Goal: Task Accomplishment & Management: Manage account settings

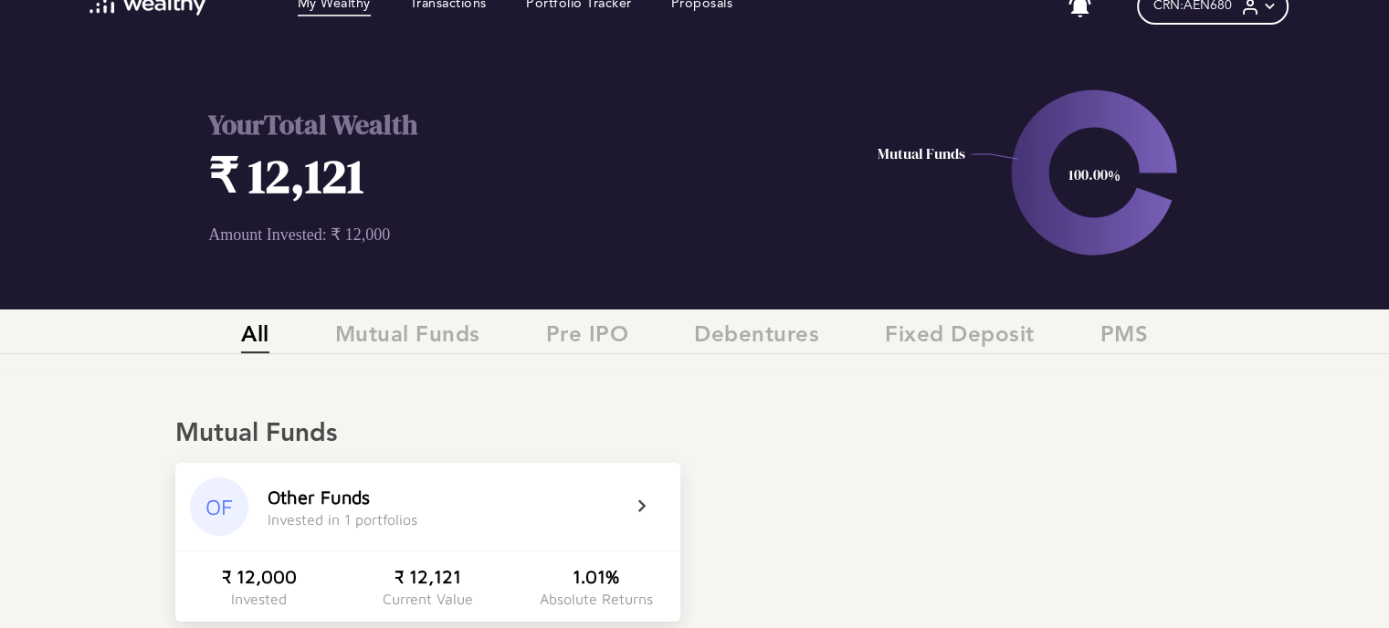
scroll to position [183, 0]
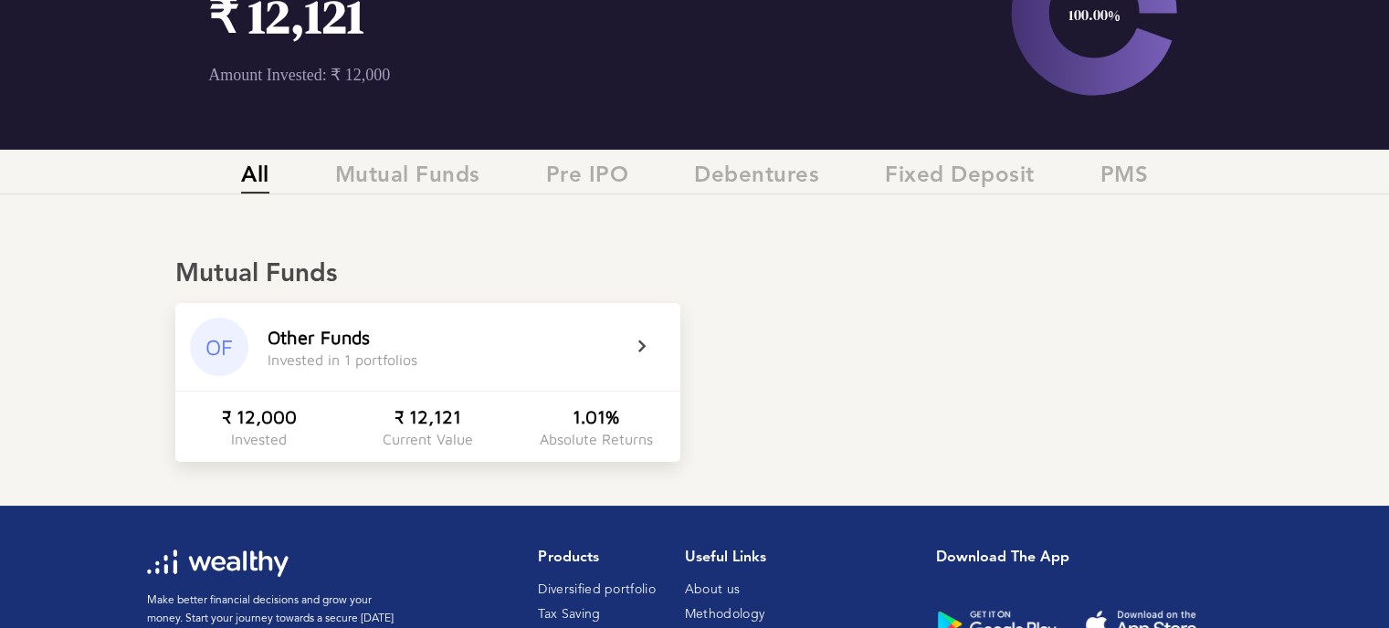
click at [625, 353] on div "OF Other Funds Invested in 1 portfolios" at bounding box center [427, 347] width 505 height 88
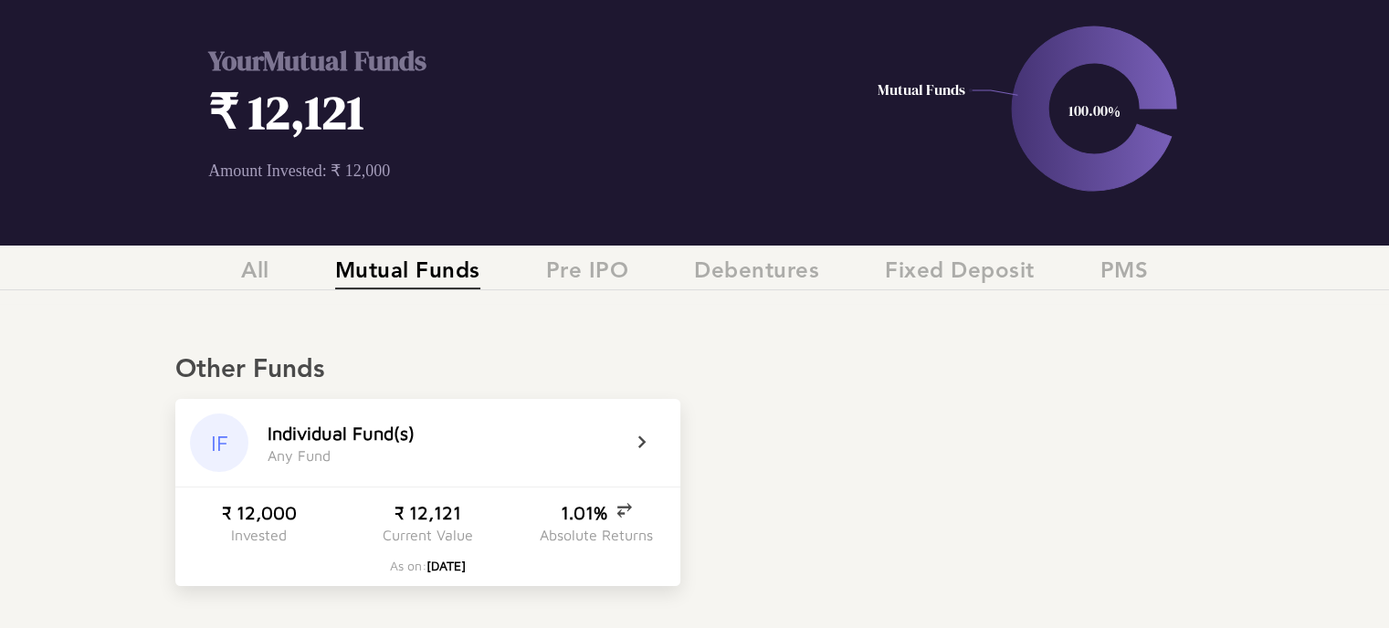
scroll to position [0, 0]
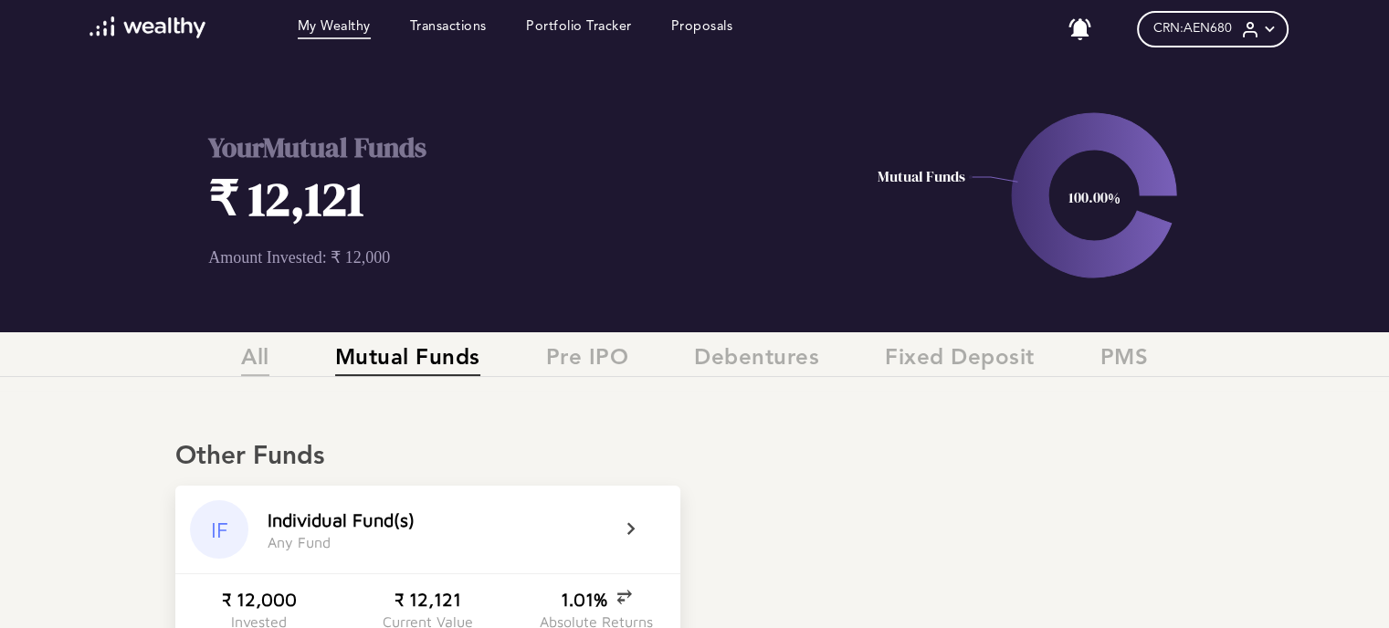
click at [259, 361] on span "All" at bounding box center [255, 361] width 28 height 30
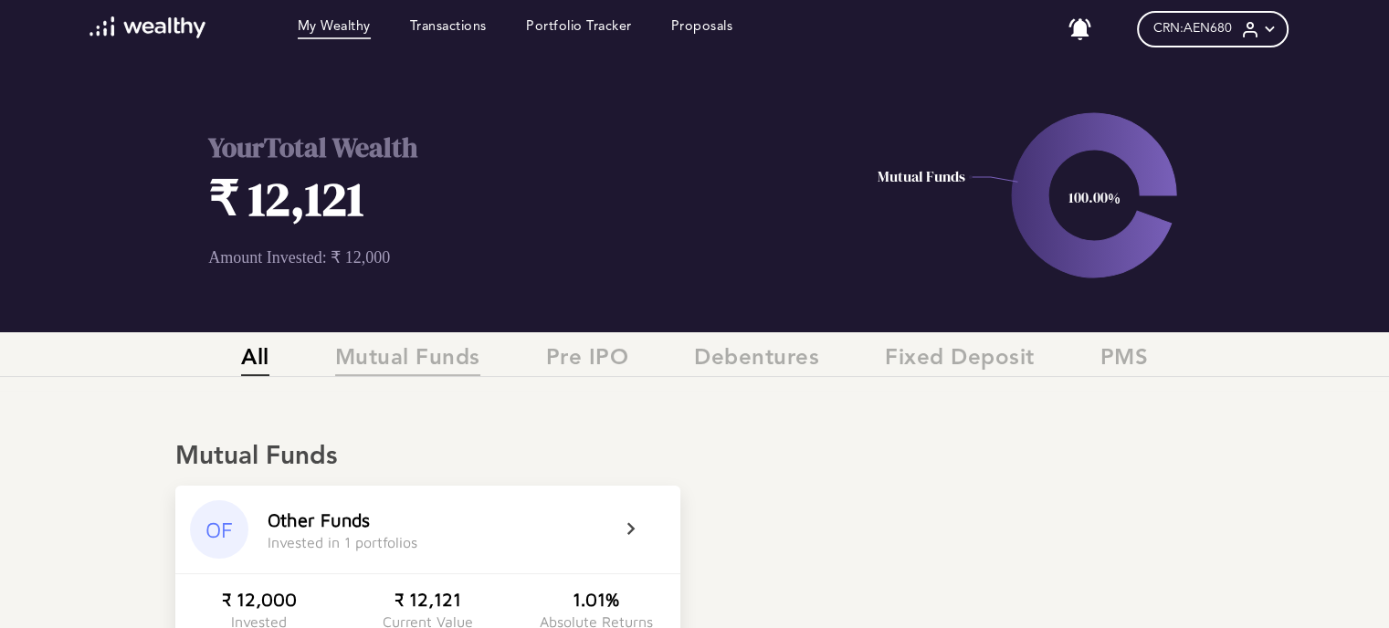
click at [445, 367] on span "Mutual Funds" at bounding box center [407, 361] width 145 height 30
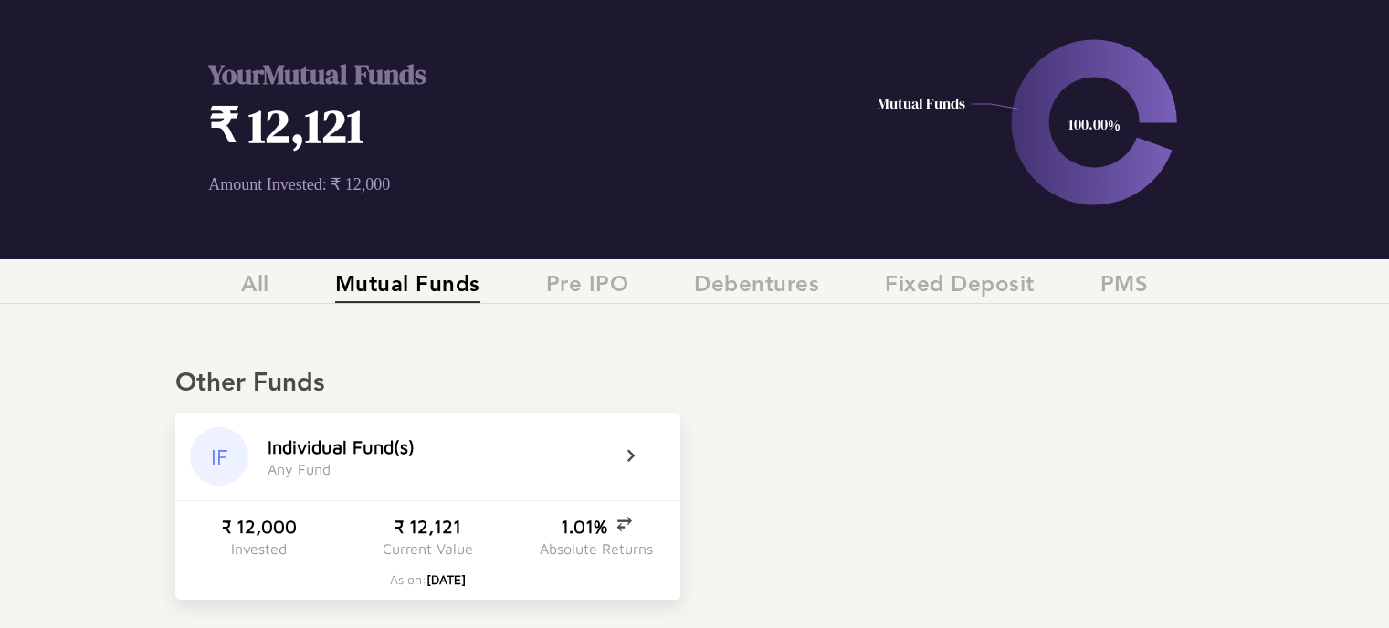
scroll to position [183, 0]
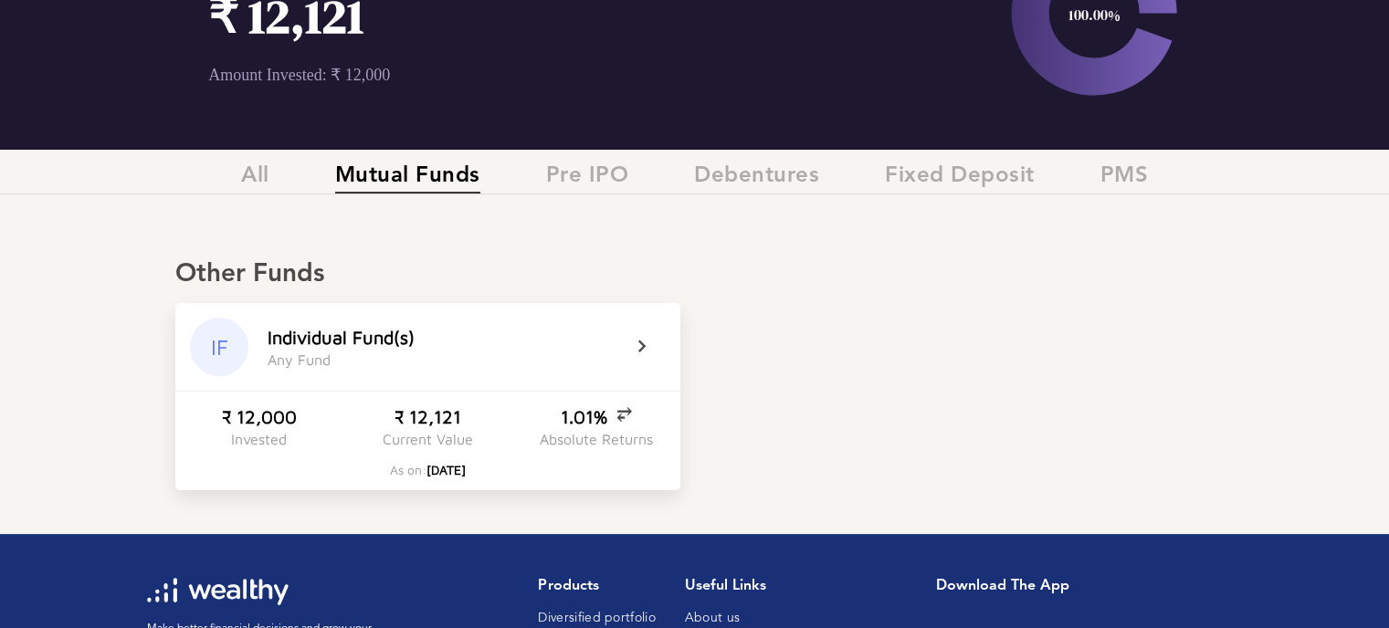
click at [631, 336] on icon at bounding box center [654, 347] width 46 height 22
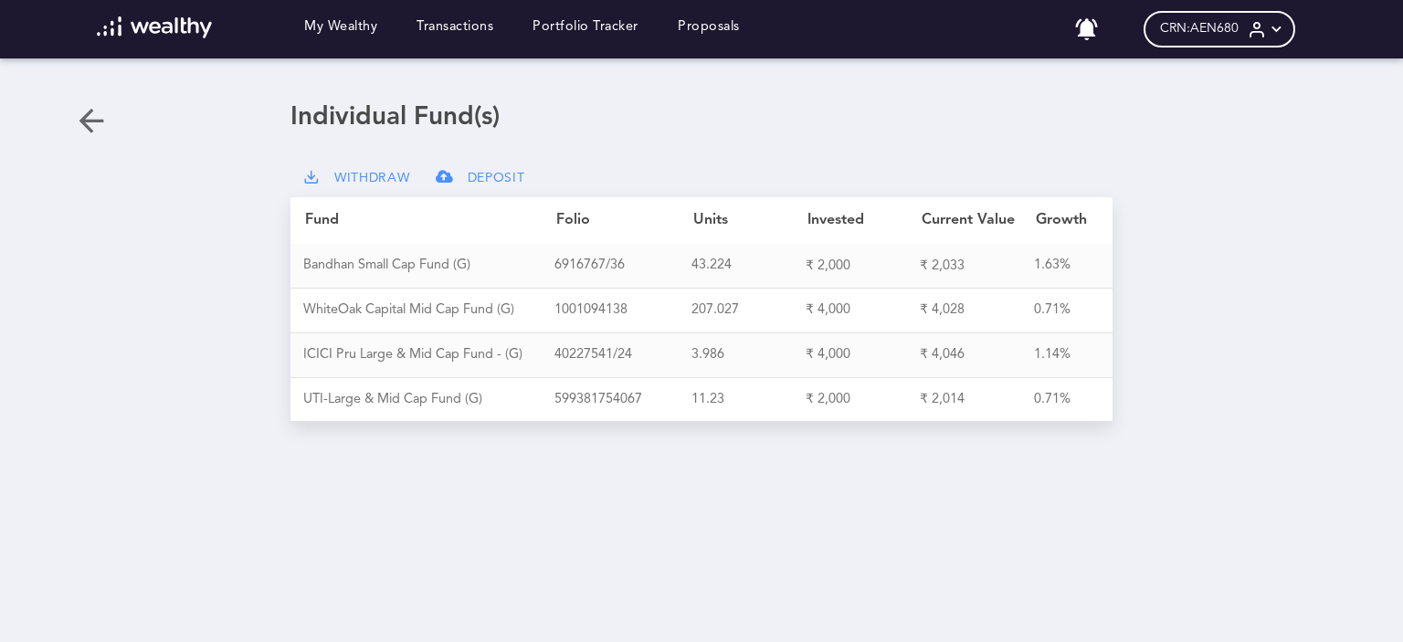
click at [1177, 23] on span "CRN: AEN680" at bounding box center [1199, 29] width 79 height 16
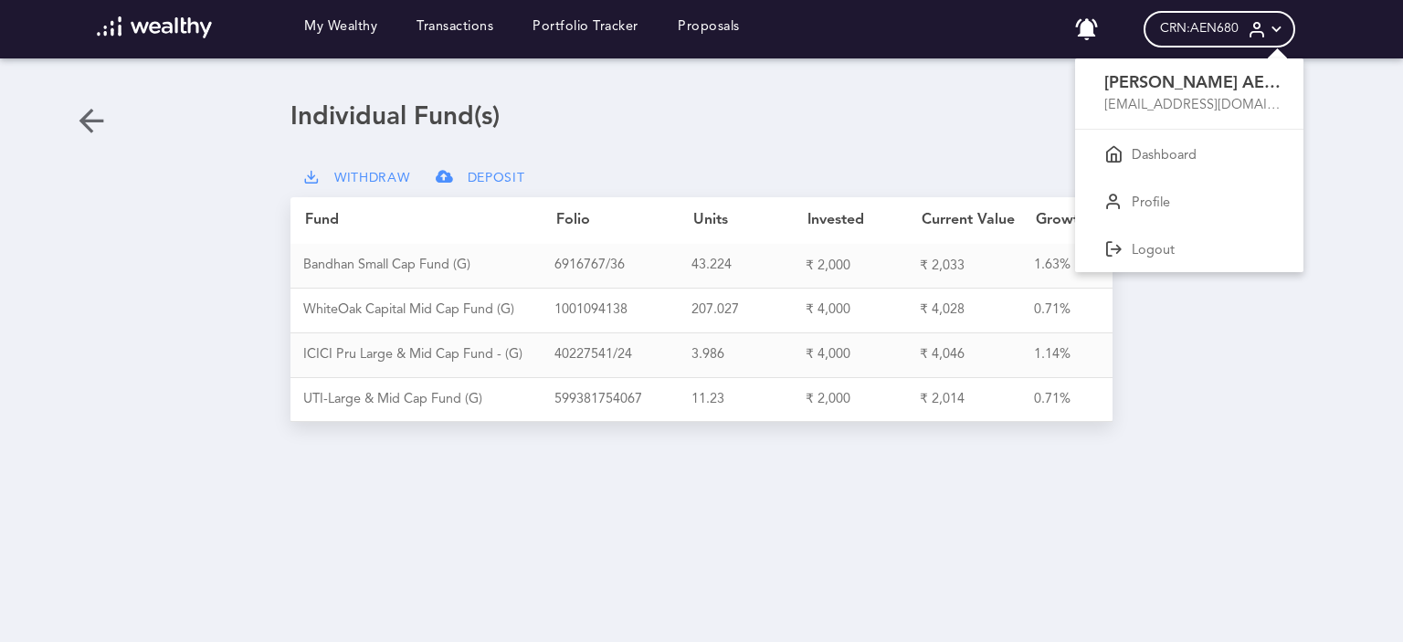
click at [928, 105] on div at bounding box center [701, 321] width 1403 height 642
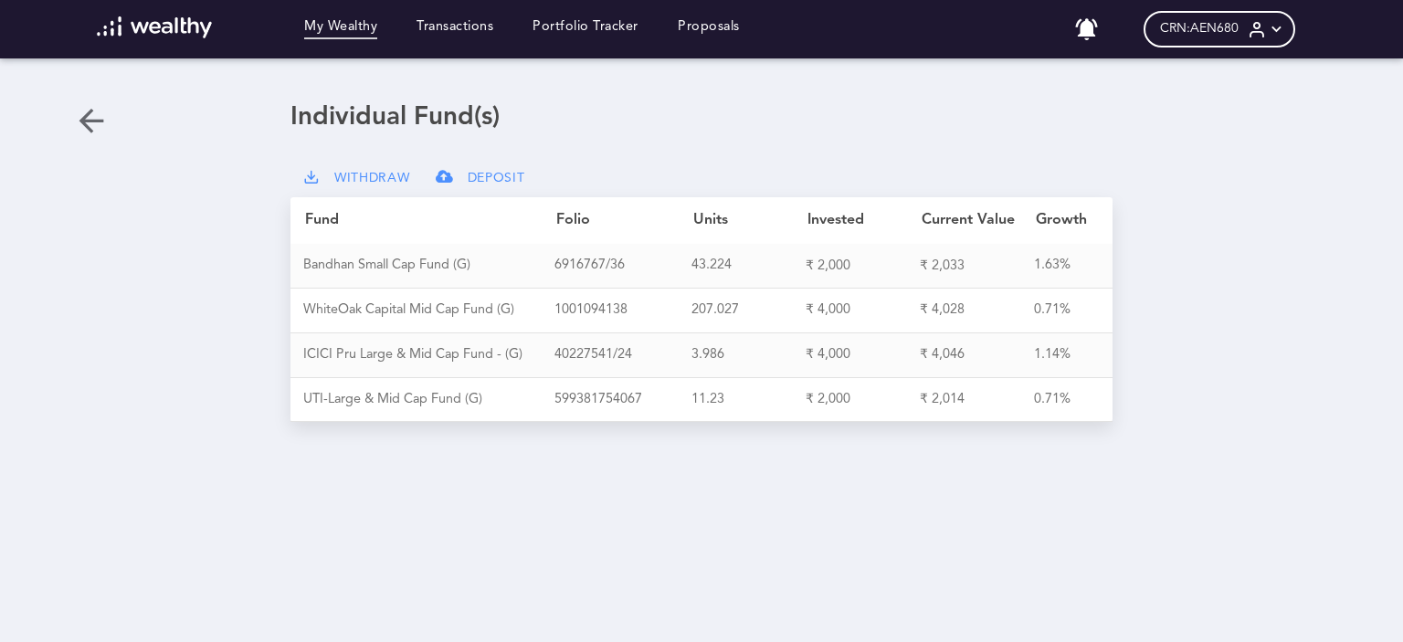
click at [348, 28] on link "My Wealthy" at bounding box center [340, 29] width 73 height 20
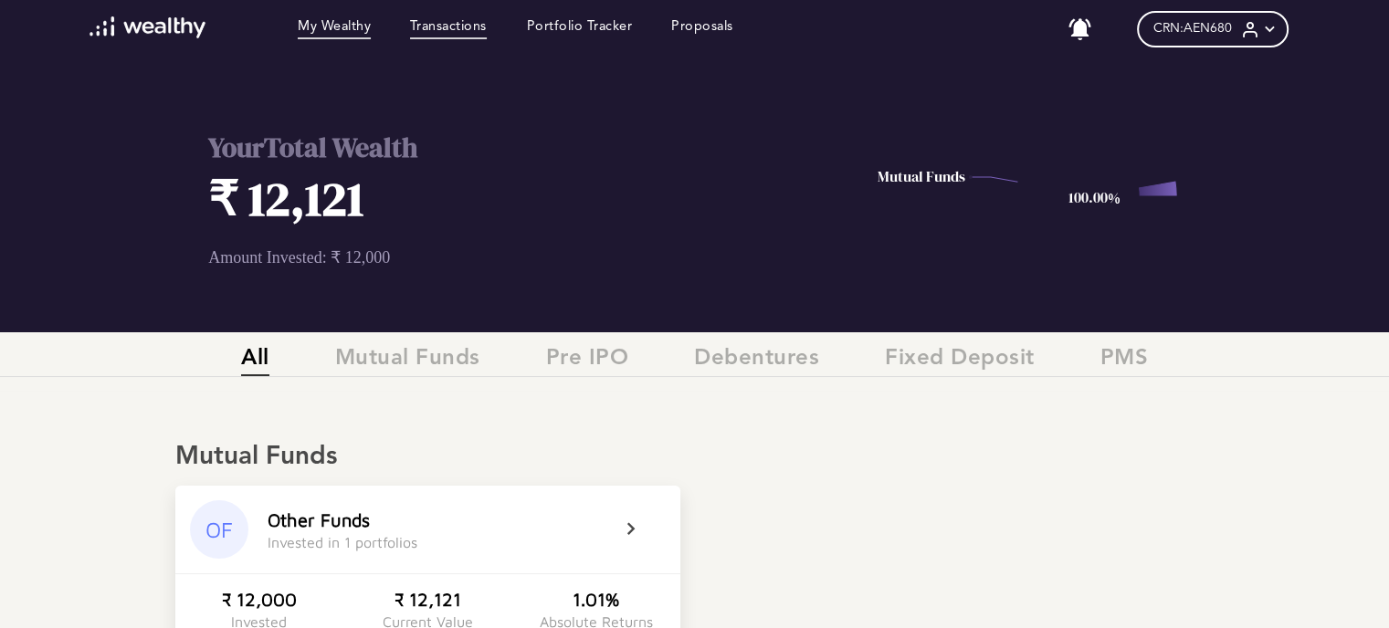
click at [468, 27] on link "Transactions" at bounding box center [448, 29] width 77 height 20
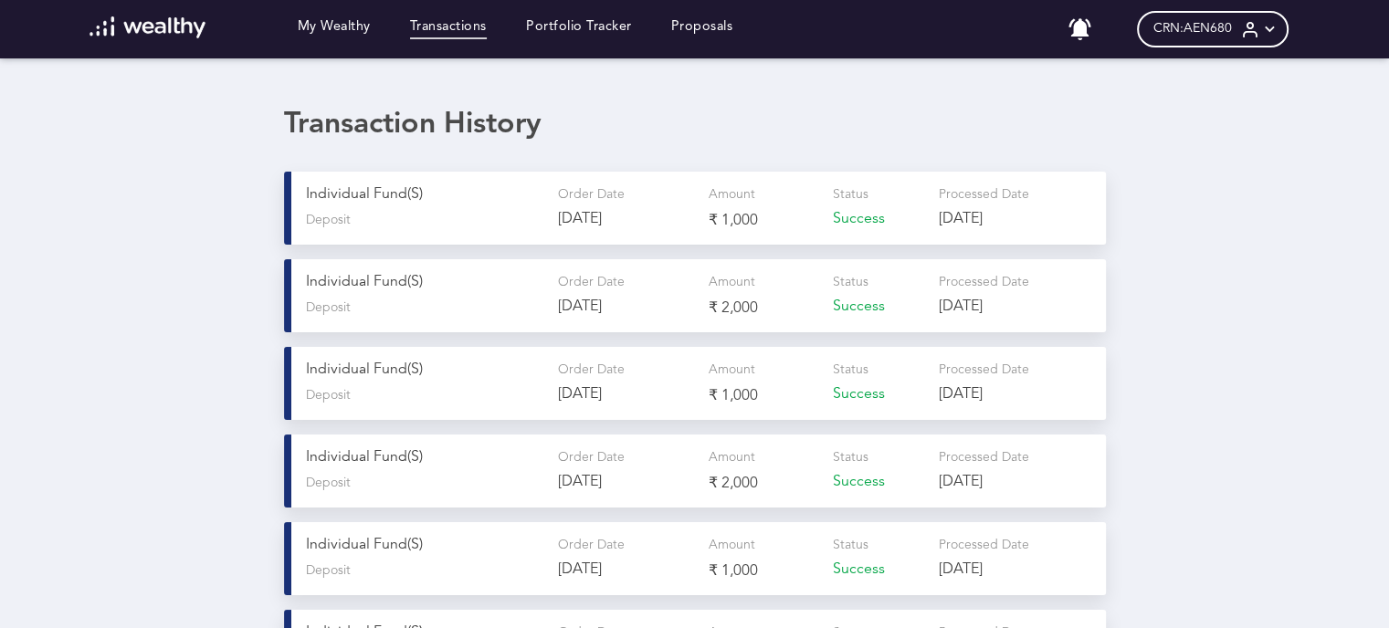
click at [501, 200] on p "Individual Fund(s)" at bounding box center [424, 194] width 237 height 17
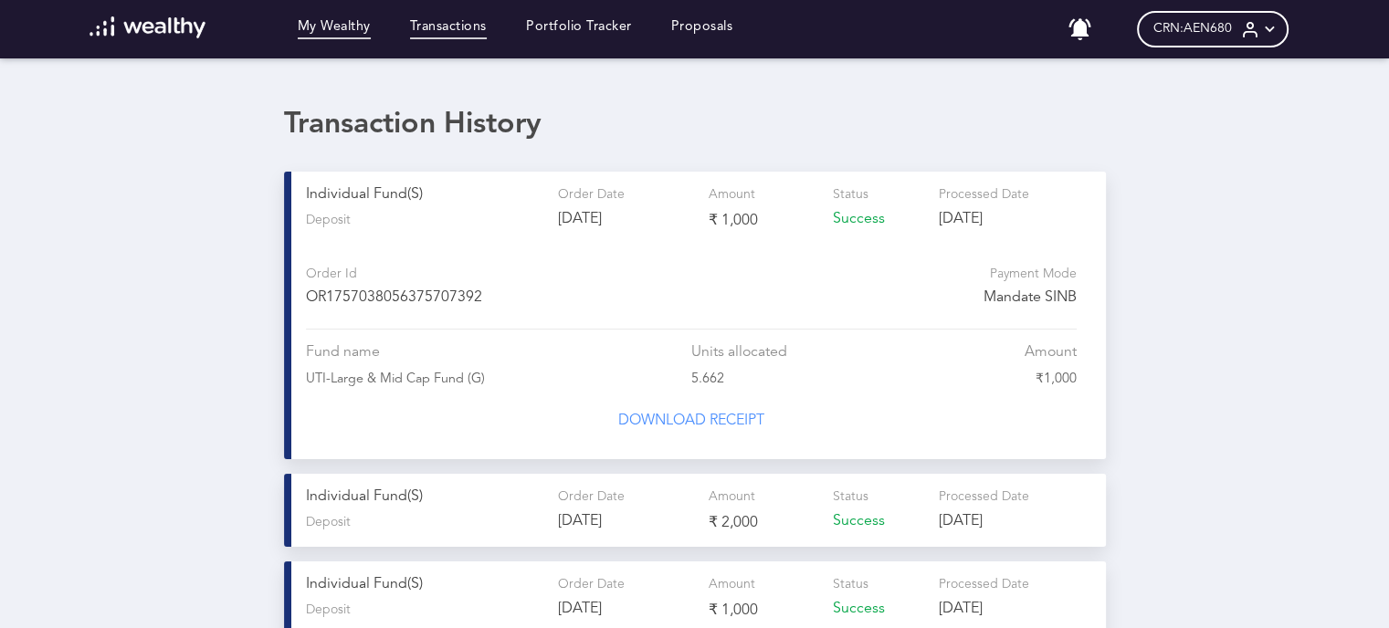
click at [325, 28] on link "My Wealthy" at bounding box center [334, 29] width 73 height 20
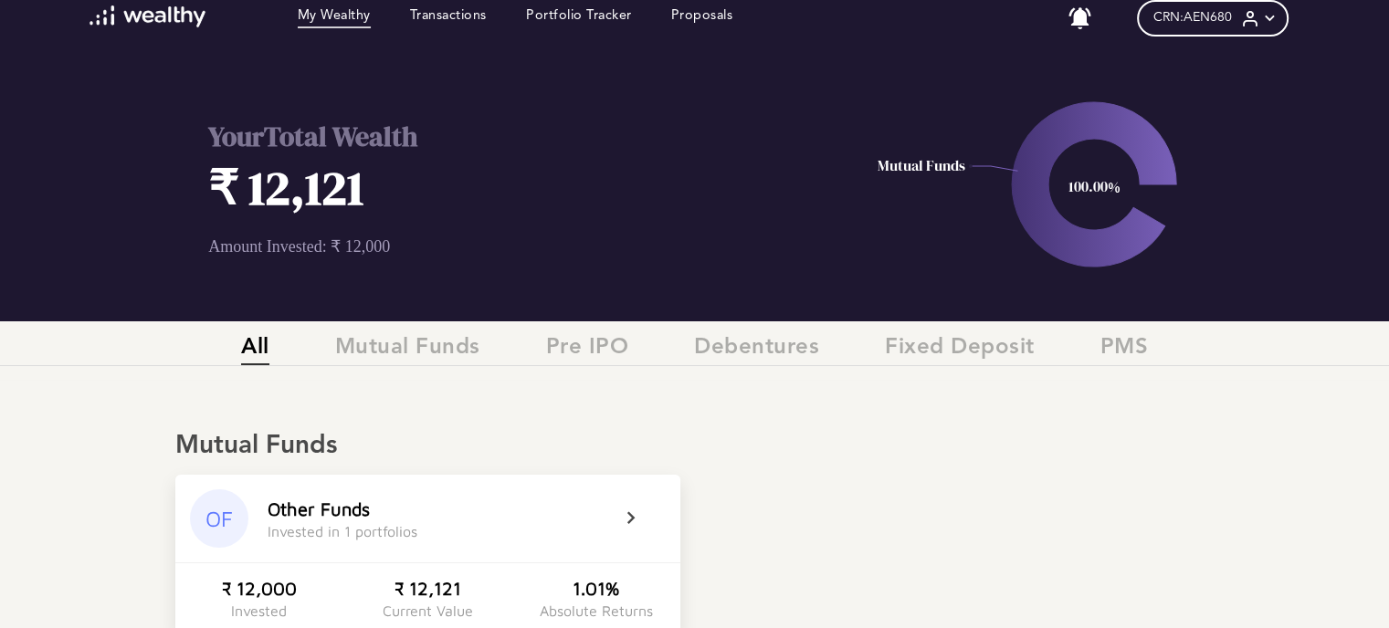
scroll to position [183, 0]
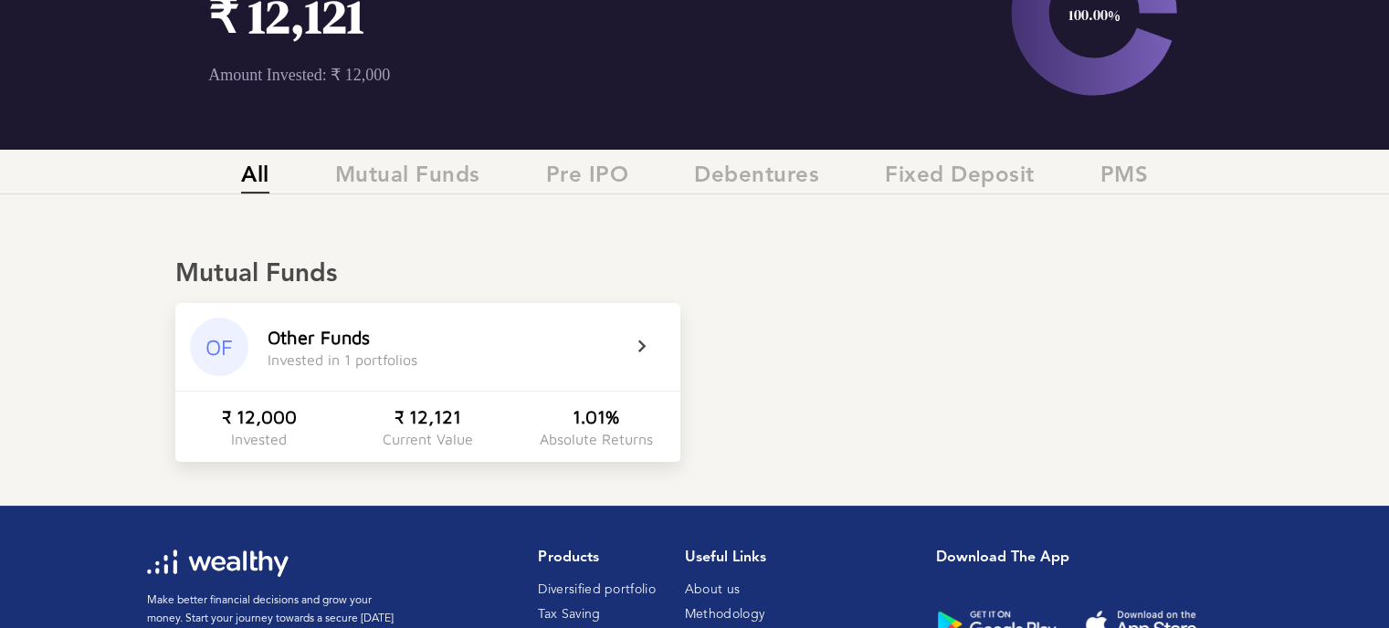
click at [662, 350] on icon at bounding box center [654, 347] width 46 height 22
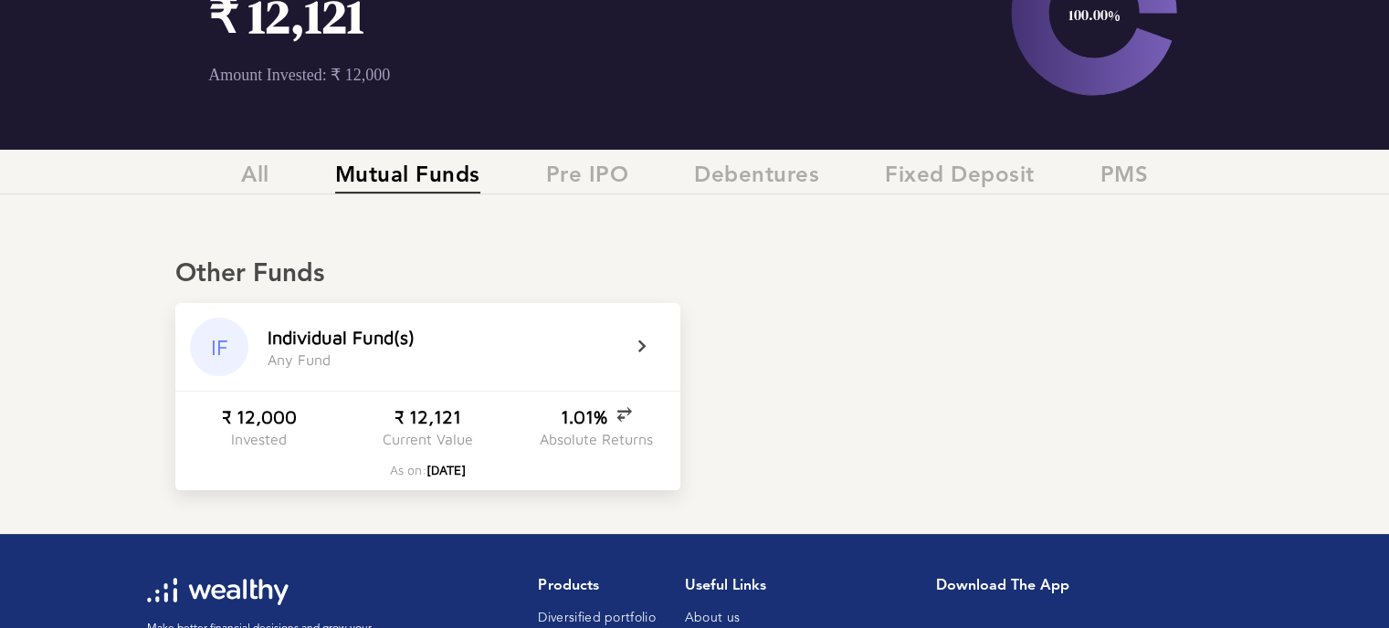
click at [640, 346] on icon at bounding box center [654, 347] width 46 height 22
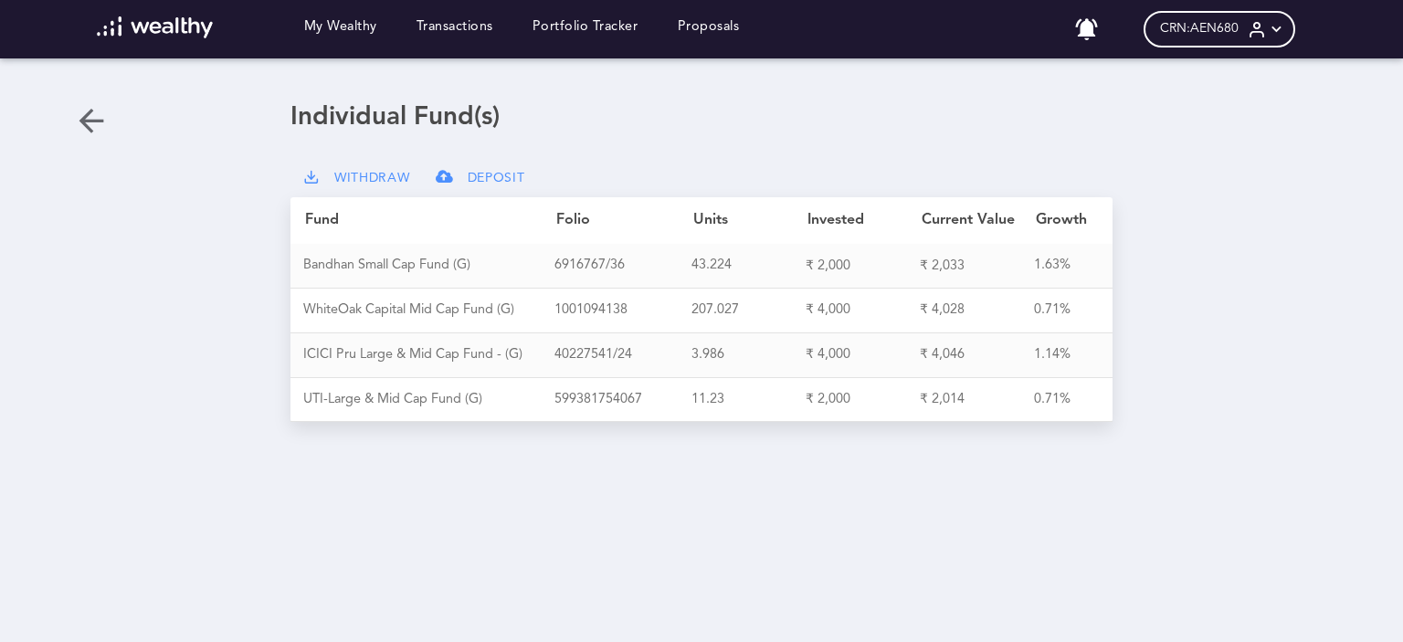
click at [1057, 240] on div "Fund Folio Units Invested Current Value Growth" at bounding box center [701, 220] width 822 height 47
click at [1050, 266] on div "1.63%" at bounding box center [1068, 266] width 69 height 16
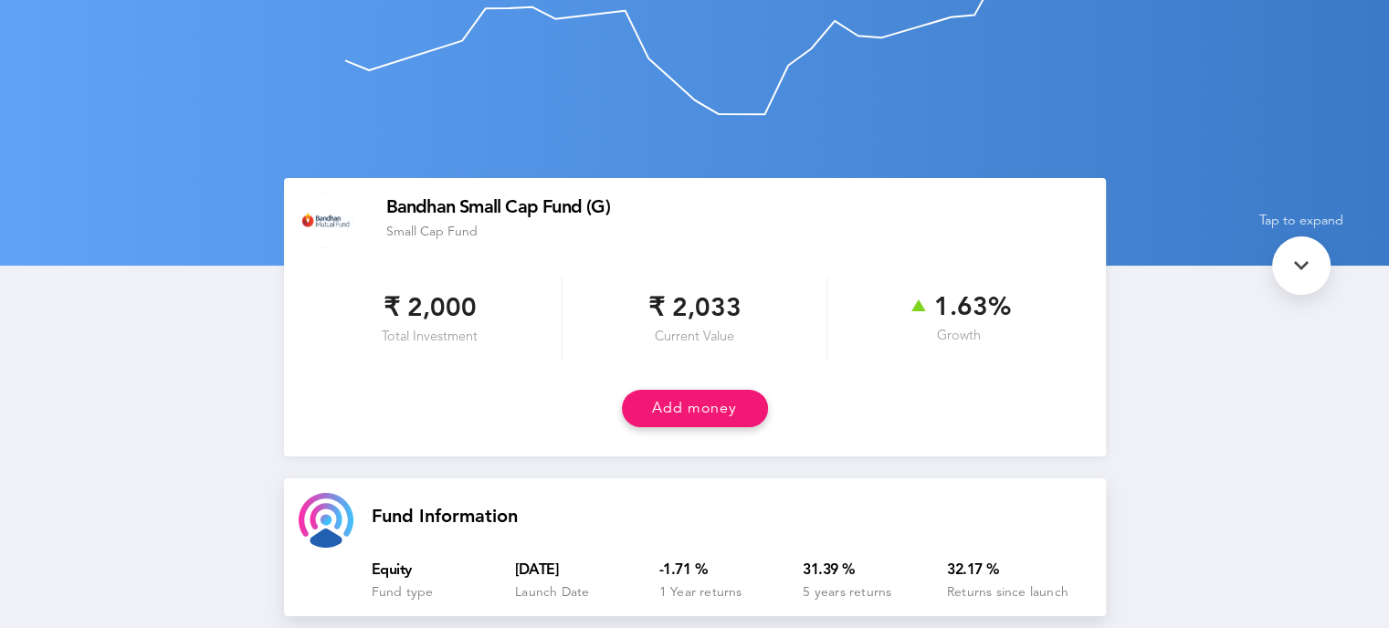
scroll to position [99, 0]
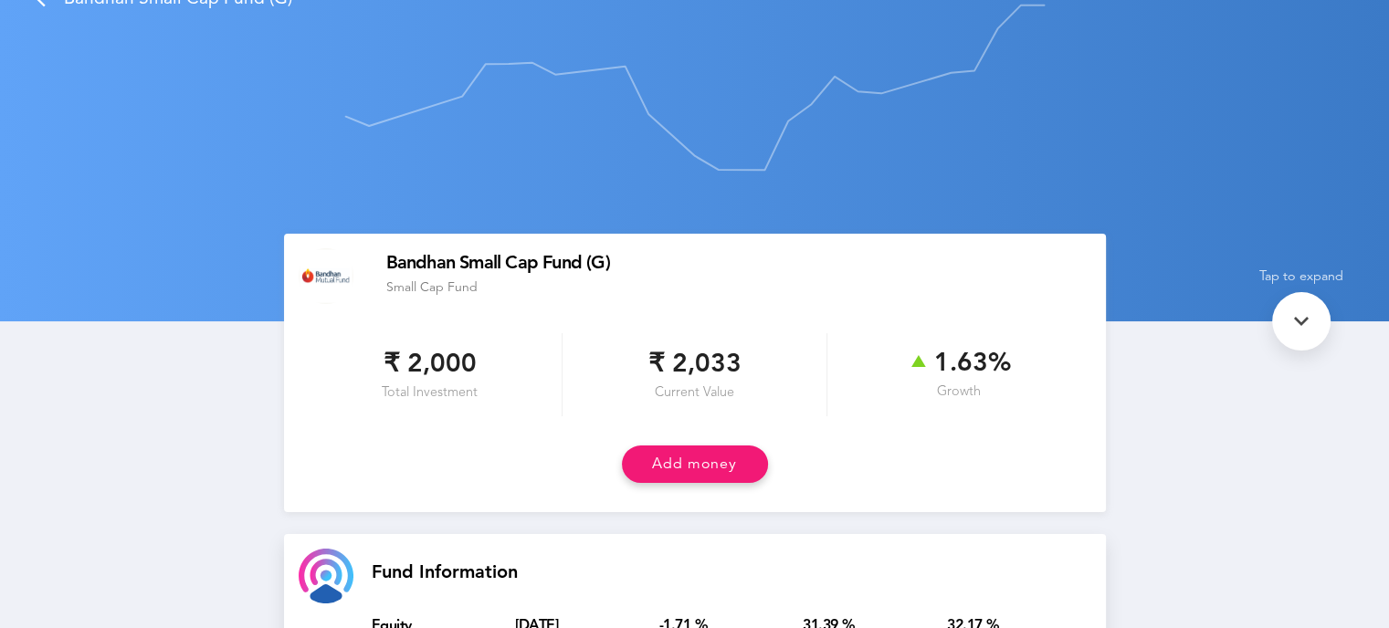
click at [1306, 316] on icon at bounding box center [1301, 321] width 29 height 29
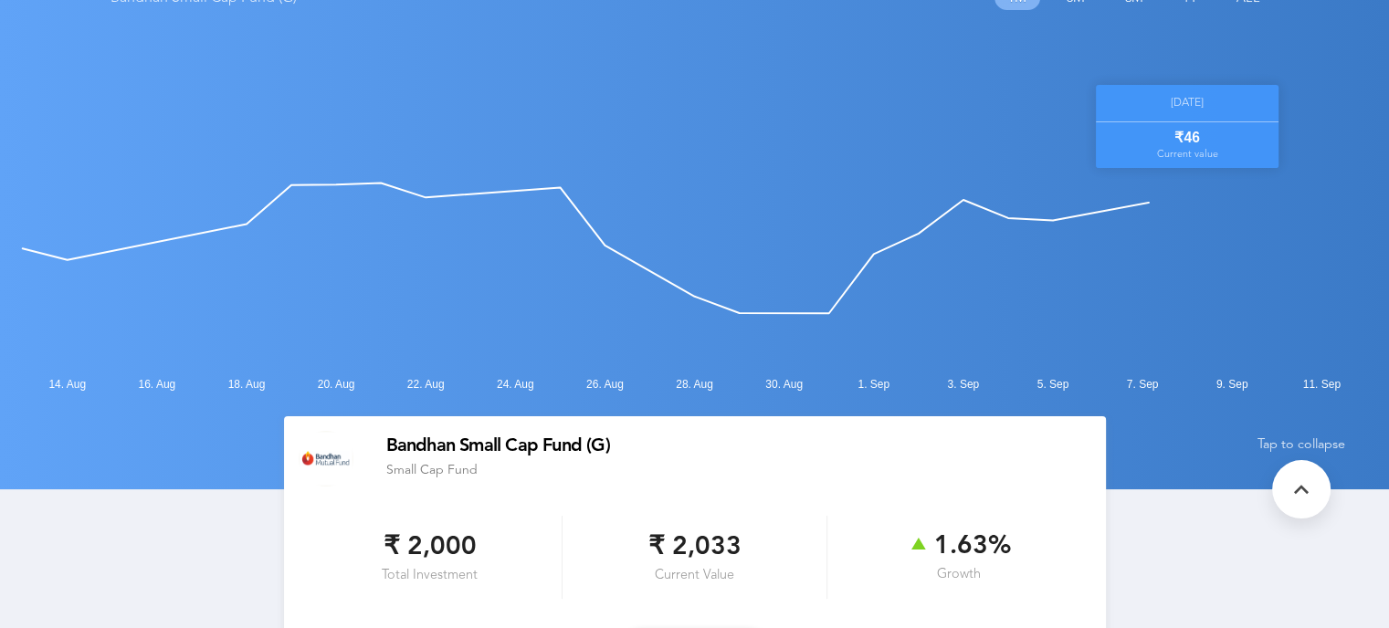
click at [1293, 476] on icon at bounding box center [1301, 489] width 29 height 29
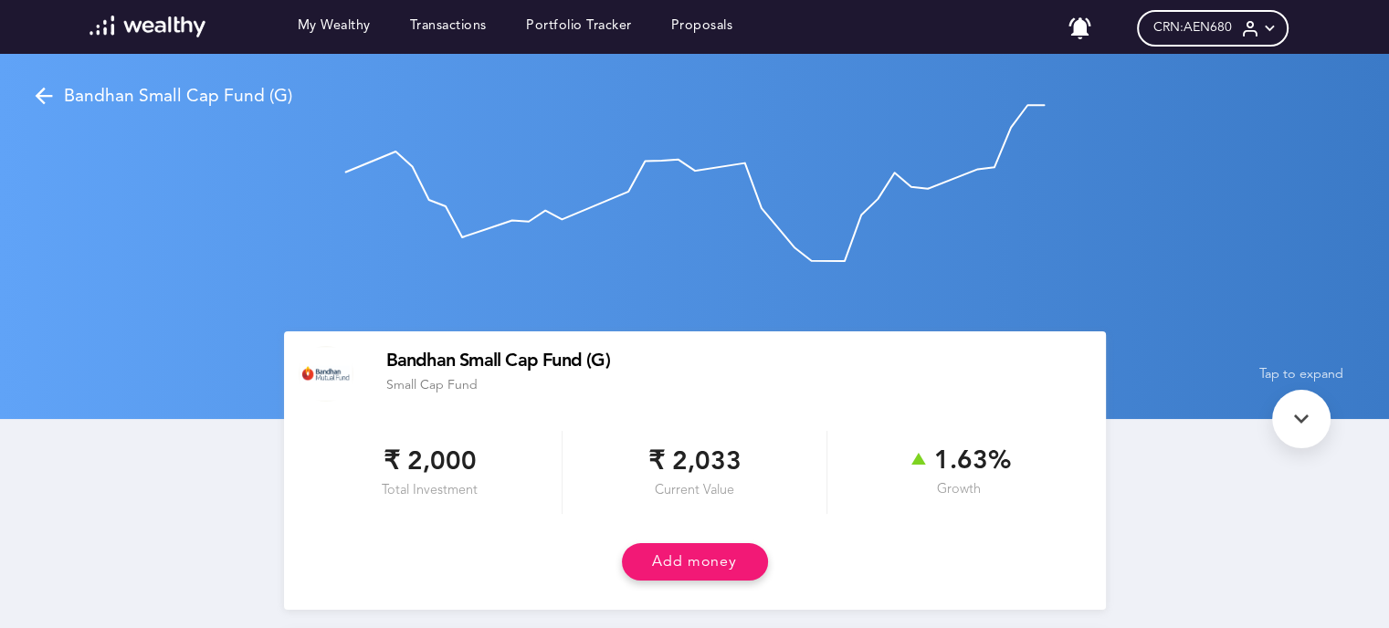
scroll to position [0, 0]
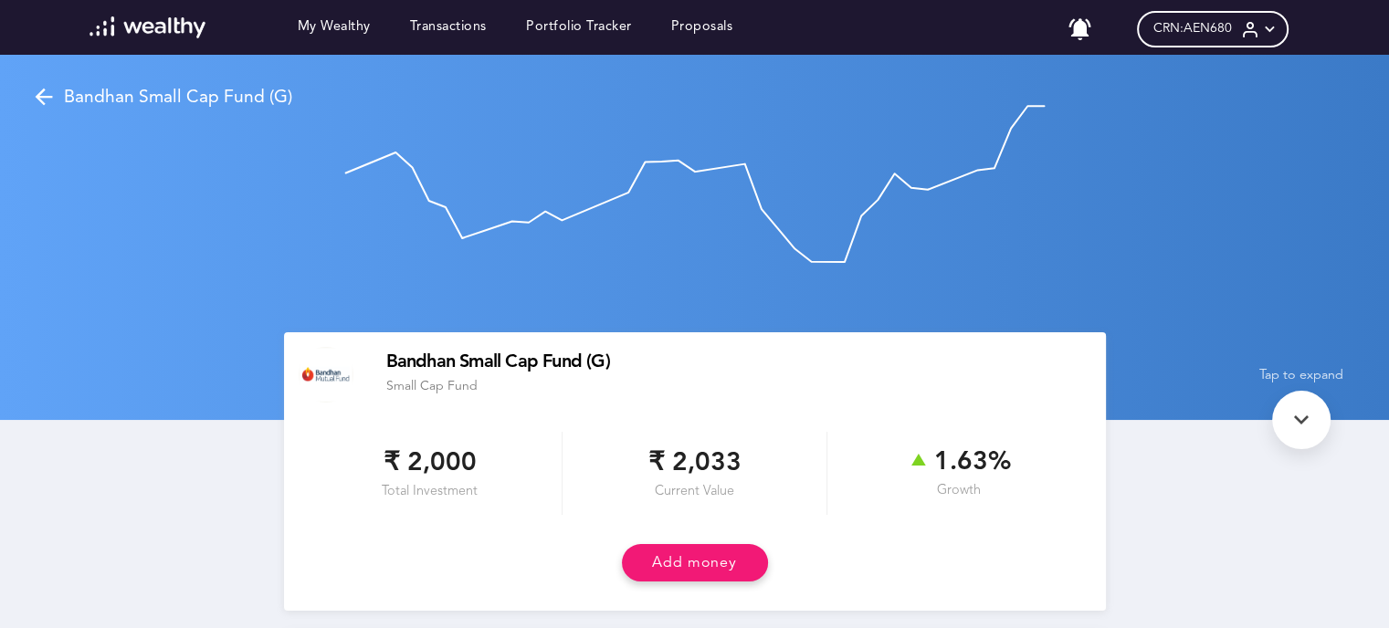
click at [1224, 23] on span "CRN: AEN680" at bounding box center [1193, 29] width 79 height 16
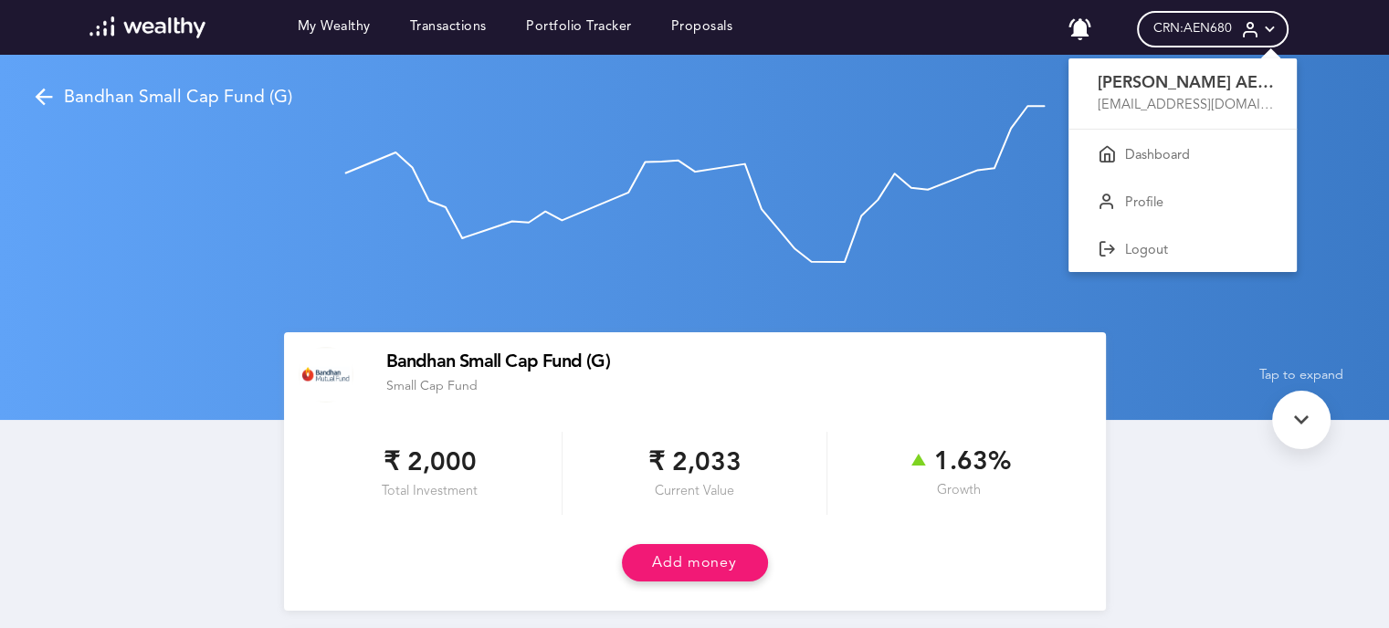
click at [650, 90] on div at bounding box center [694, 314] width 1389 height 628
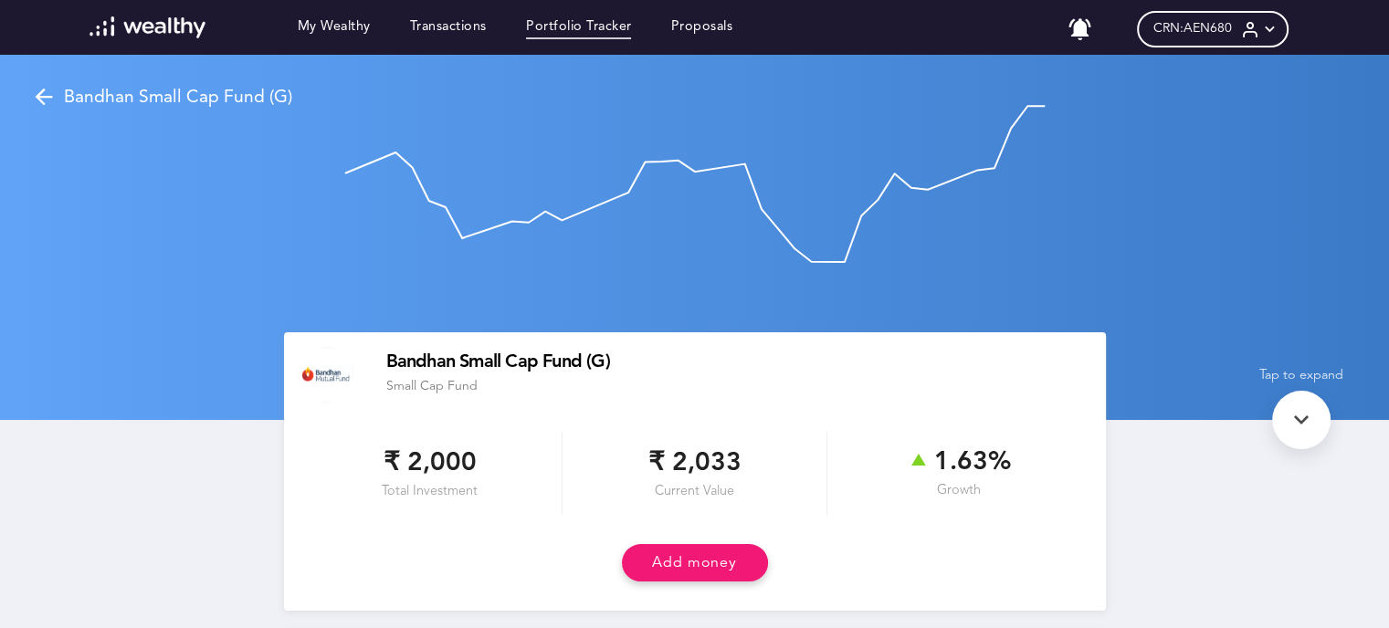
click at [590, 32] on link "Portfolio Tracker" at bounding box center [579, 29] width 106 height 20
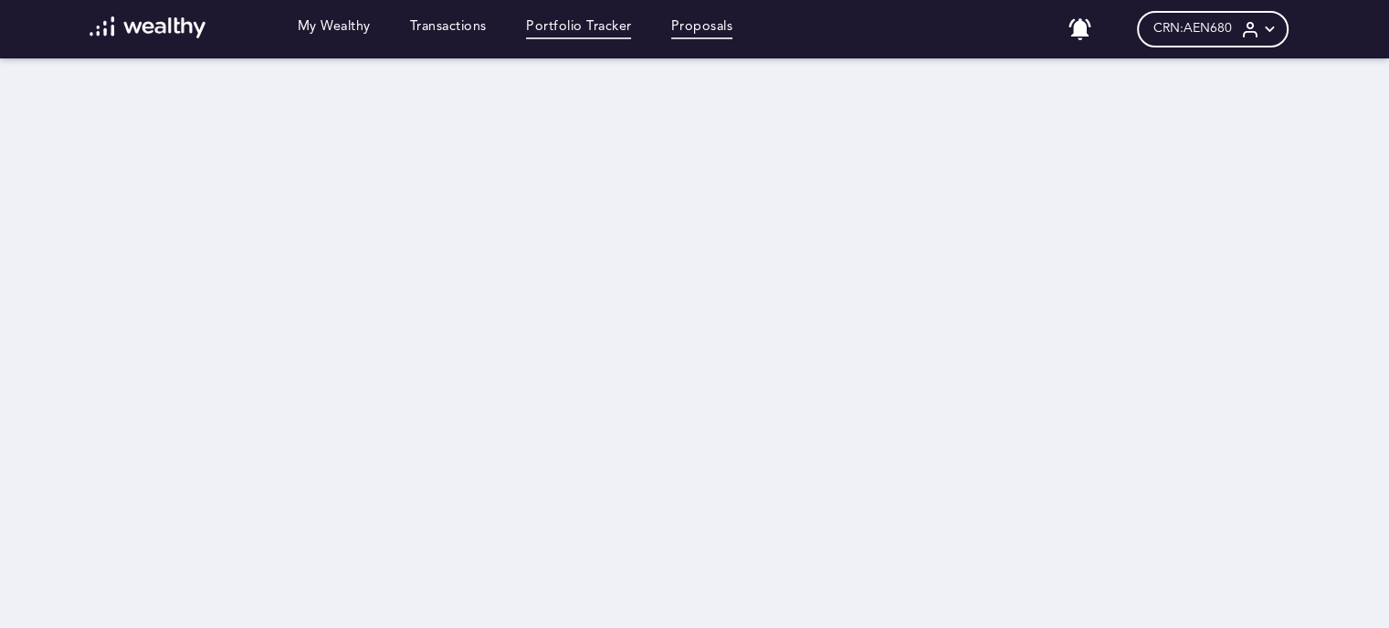
click at [713, 28] on link "Proposals" at bounding box center [702, 29] width 62 height 20
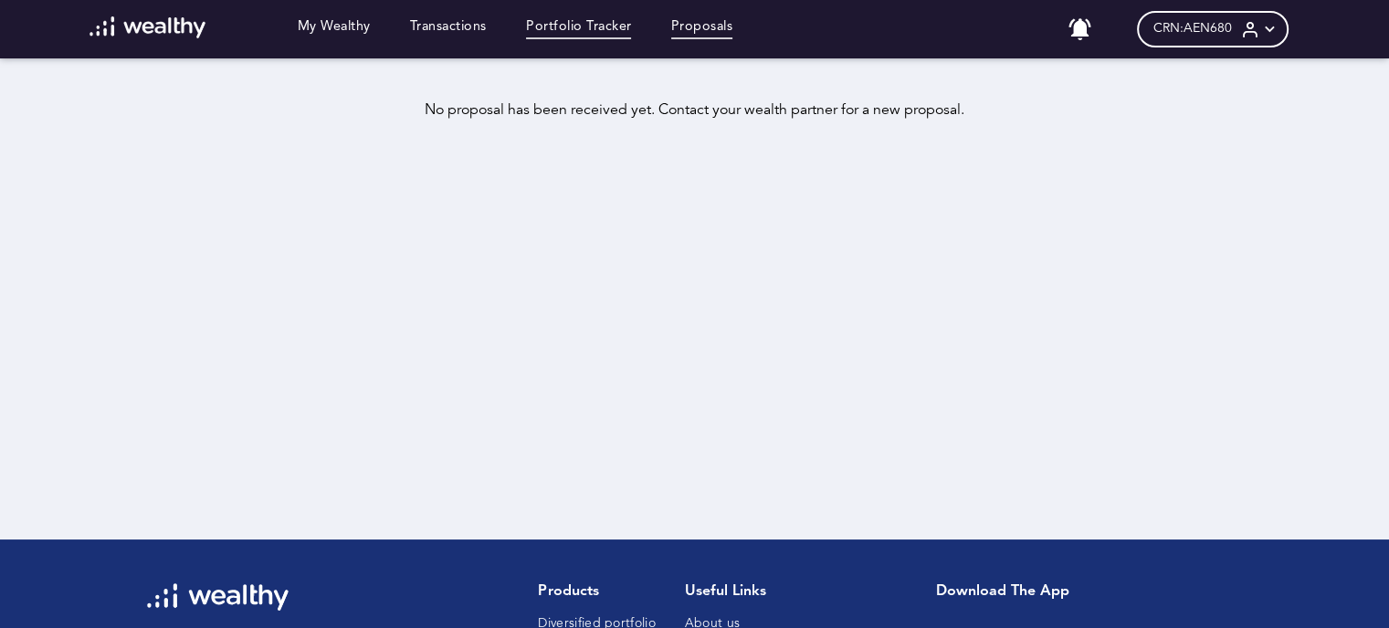
click at [577, 33] on link "Portfolio Tracker" at bounding box center [579, 29] width 106 height 20
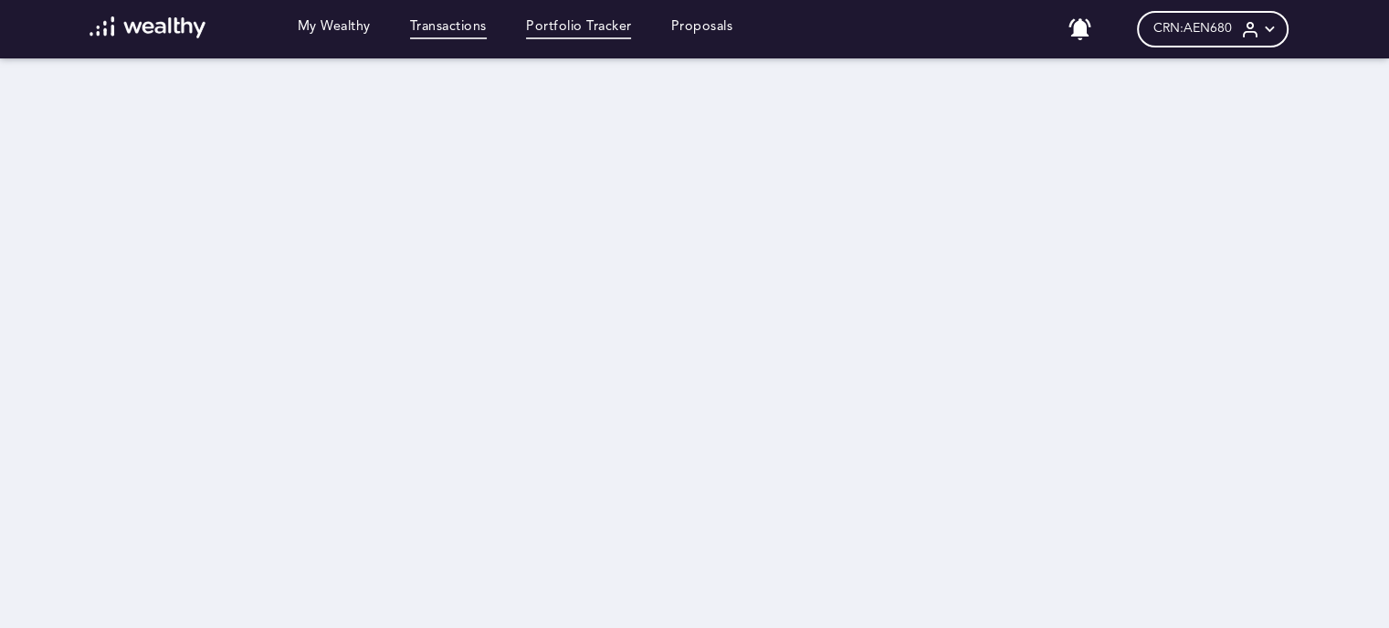
click at [450, 36] on link "Transactions" at bounding box center [448, 29] width 77 height 20
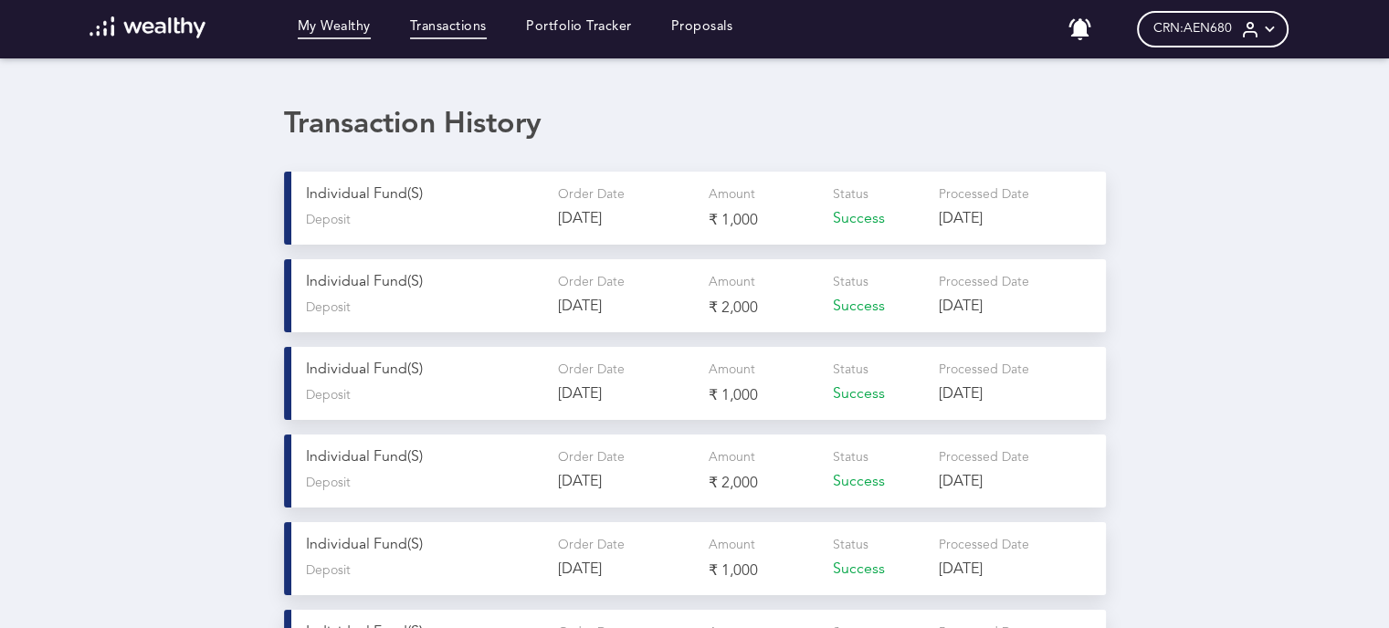
click at [362, 34] on link "My Wealthy" at bounding box center [334, 29] width 73 height 20
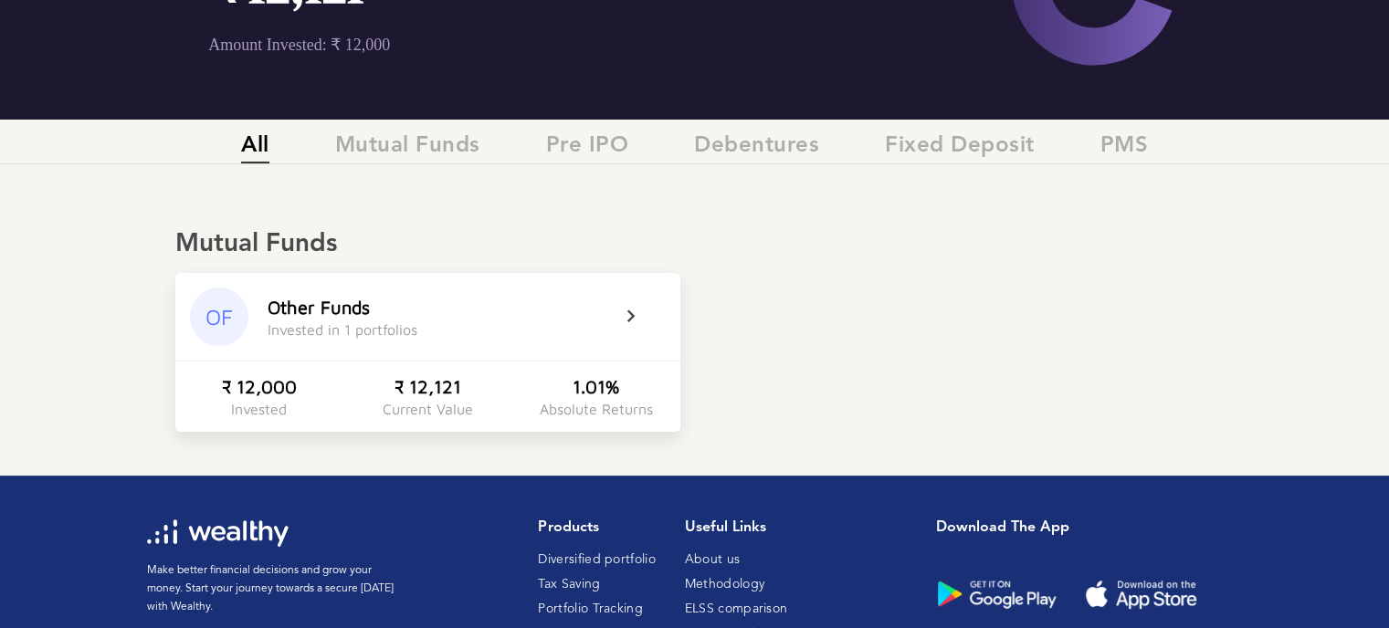
scroll to position [121, 0]
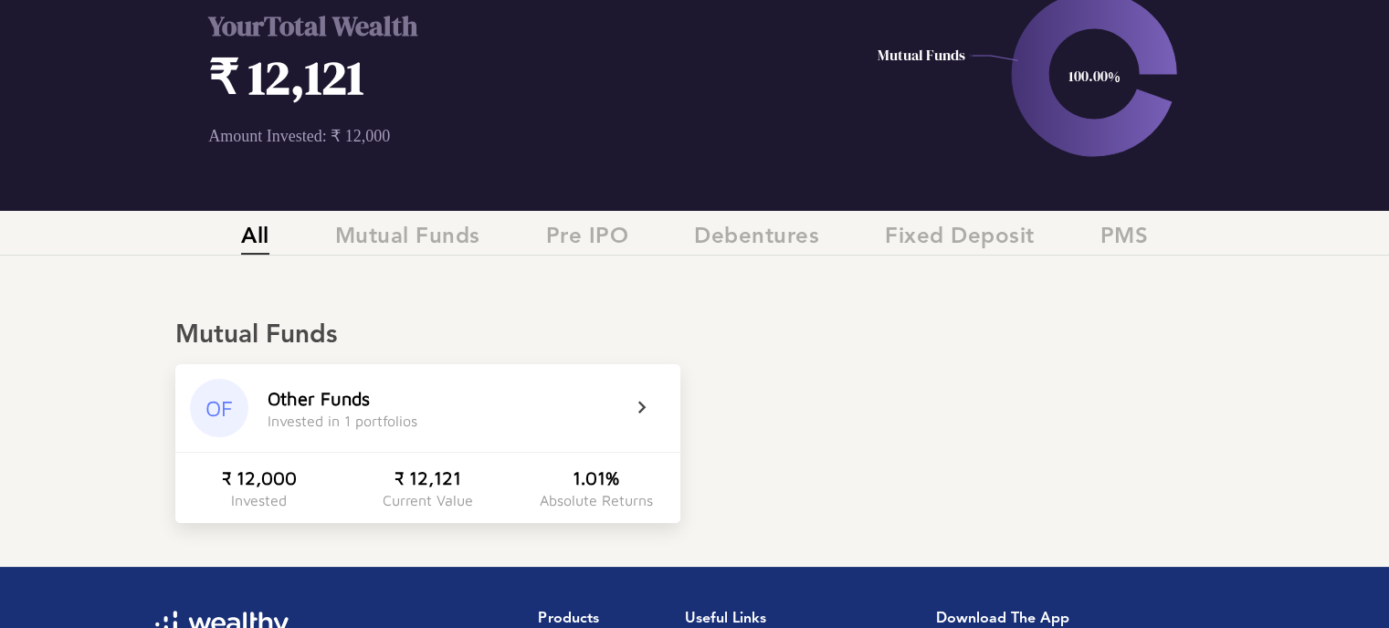
click at [301, 399] on div "Other Funds" at bounding box center [319, 398] width 102 height 21
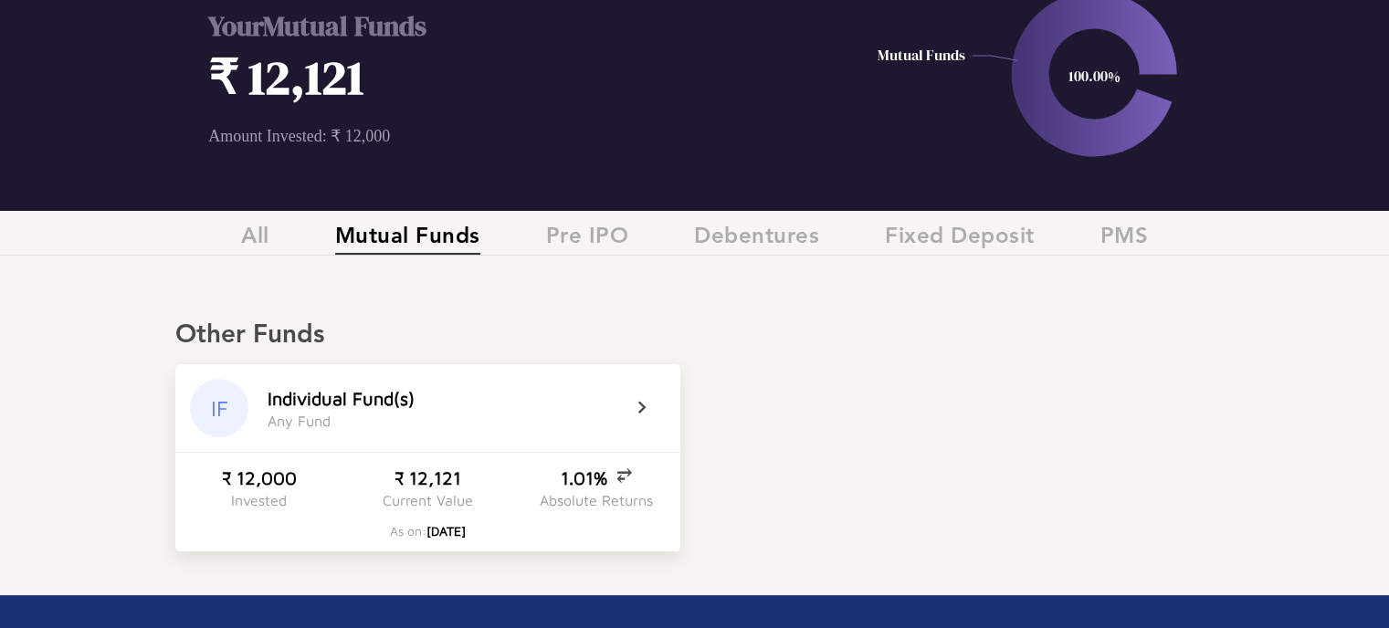
click at [639, 406] on icon at bounding box center [654, 408] width 46 height 22
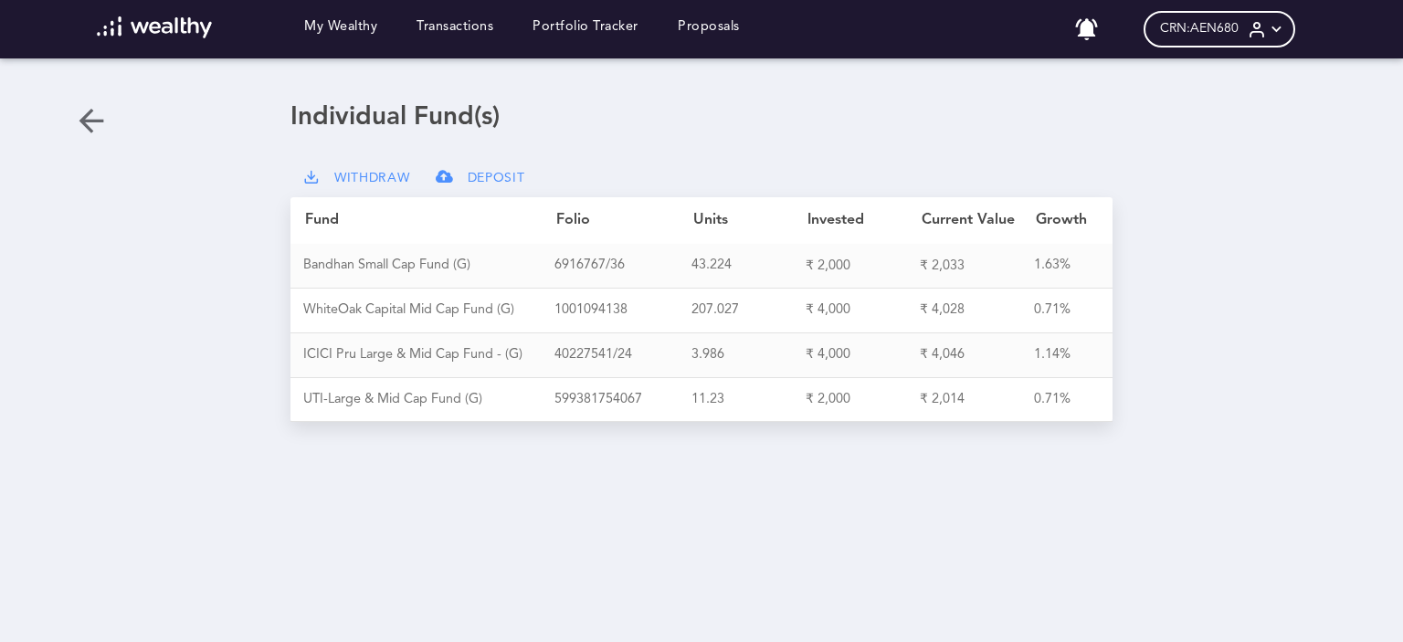
click at [360, 173] on span "WITHDRAW" at bounding box center [372, 179] width 76 height 16
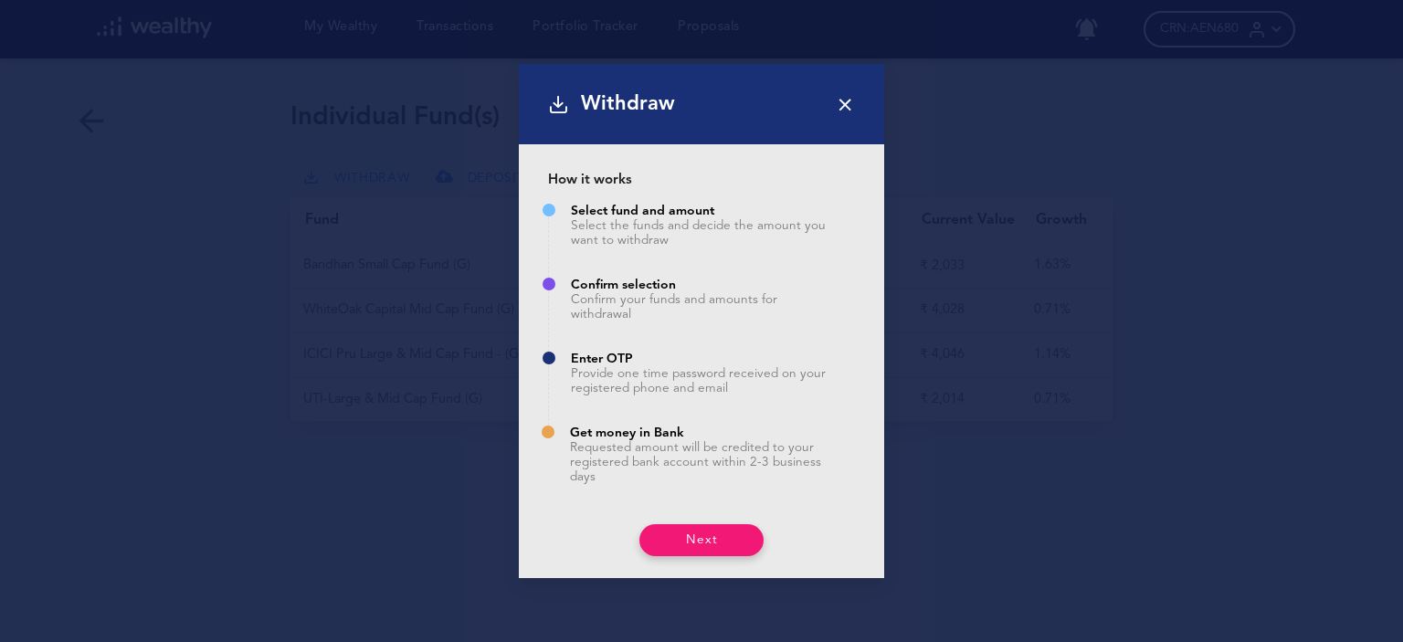
click at [854, 100] on icon at bounding box center [845, 104] width 20 height 20
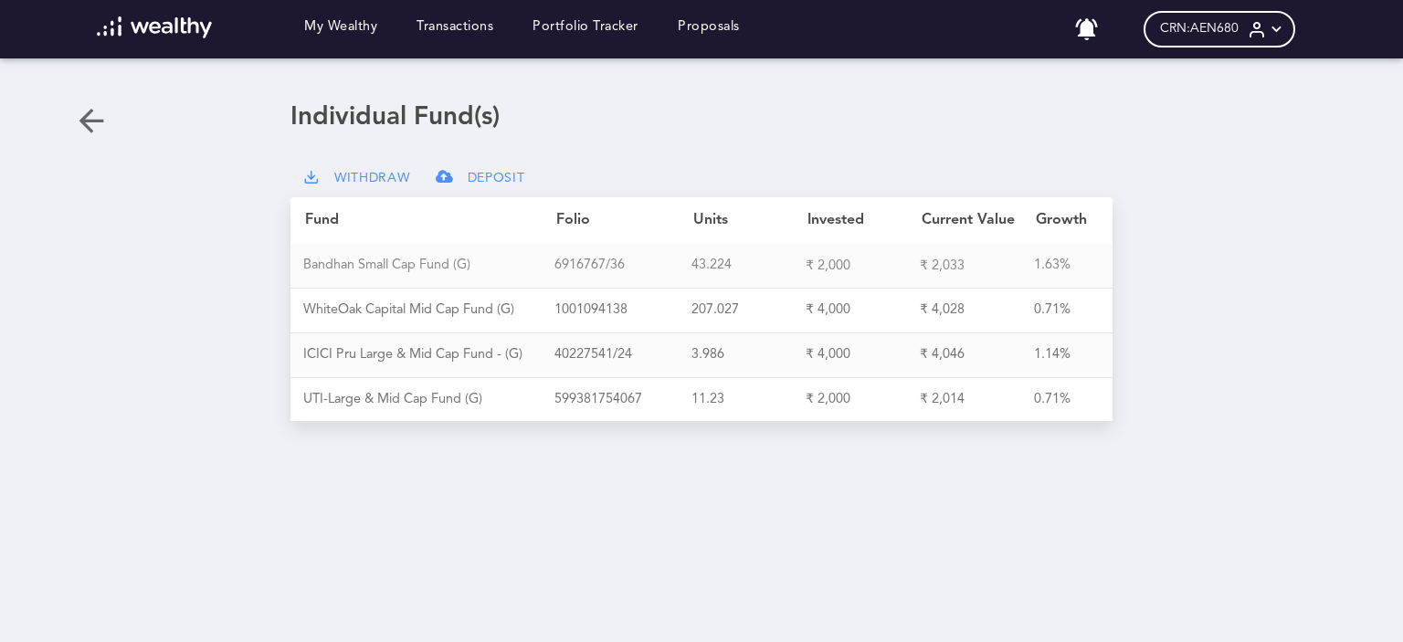
click at [417, 275] on div "B a n d h a n S m a l l C a p F u n d ( G ) 6 9 1 6 7 6 7 / 3 6 43.224 ₹ 2,000 …" at bounding box center [701, 266] width 822 height 45
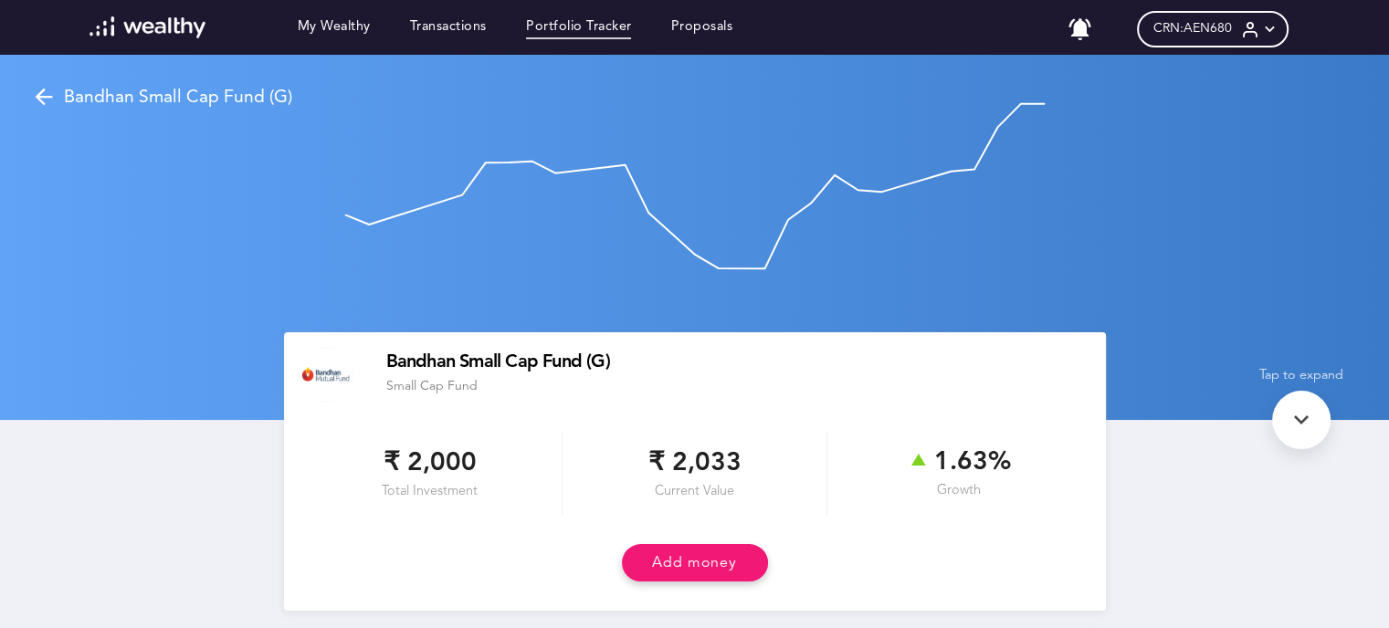
click at [581, 20] on link "Portfolio Tracker" at bounding box center [579, 29] width 106 height 20
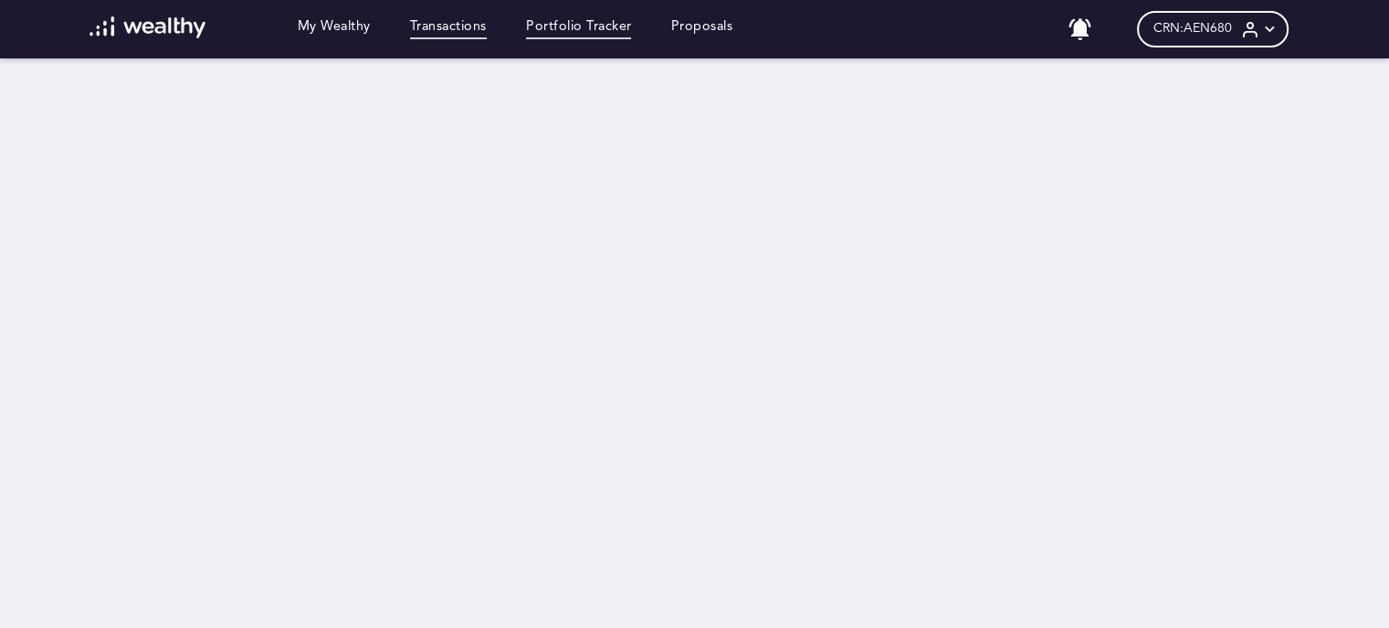
click at [476, 24] on link "Transactions" at bounding box center [448, 29] width 77 height 20
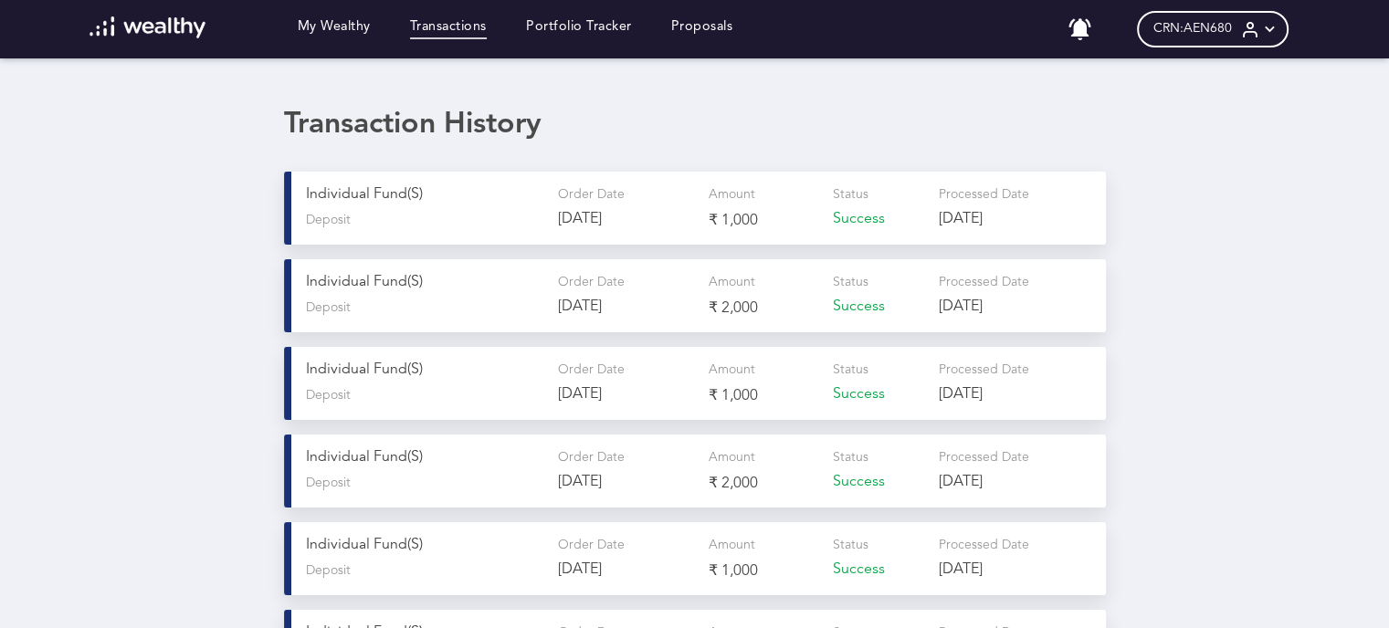
click at [380, 207] on div "Individual Fund(s) Deposit" at bounding box center [424, 208] width 237 height 44
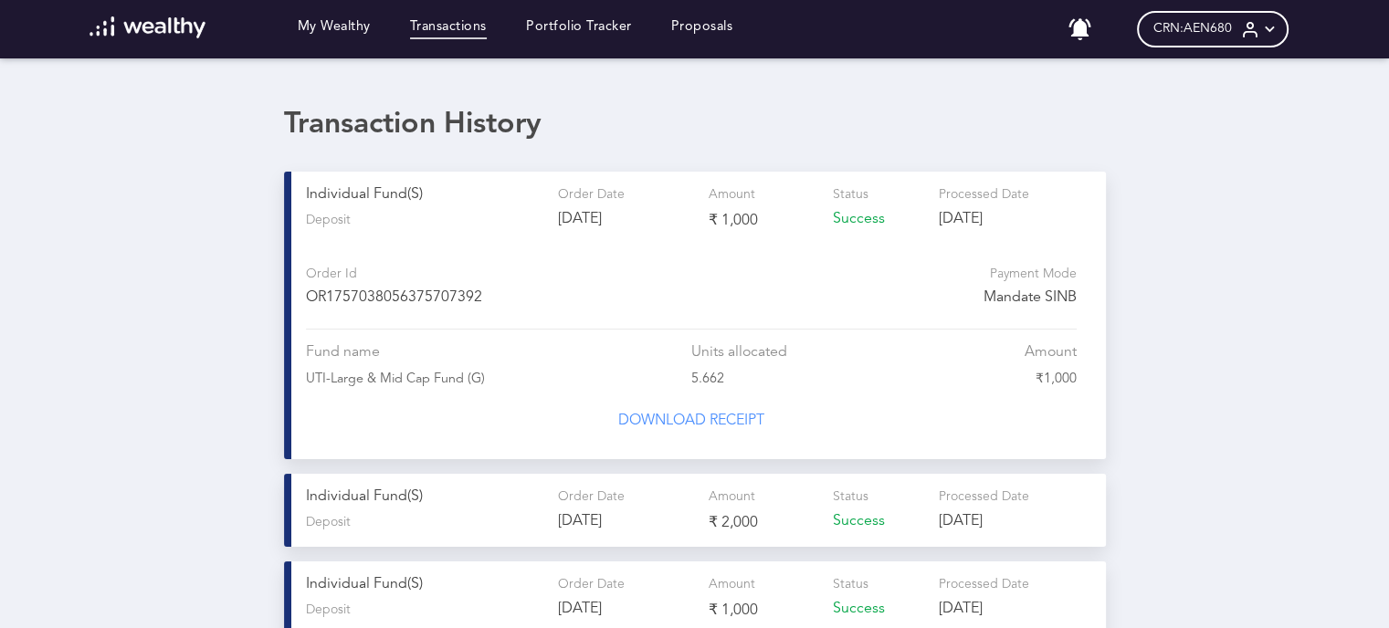
click at [1024, 303] on span "Mandate SINB" at bounding box center [883, 298] width 385 height 17
click at [709, 22] on link "Proposals" at bounding box center [702, 29] width 62 height 20
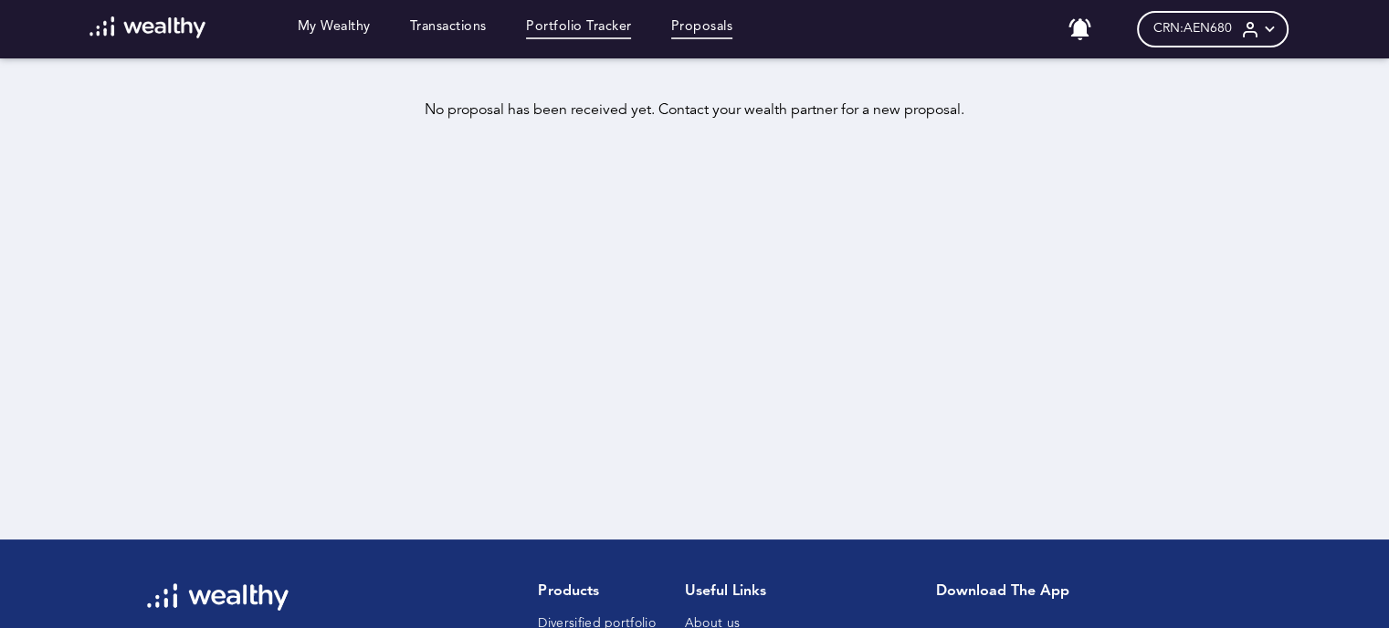
click at [609, 22] on link "Portfolio Tracker" at bounding box center [579, 29] width 106 height 20
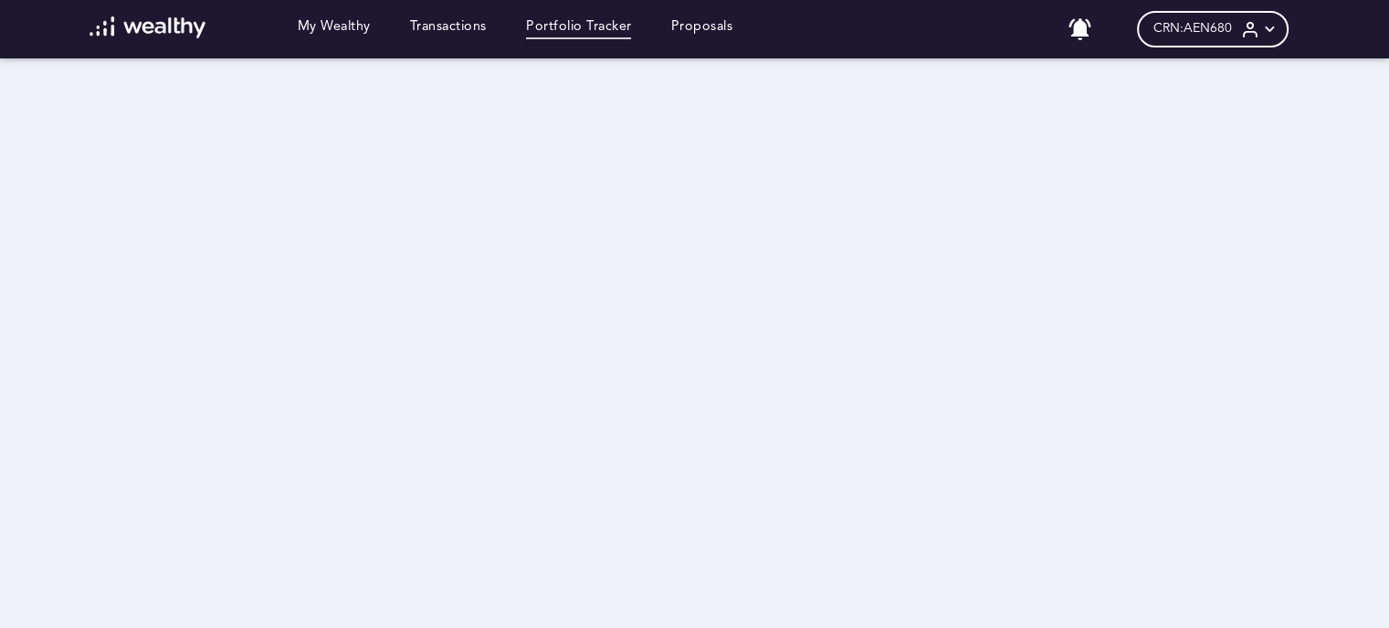
click at [1206, 34] on span "CRN: AEN680" at bounding box center [1193, 29] width 79 height 16
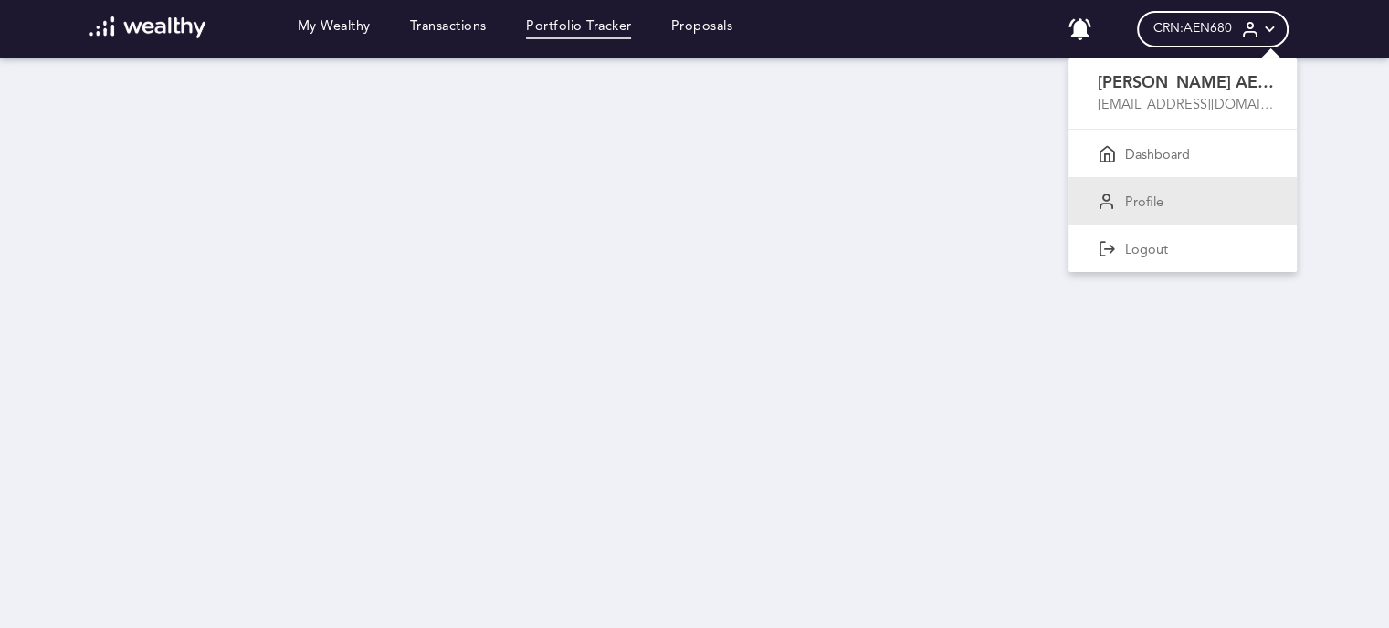
click at [1155, 207] on p "Profile" at bounding box center [1144, 203] width 38 height 16
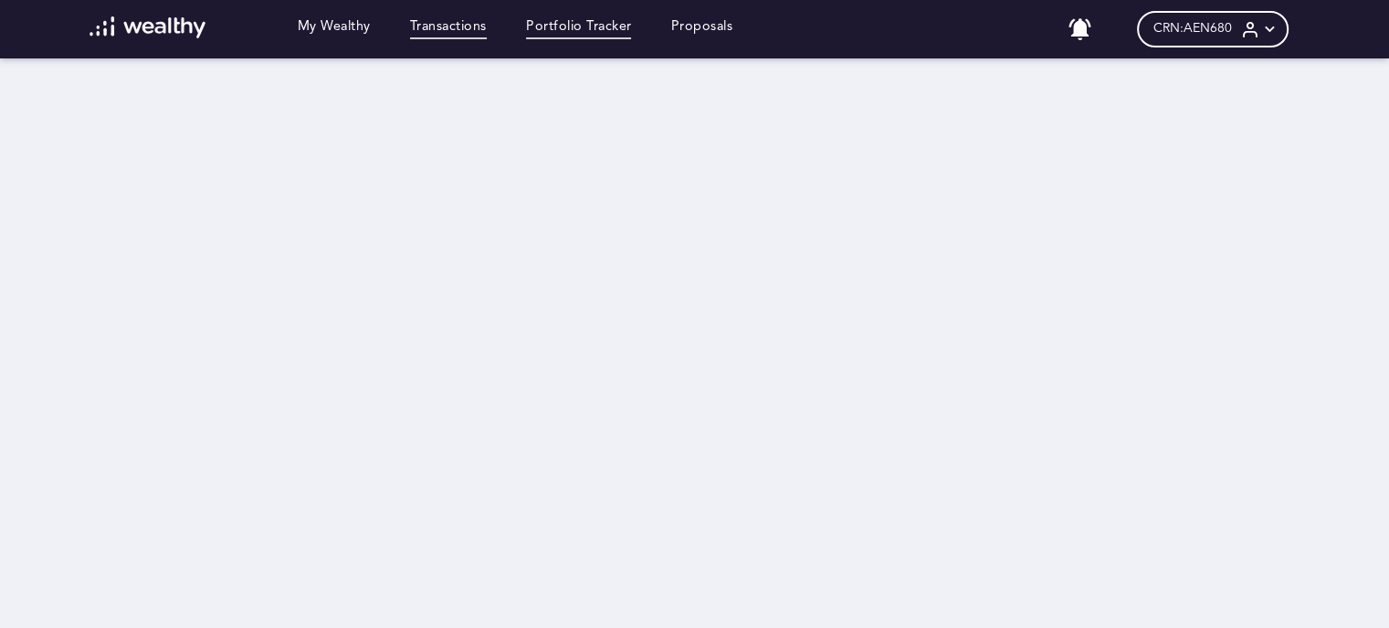
click at [487, 24] on link "Transactions" at bounding box center [448, 29] width 77 height 20
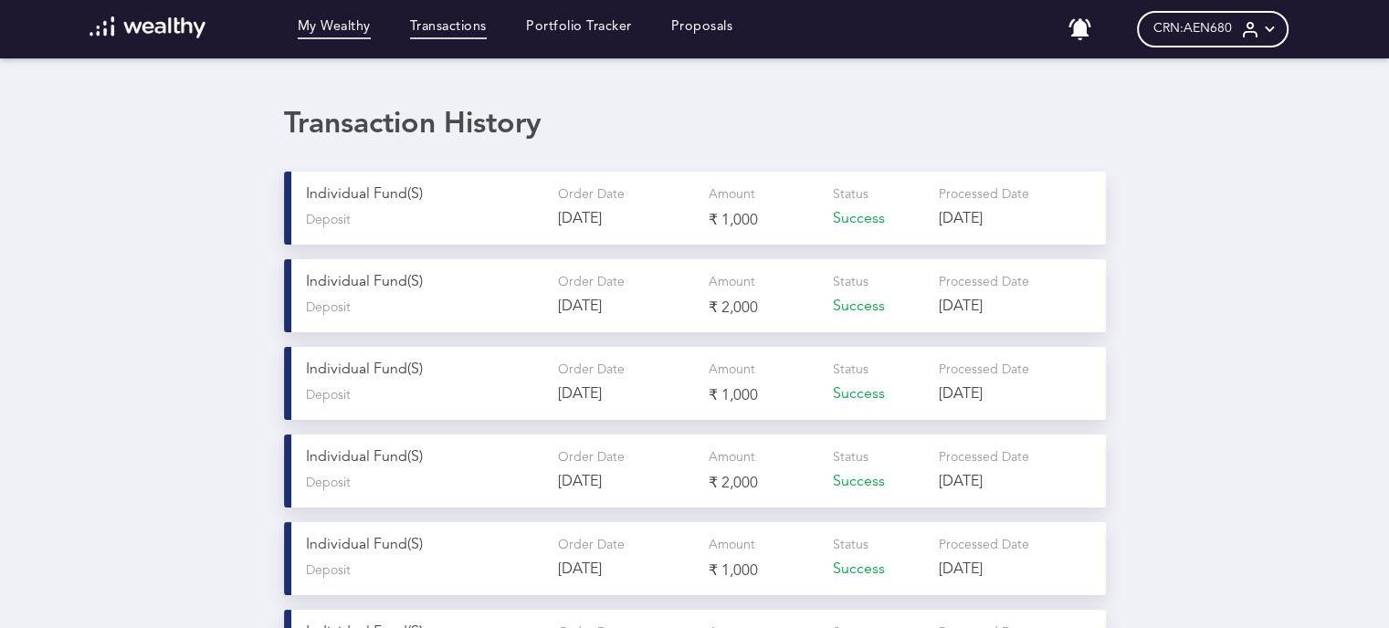
click at [339, 36] on link "My Wealthy" at bounding box center [334, 29] width 73 height 20
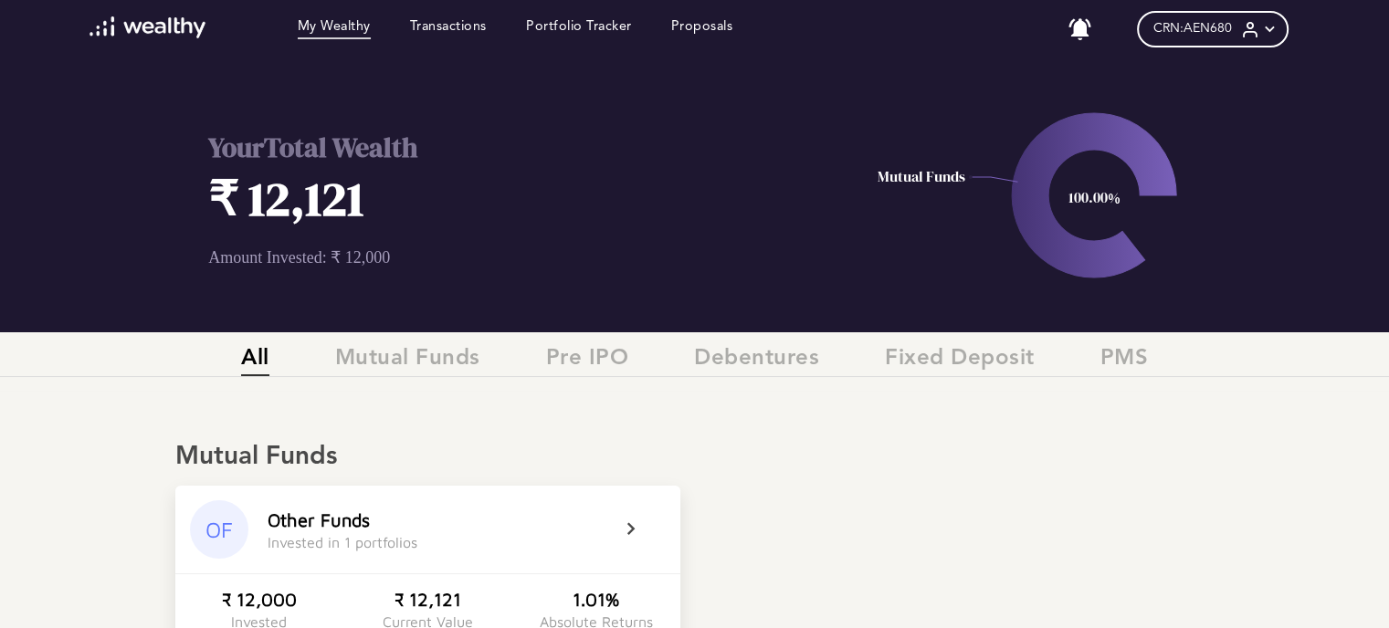
click at [311, 186] on h1 "₹ 12,121" at bounding box center [503, 198] width 590 height 65
click at [307, 209] on h1 "₹ 12,121" at bounding box center [503, 198] width 590 height 65
click at [1041, 246] on icon at bounding box center [1094, 195] width 164 height 164
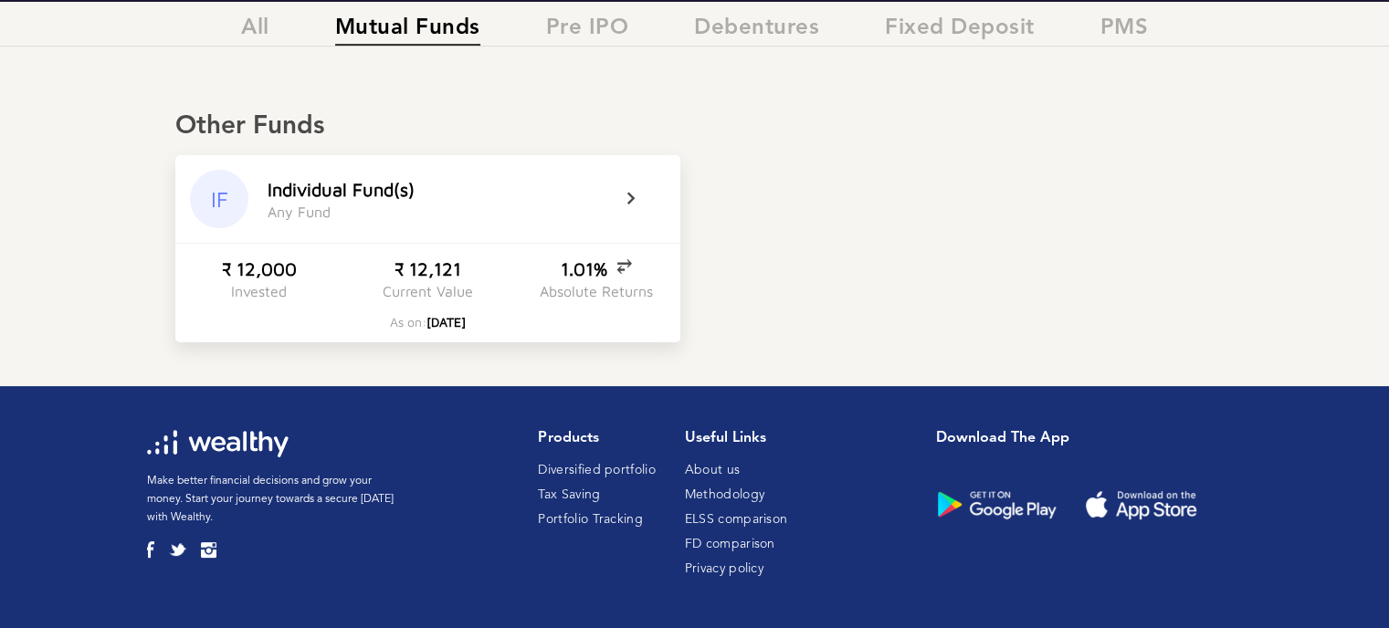
scroll to position [332, 0]
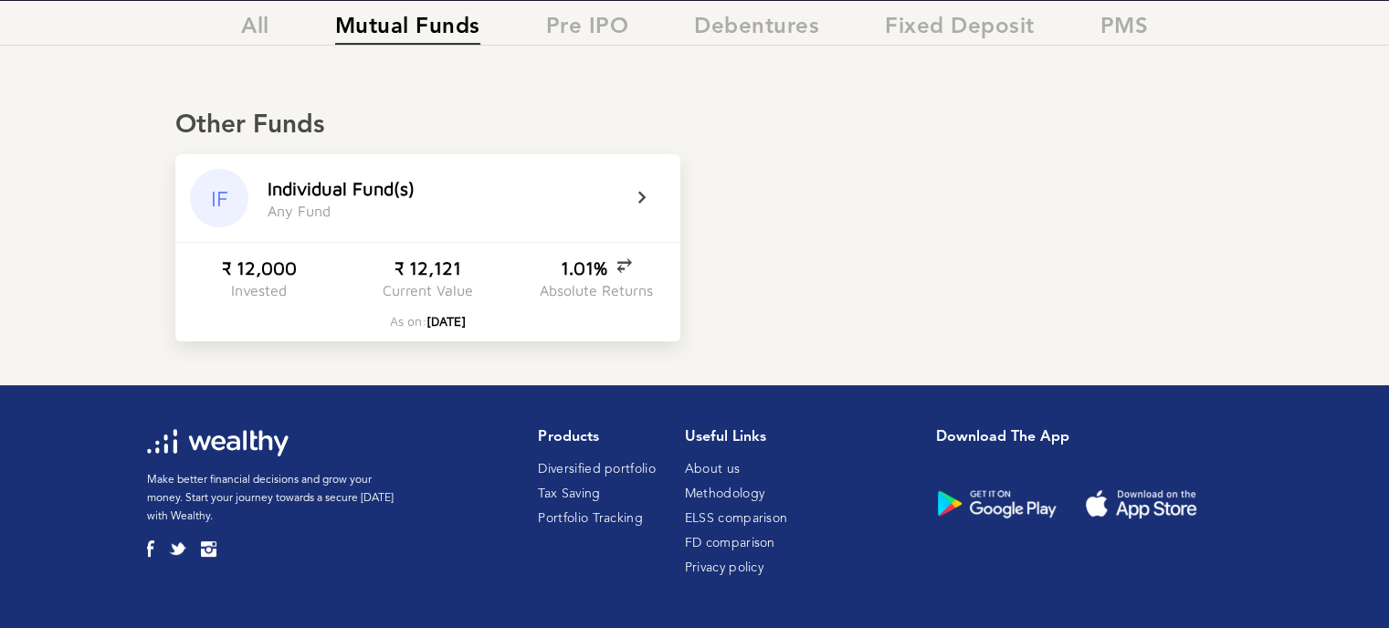
click at [640, 200] on icon at bounding box center [654, 198] width 46 height 22
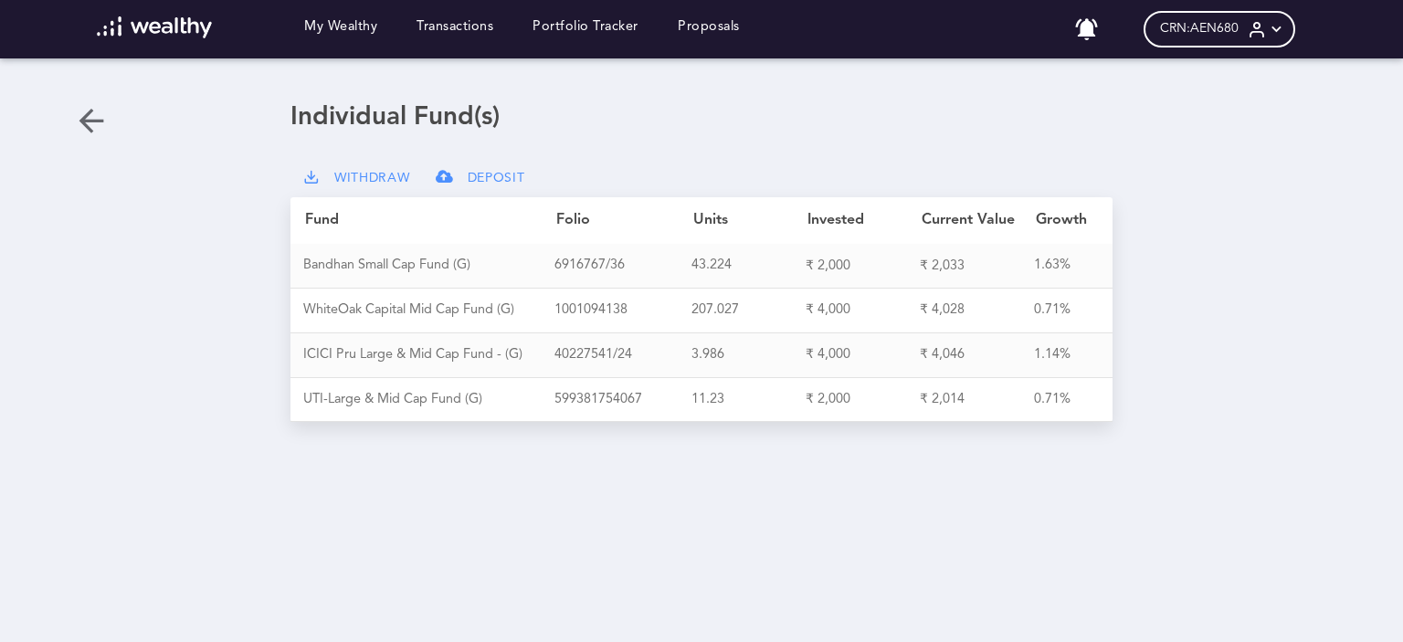
click at [476, 176] on span "DEPOSIT" at bounding box center [497, 179] width 58 height 16
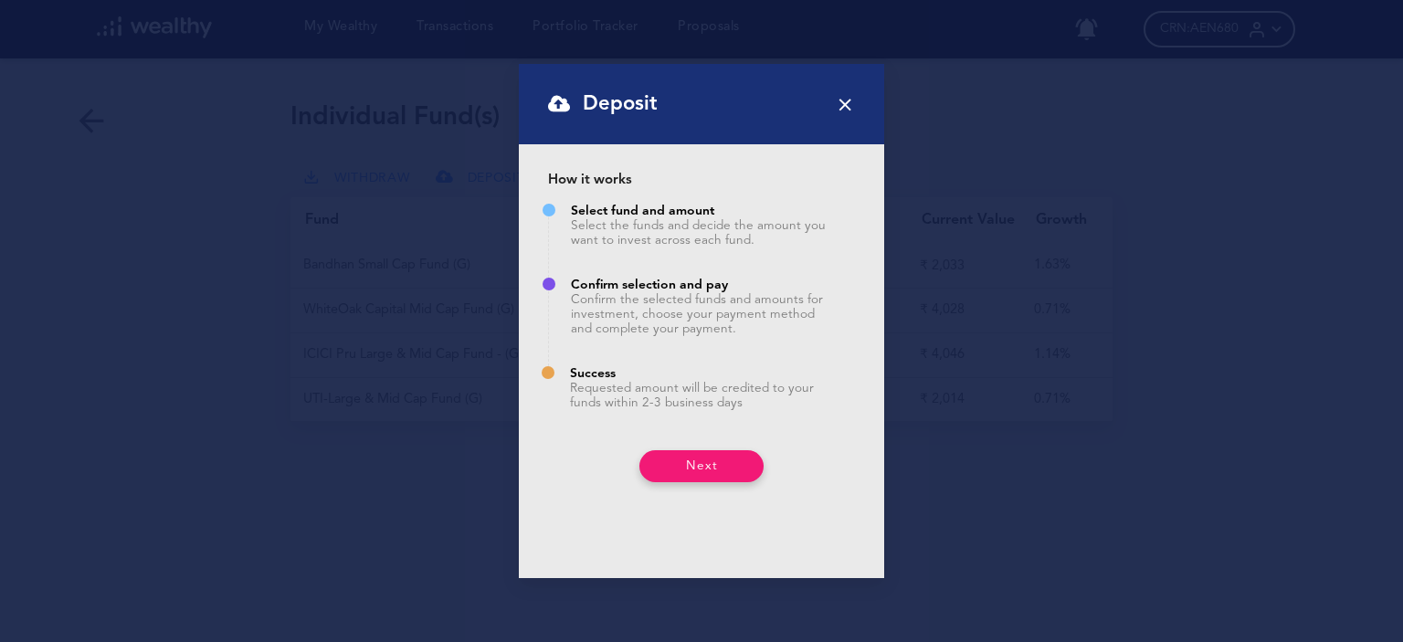
click at [855, 102] on icon at bounding box center [845, 104] width 20 height 20
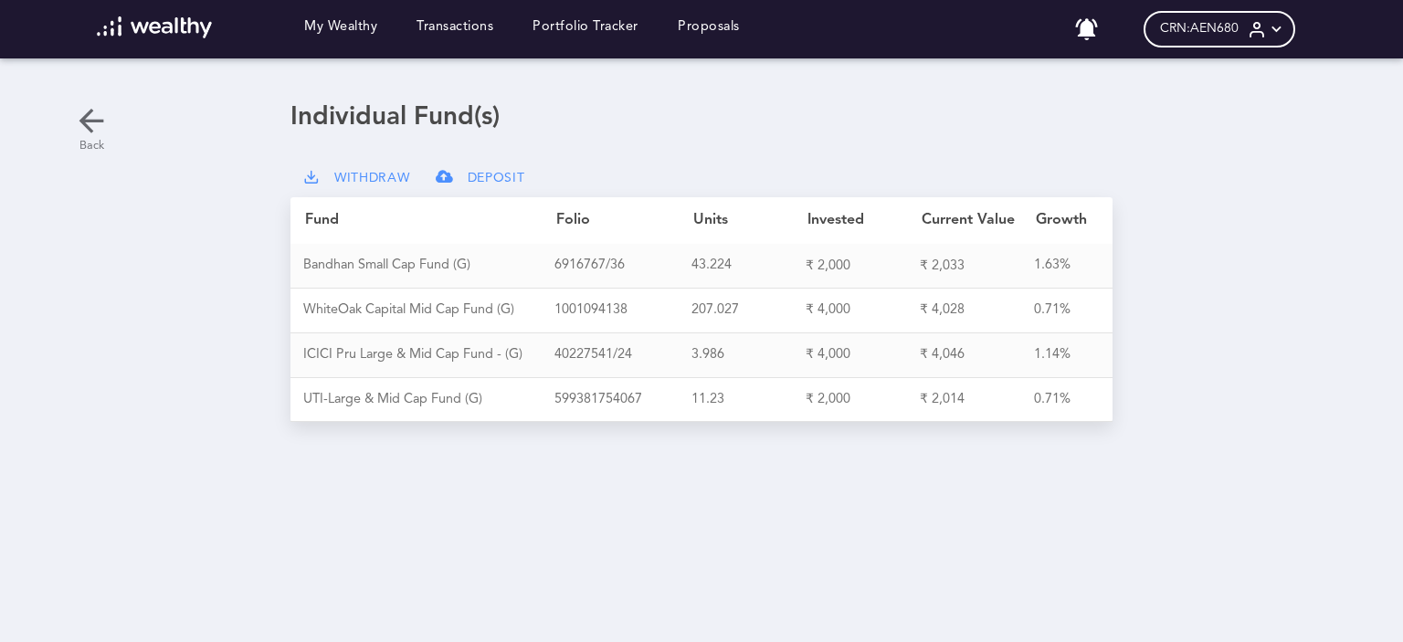
click at [88, 121] on icon at bounding box center [91, 120] width 37 height 37
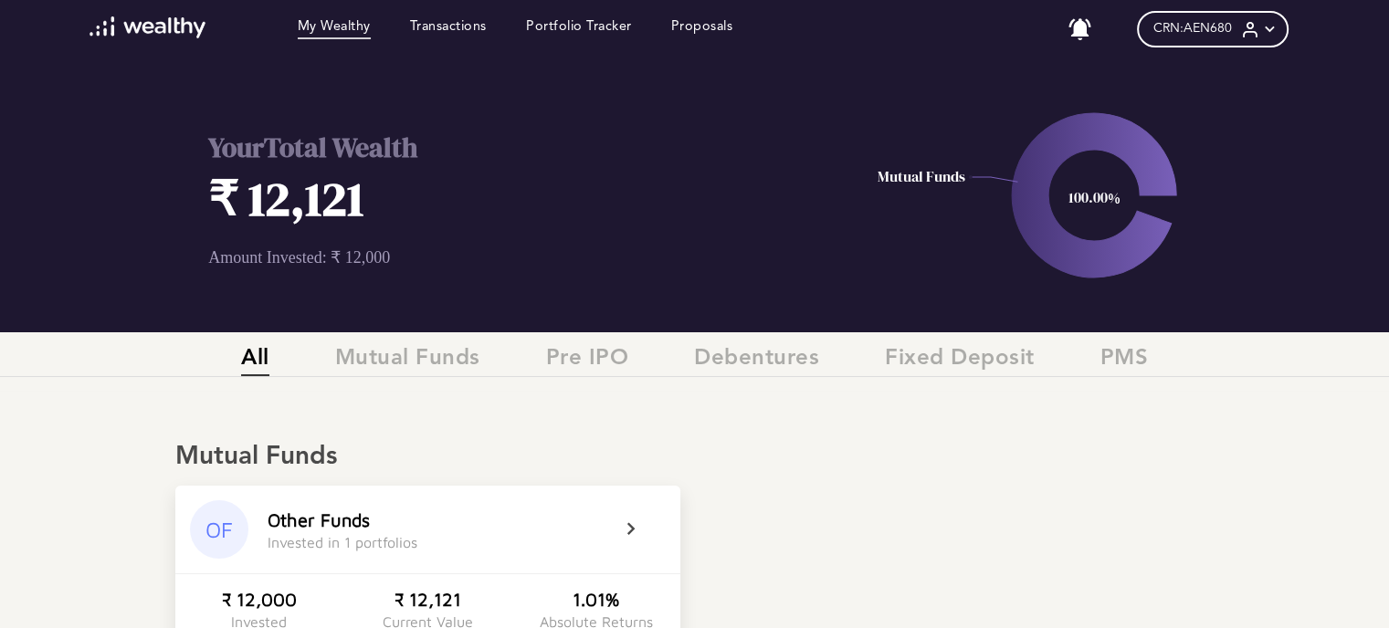
click at [1276, 27] on icon at bounding box center [1270, 29] width 19 height 19
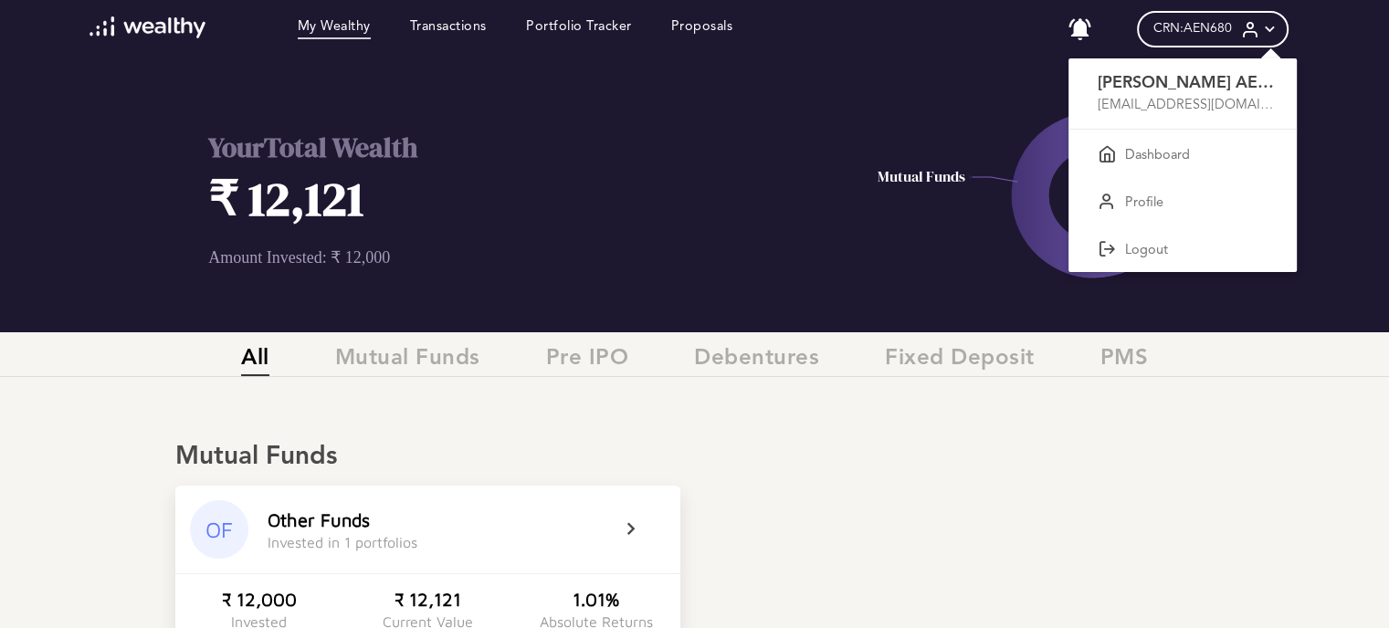
click at [1182, 100] on p "[EMAIL_ADDRESS][DOMAIN_NAME]" at bounding box center [1189, 106] width 183 height 16
click at [660, 174] on div at bounding box center [694, 314] width 1389 height 628
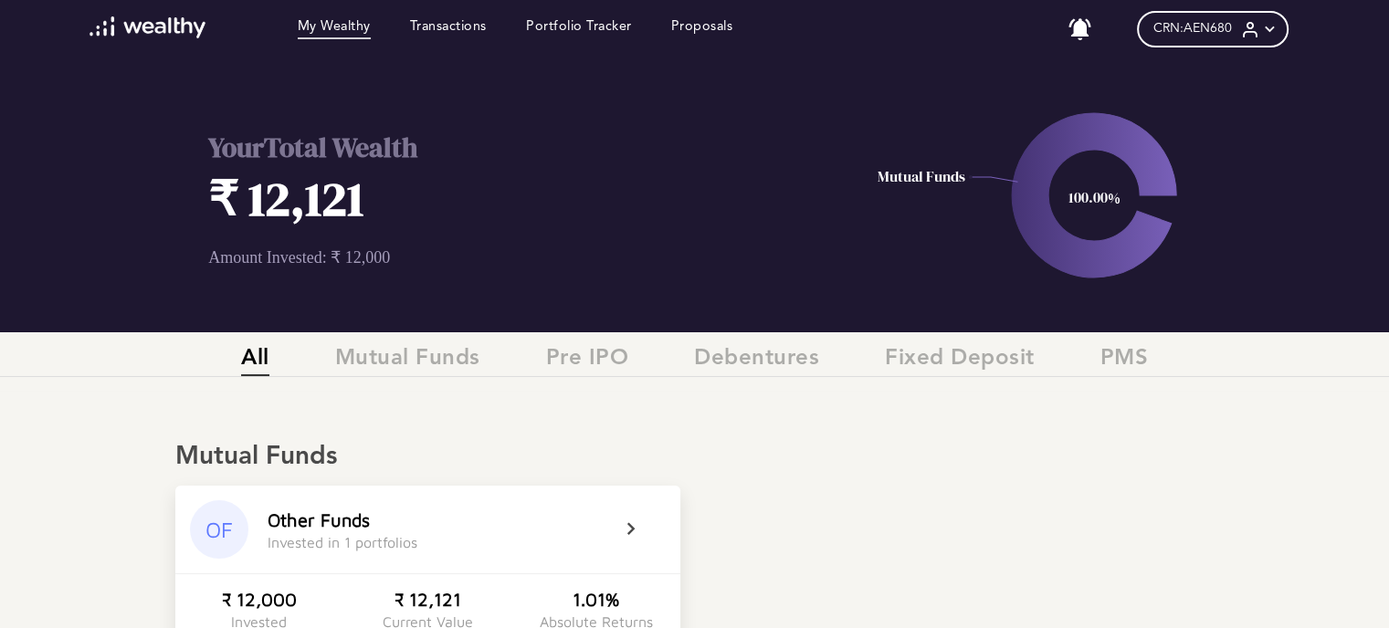
click at [1188, 32] on span "CRN: AEN680" at bounding box center [1193, 29] width 79 height 16
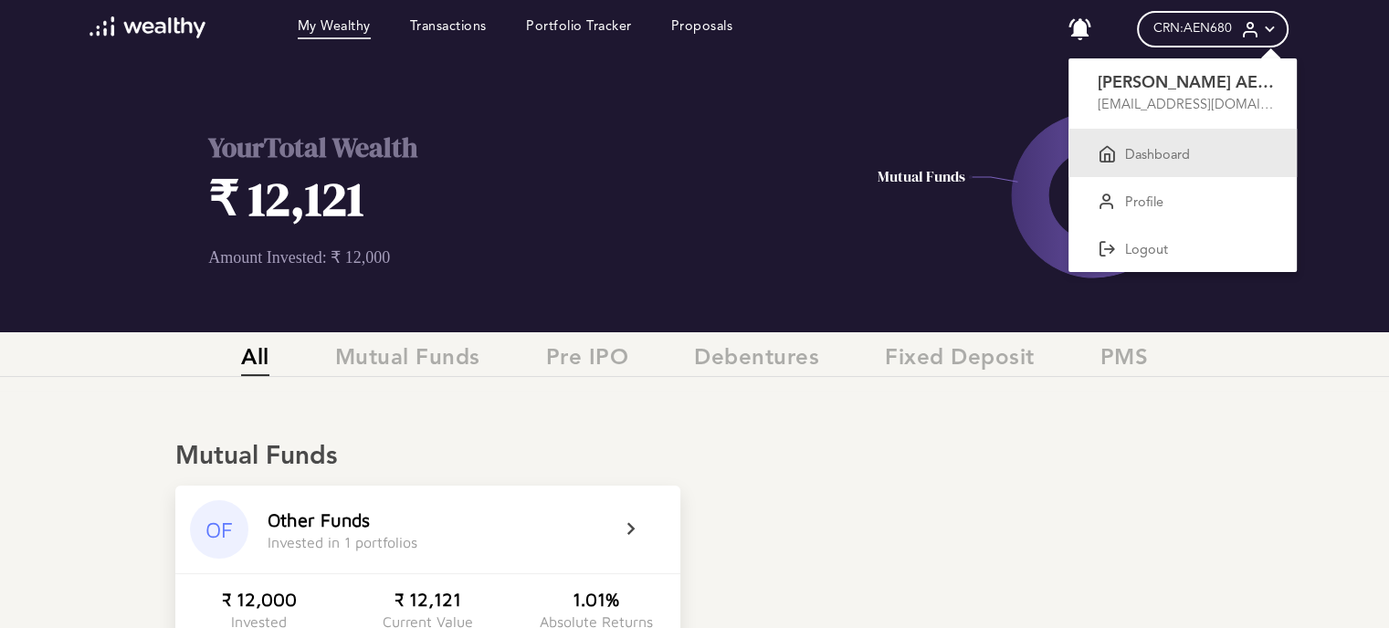
click at [1181, 156] on p "Dashboard" at bounding box center [1157, 156] width 65 height 16
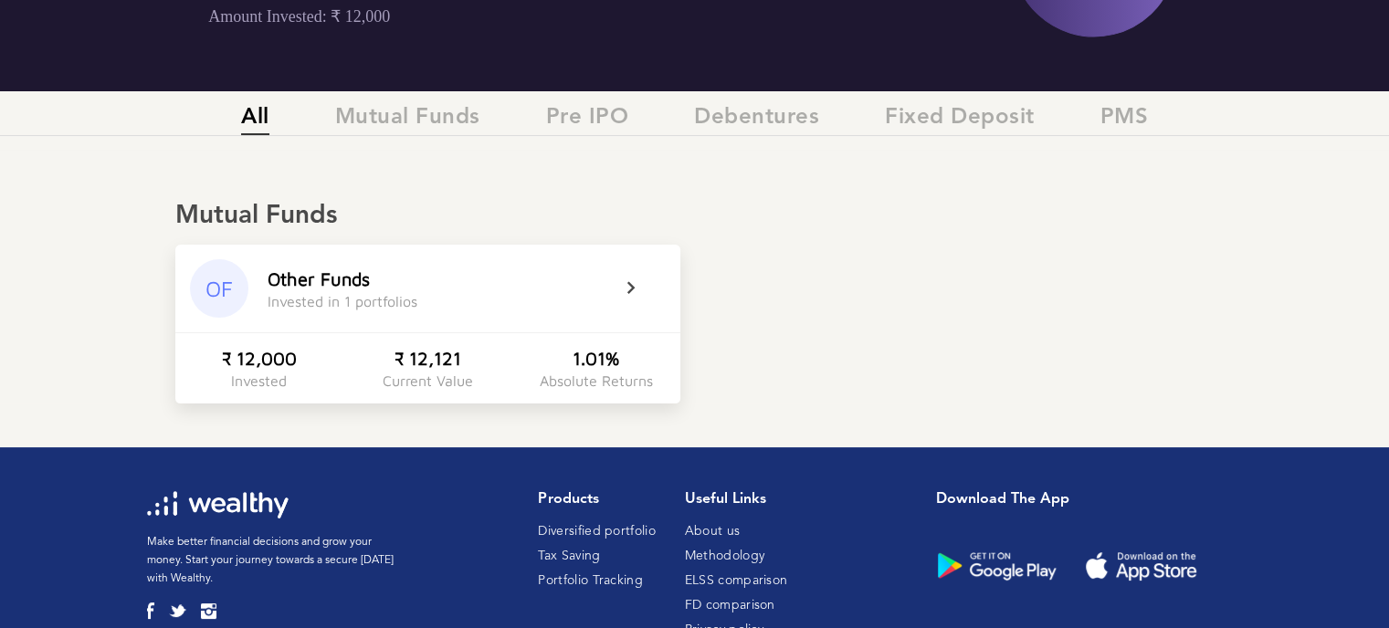
scroll to position [304, 0]
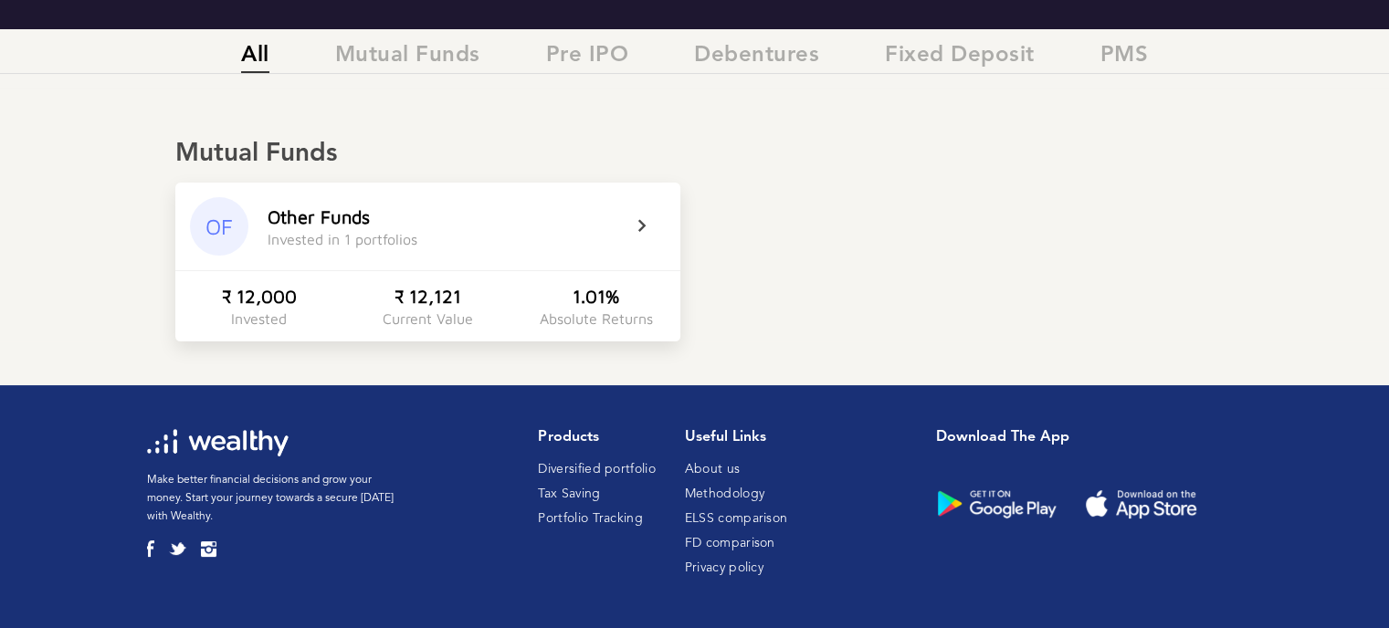
click at [303, 227] on div "Other Funds Invested in 1 portfolios" at bounding box center [444, 226] width 353 height 41
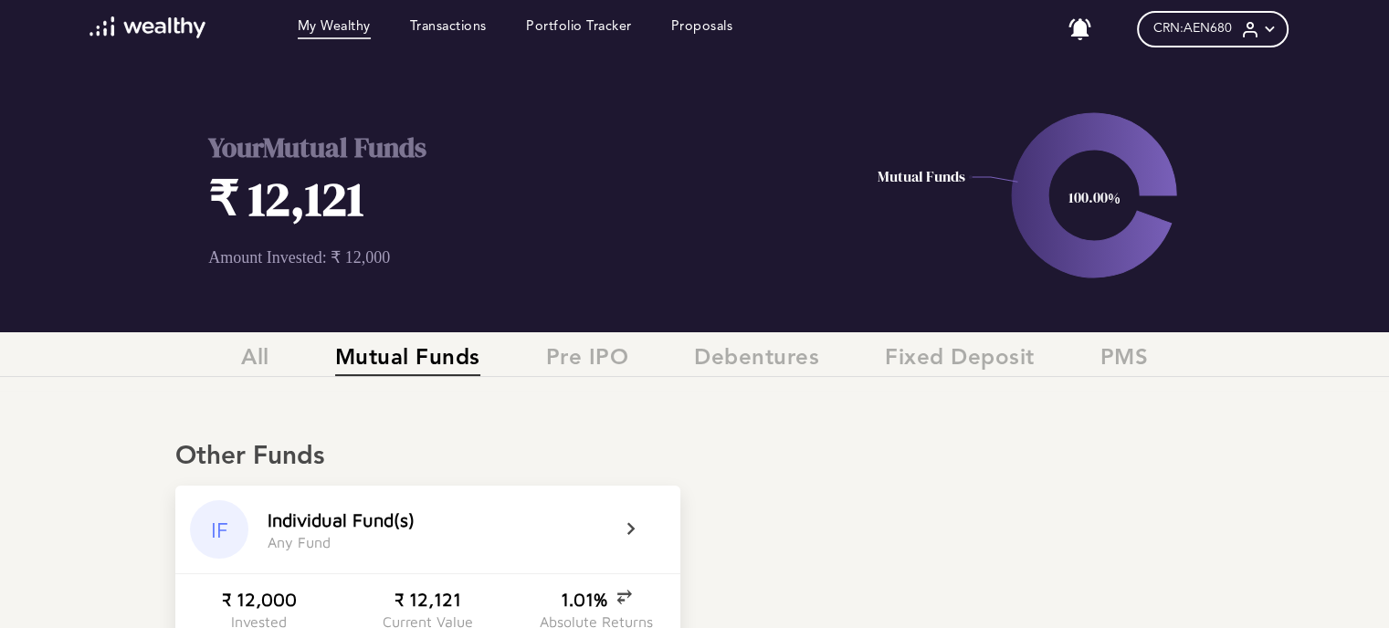
scroll to position [332, 0]
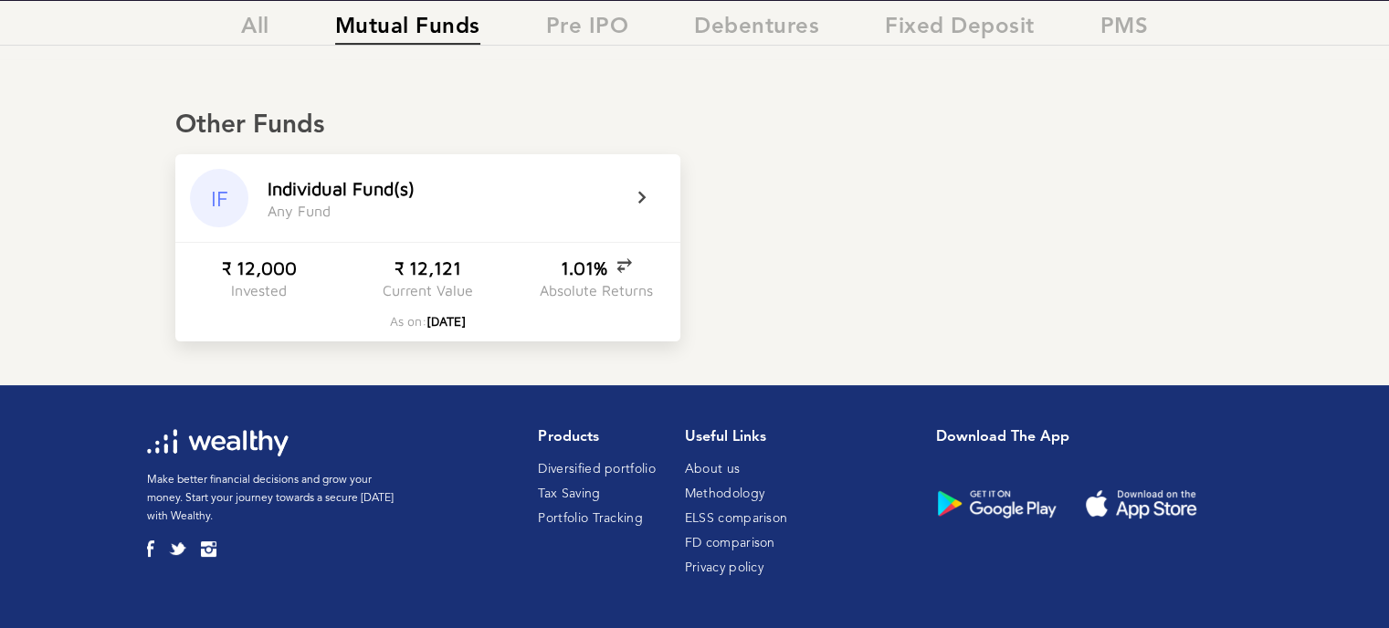
click at [636, 195] on icon at bounding box center [654, 198] width 46 height 22
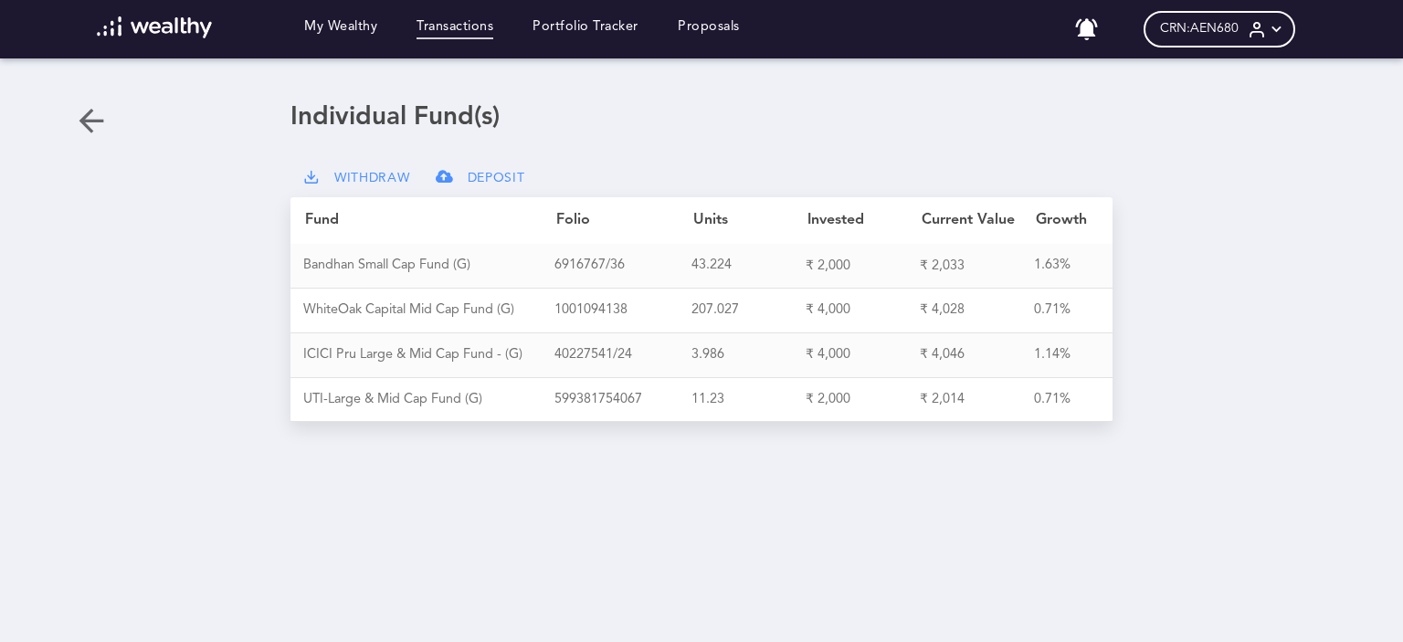
click at [464, 31] on link "Transactions" at bounding box center [455, 29] width 77 height 20
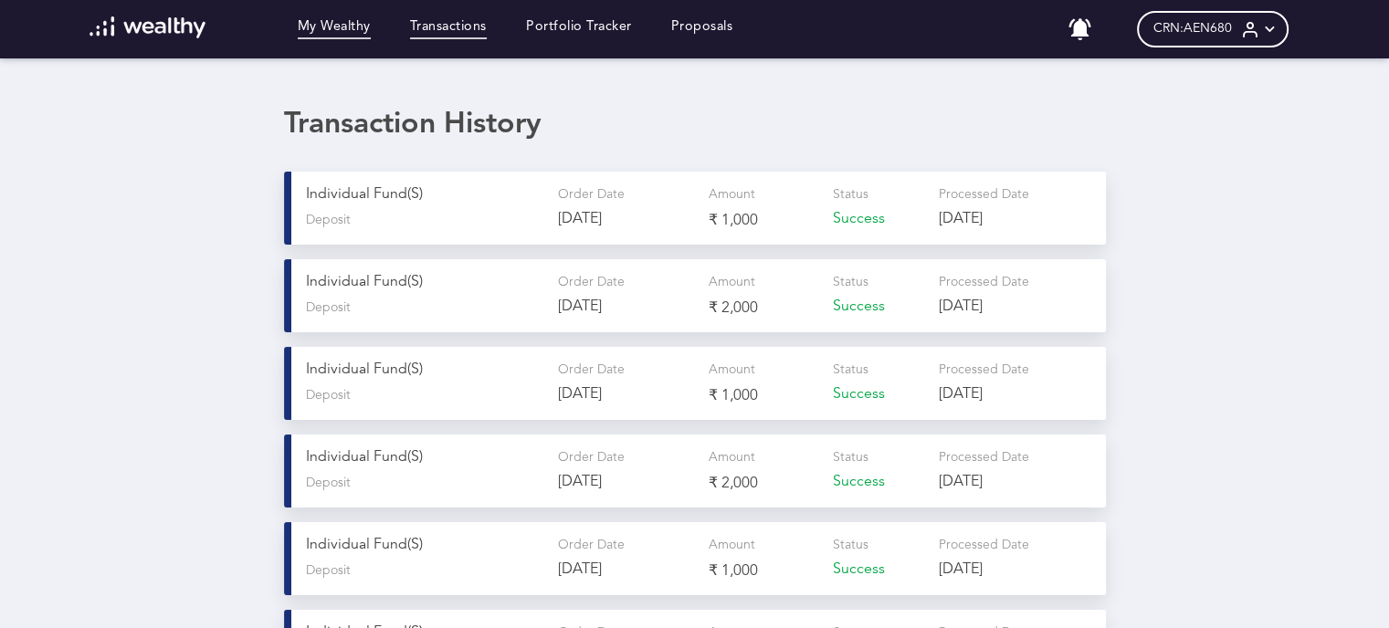
click at [338, 38] on link "My Wealthy" at bounding box center [334, 29] width 73 height 20
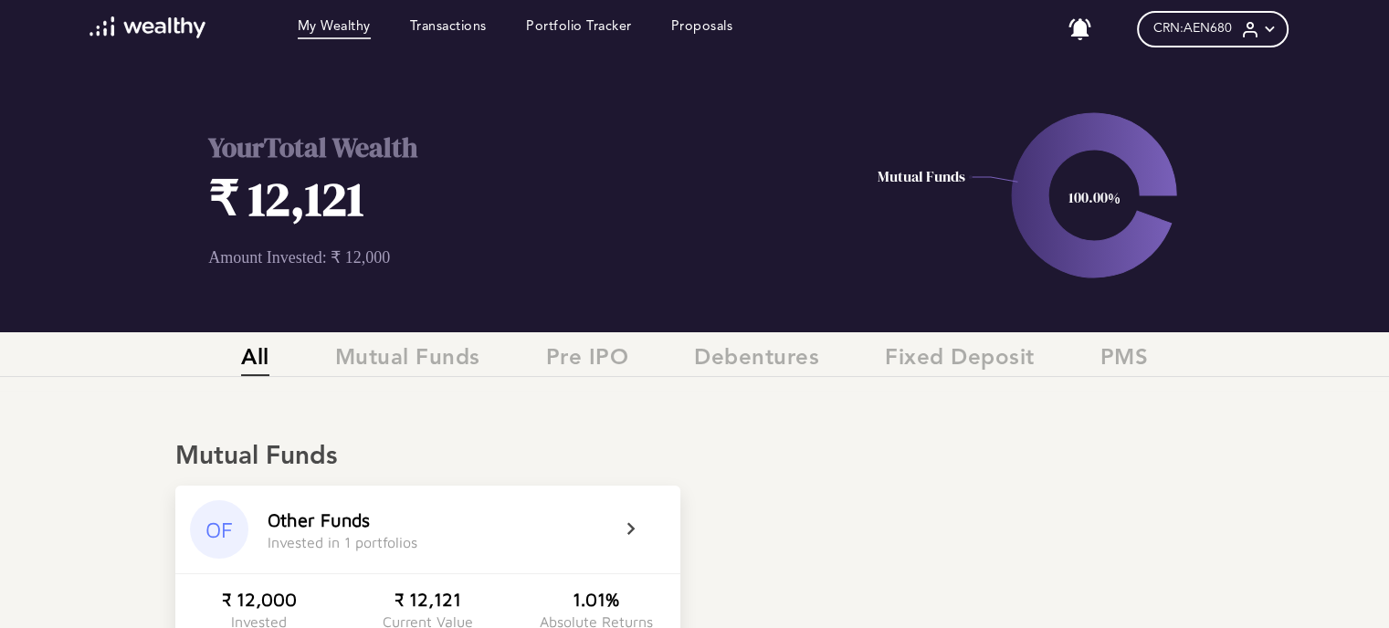
scroll to position [304, 0]
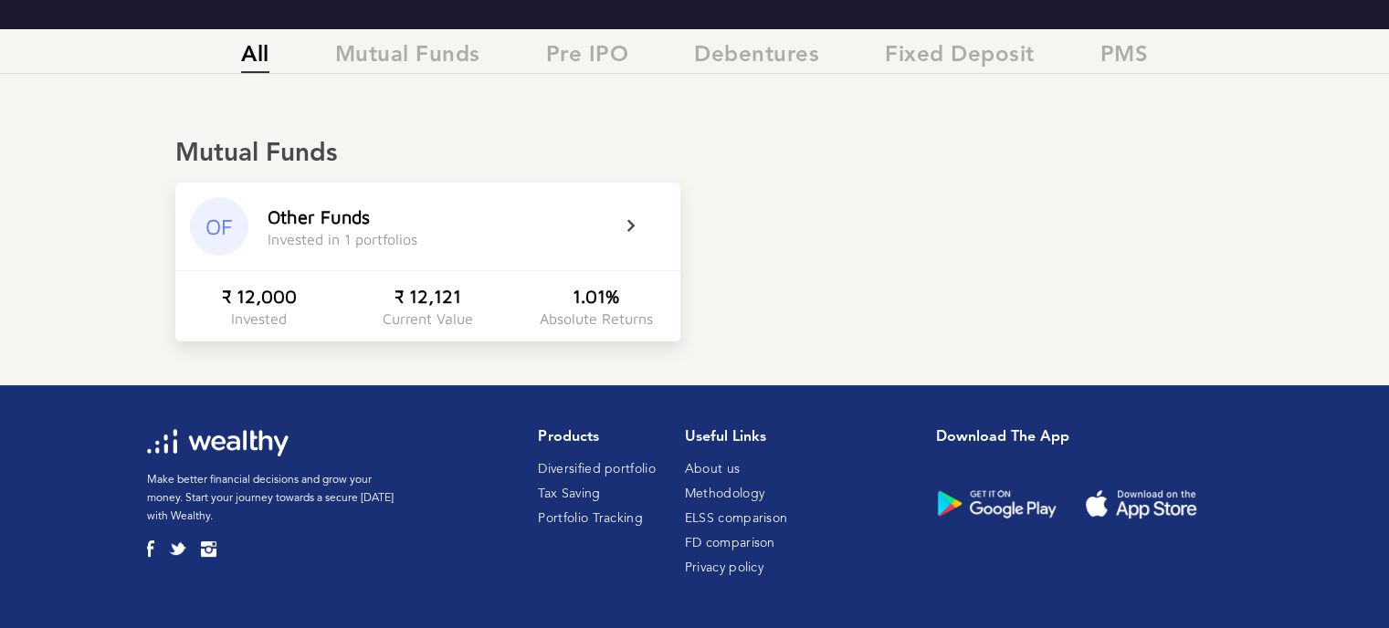
click at [563, 360] on div "Mutual Funds OF Other Funds Invested in 1 portfolios ₹ 12,000 Invested ₹ 12,121…" at bounding box center [694, 237] width 1389 height 298
click at [575, 294] on div "1.01%" at bounding box center [596, 296] width 47 height 21
click at [647, 224] on icon at bounding box center [654, 227] width 46 height 22
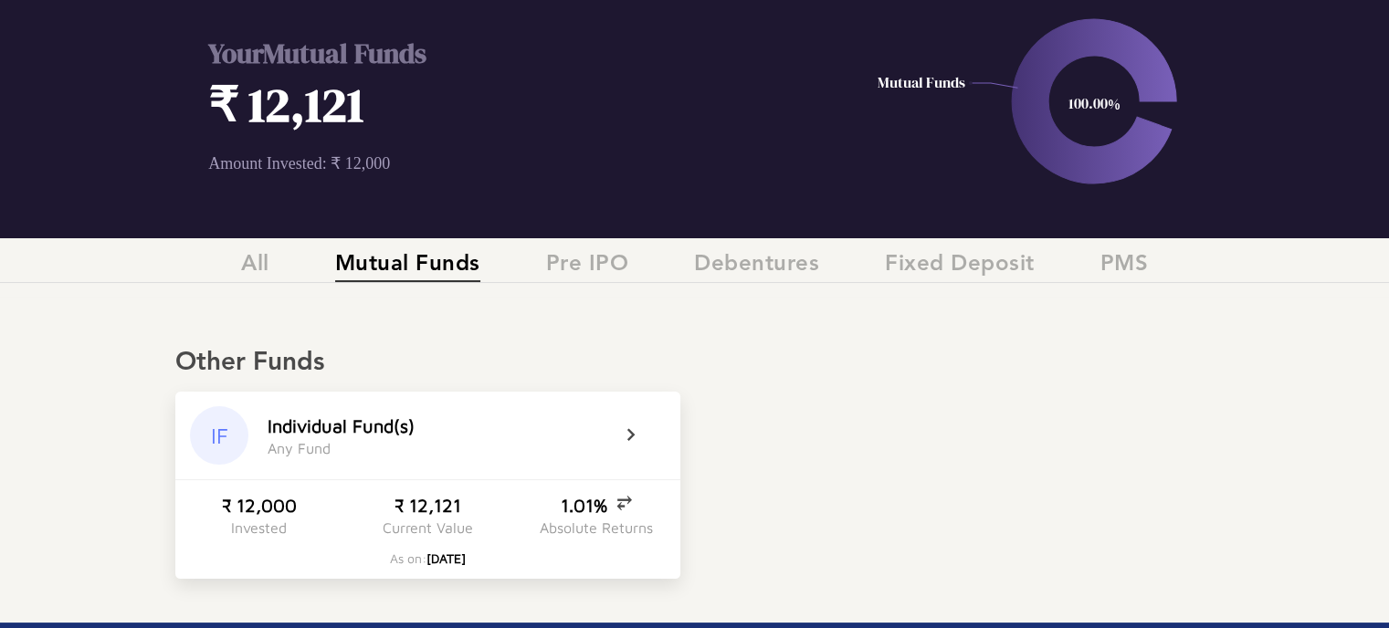
scroll to position [0, 0]
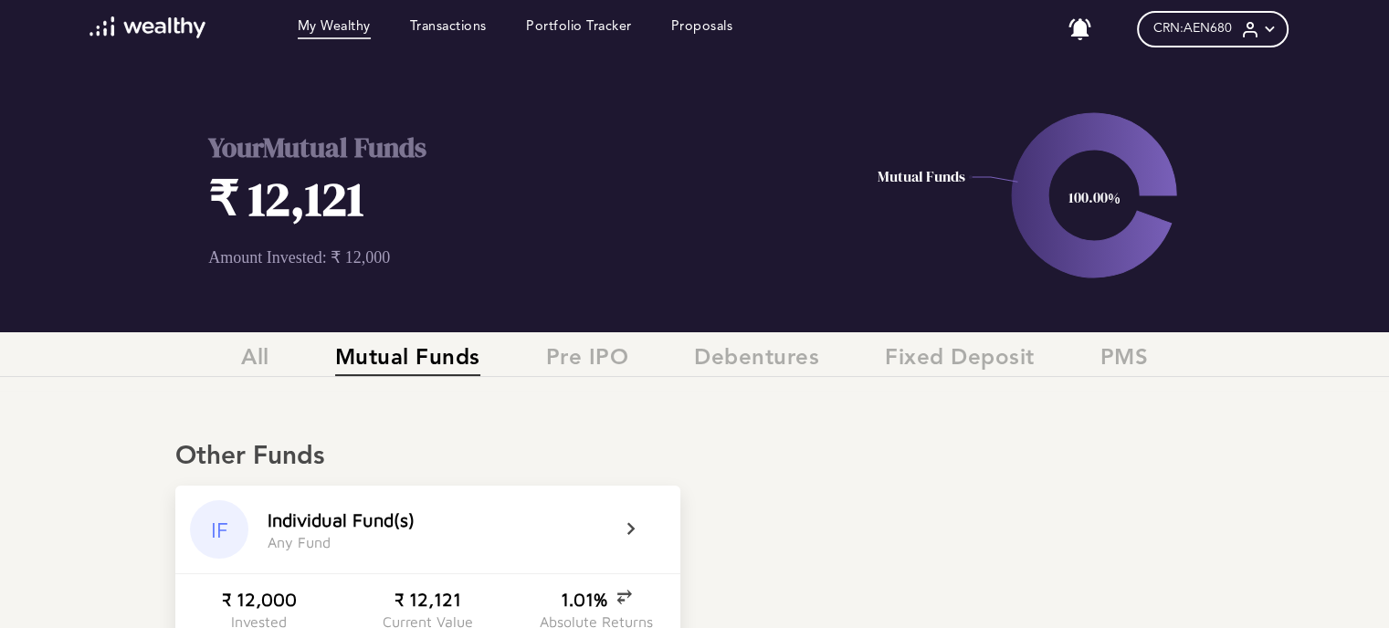
click at [1228, 36] on span "CRN: AEN680" at bounding box center [1193, 29] width 79 height 16
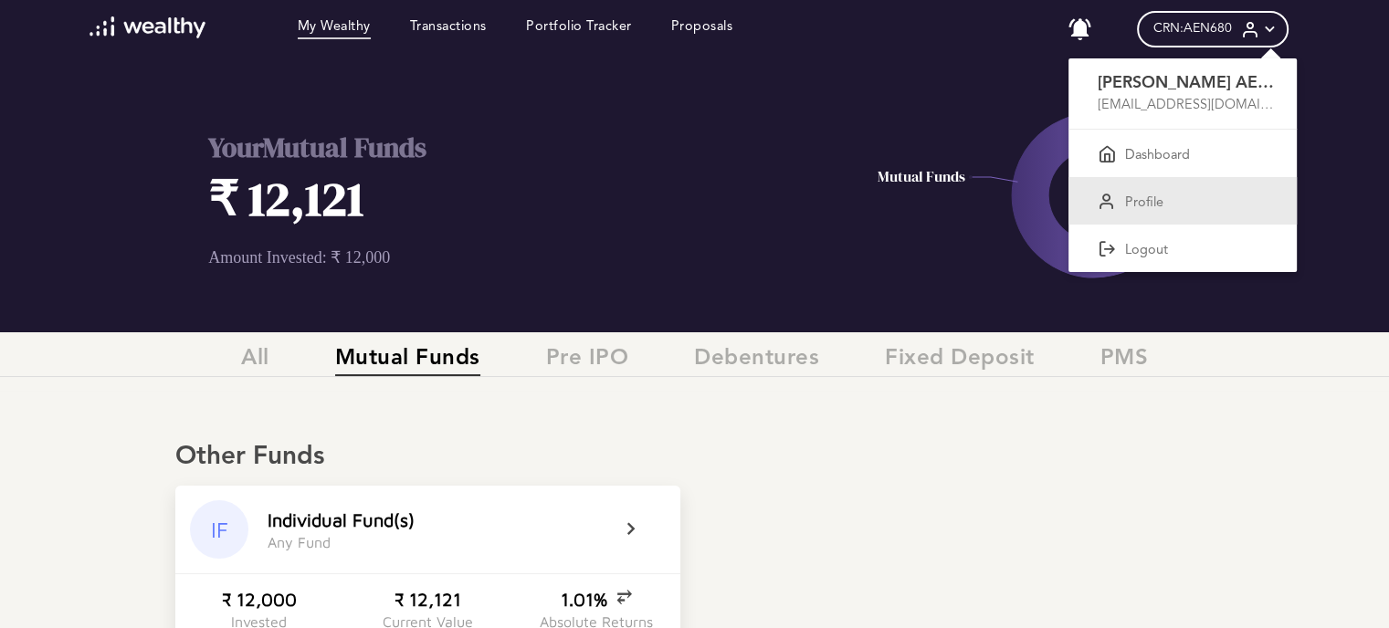
click at [1156, 214] on div "Profile" at bounding box center [1183, 200] width 228 height 47
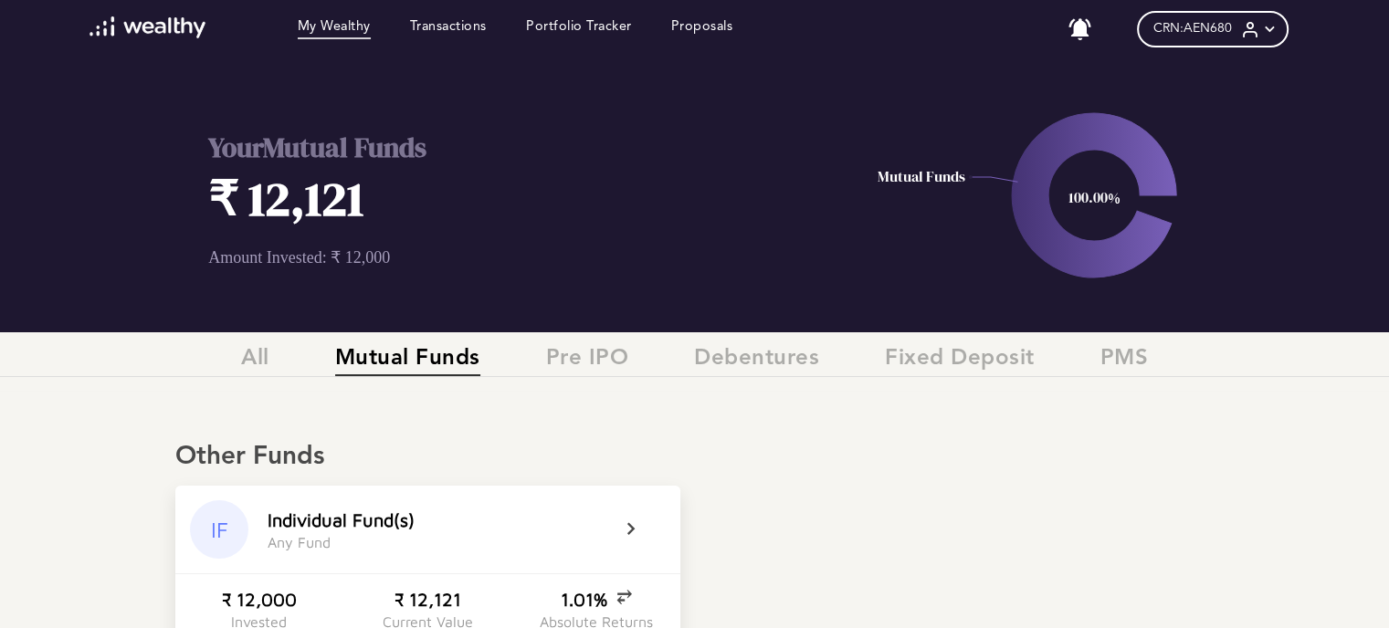
scroll to position [332, 0]
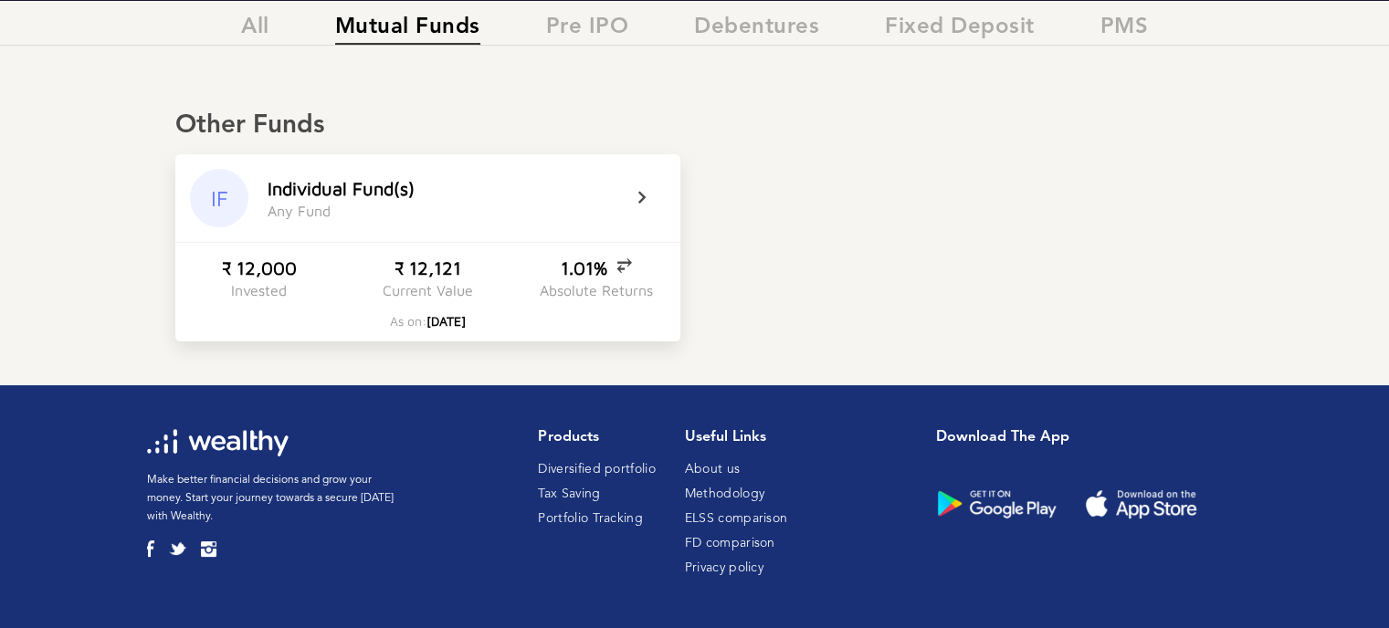
click at [408, 276] on div "₹ 12,121" at bounding box center [428, 268] width 67 height 21
click at [254, 276] on div "₹ 12,000" at bounding box center [259, 268] width 75 height 21
click at [639, 192] on icon at bounding box center [654, 198] width 46 height 22
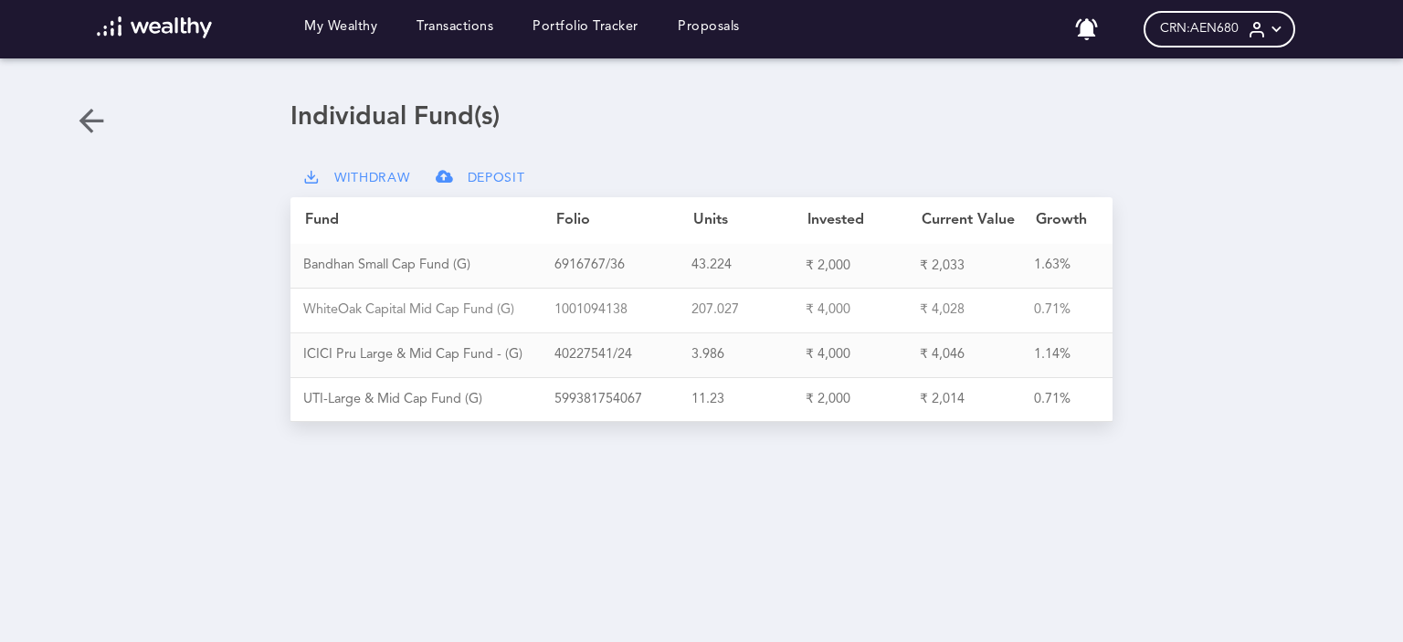
click at [393, 308] on div "W [PERSON_NAME] O a k C a p i t a l M i d C a p F u n d ( G )" at bounding box center [428, 310] width 251 height 16
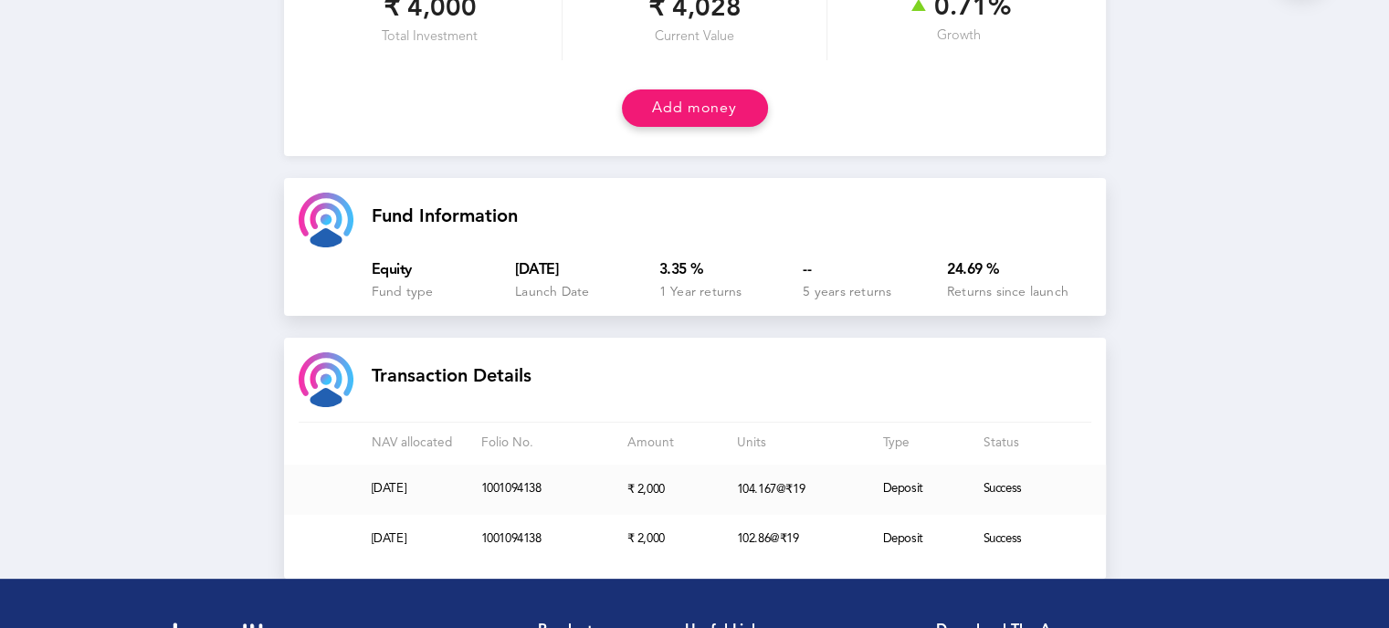
scroll to position [274, 0]
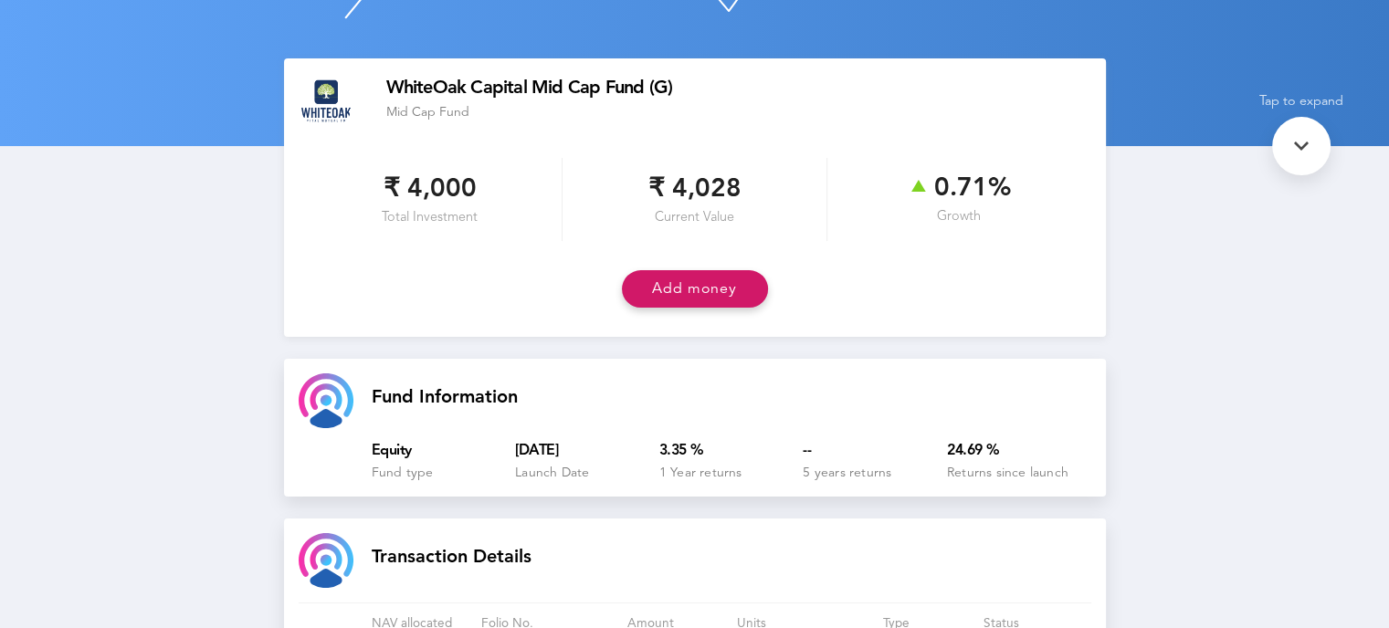
click at [729, 295] on button "Add money" at bounding box center [695, 288] width 146 height 37
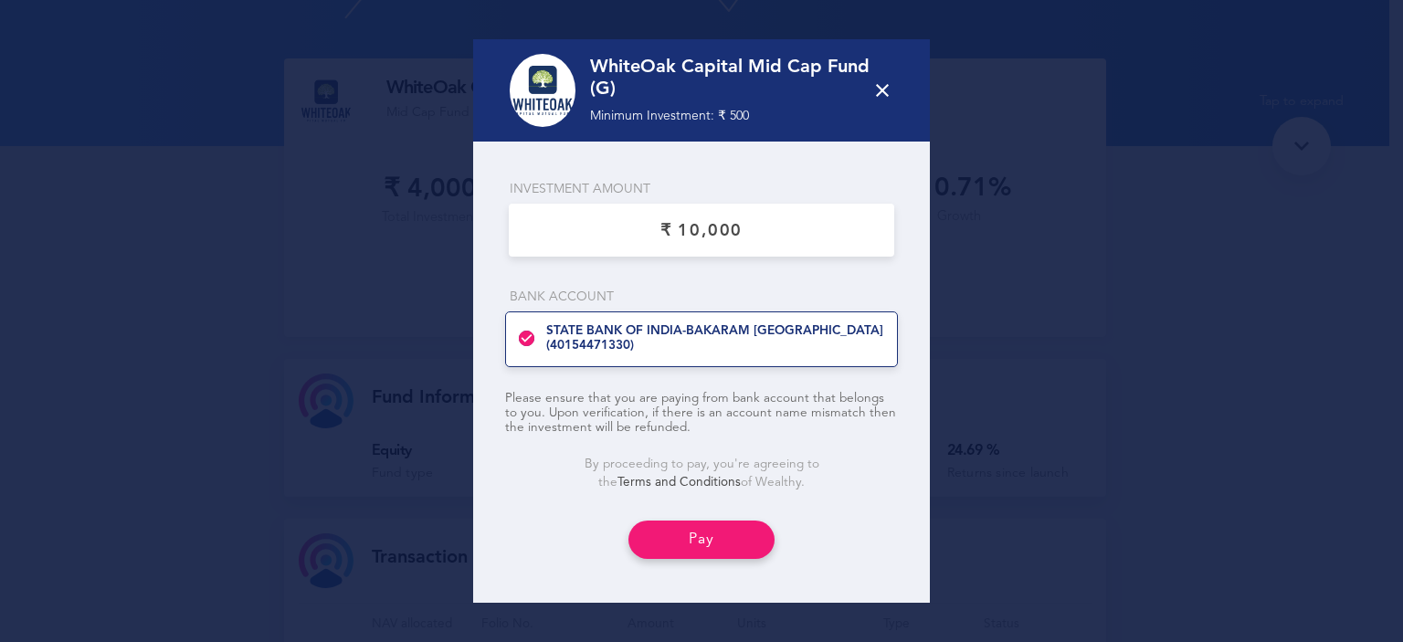
click at [880, 83] on icon at bounding box center [882, 90] width 22 height 22
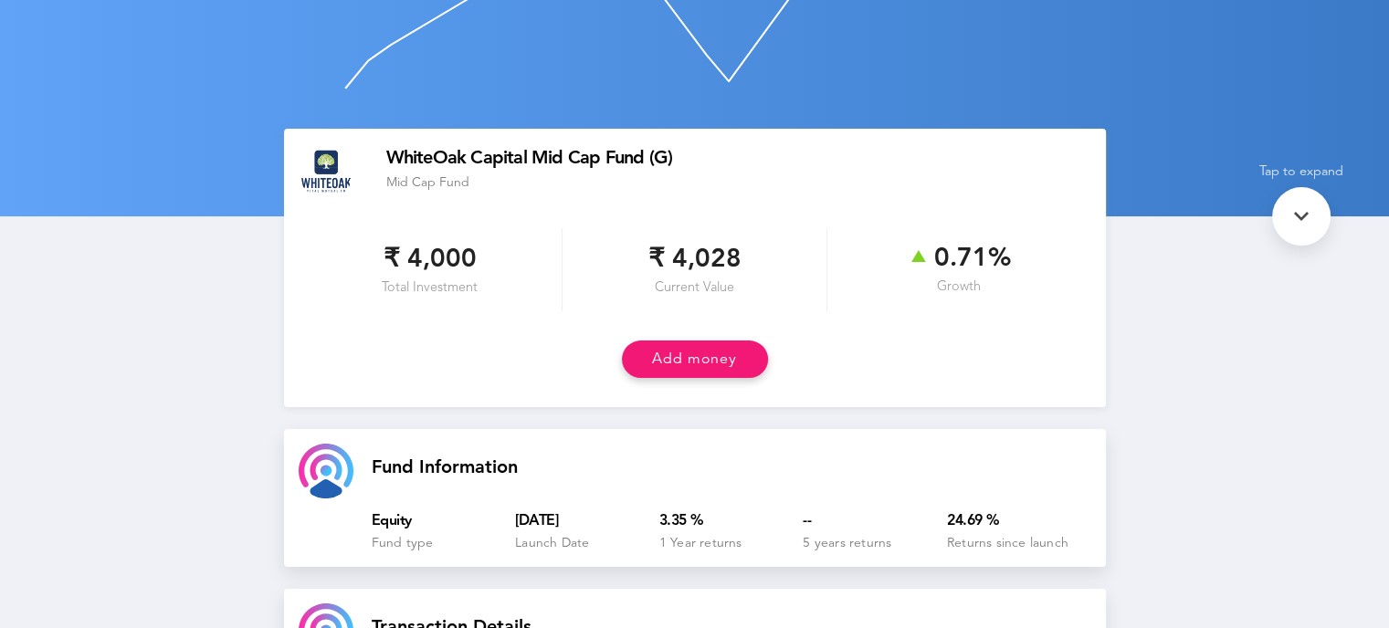
scroll to position [91, 0]
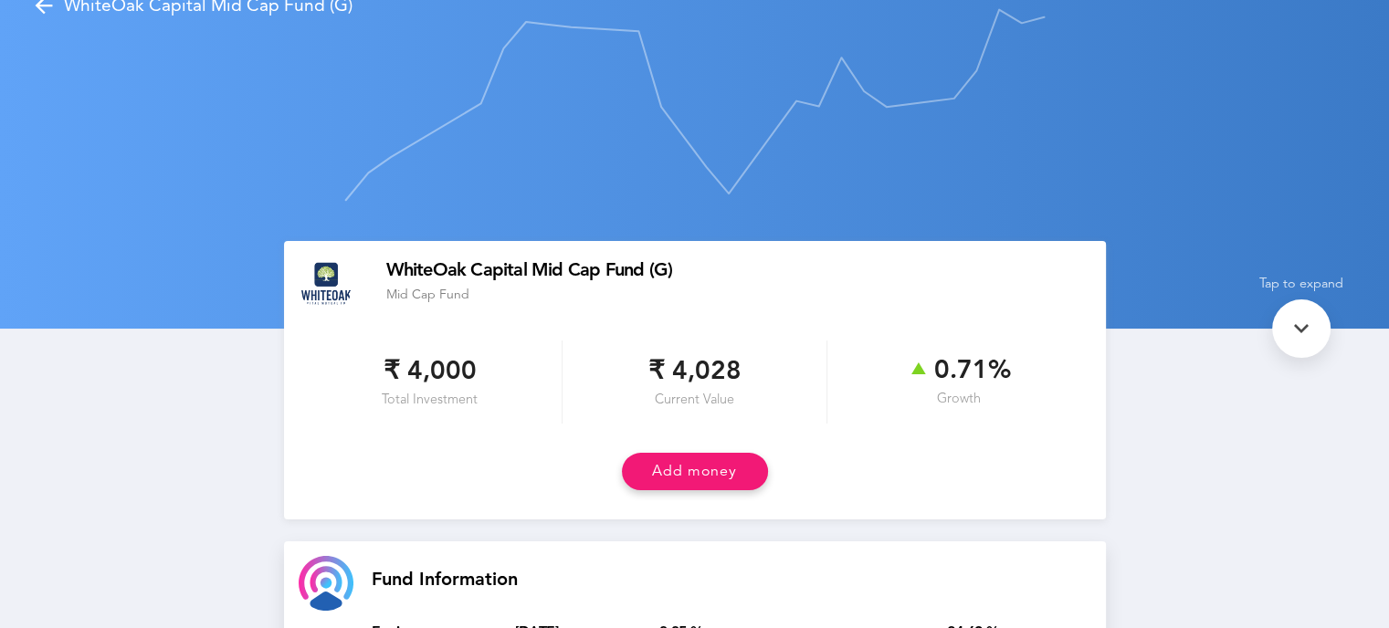
click at [1309, 321] on icon at bounding box center [1301, 328] width 29 height 29
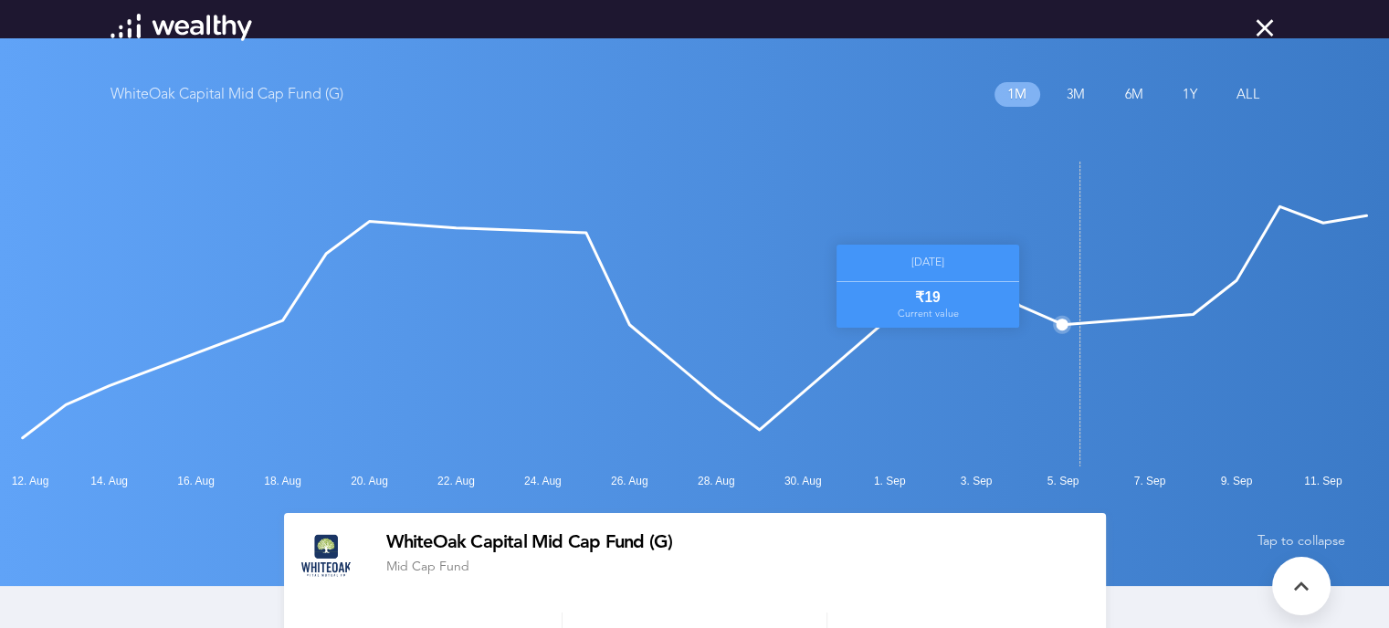
scroll to position [0, 0]
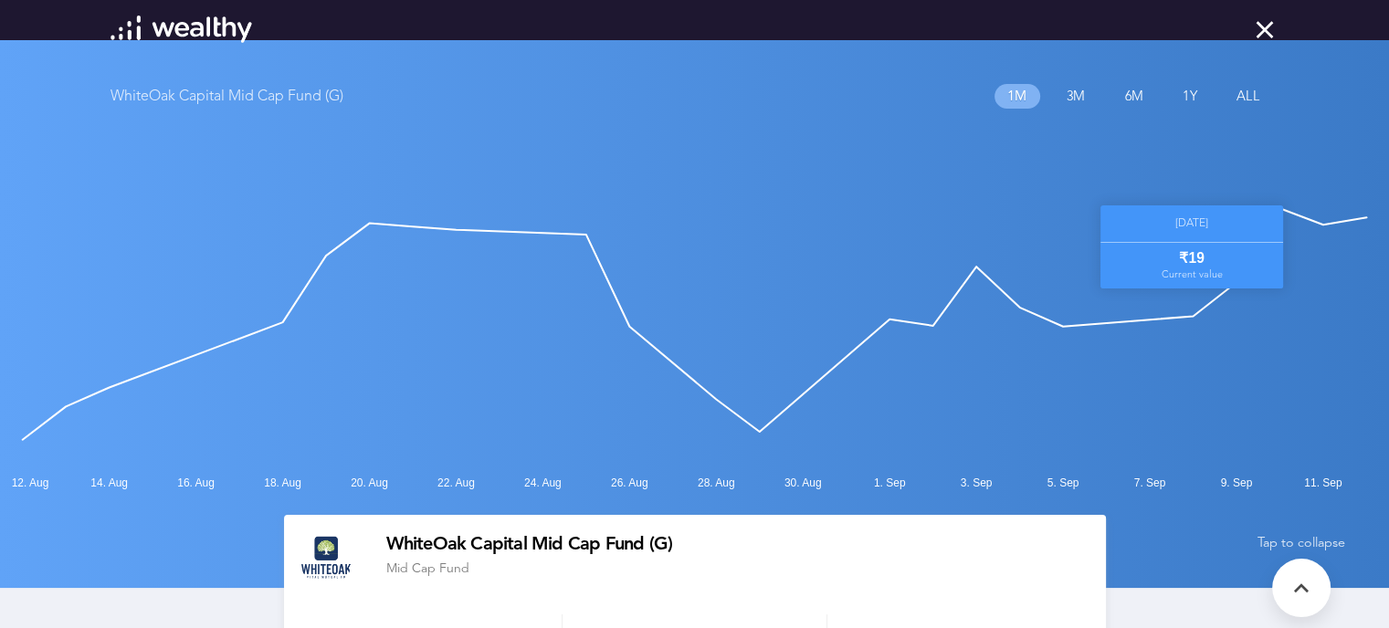
click at [1271, 29] on icon at bounding box center [1264, 29] width 29 height 29
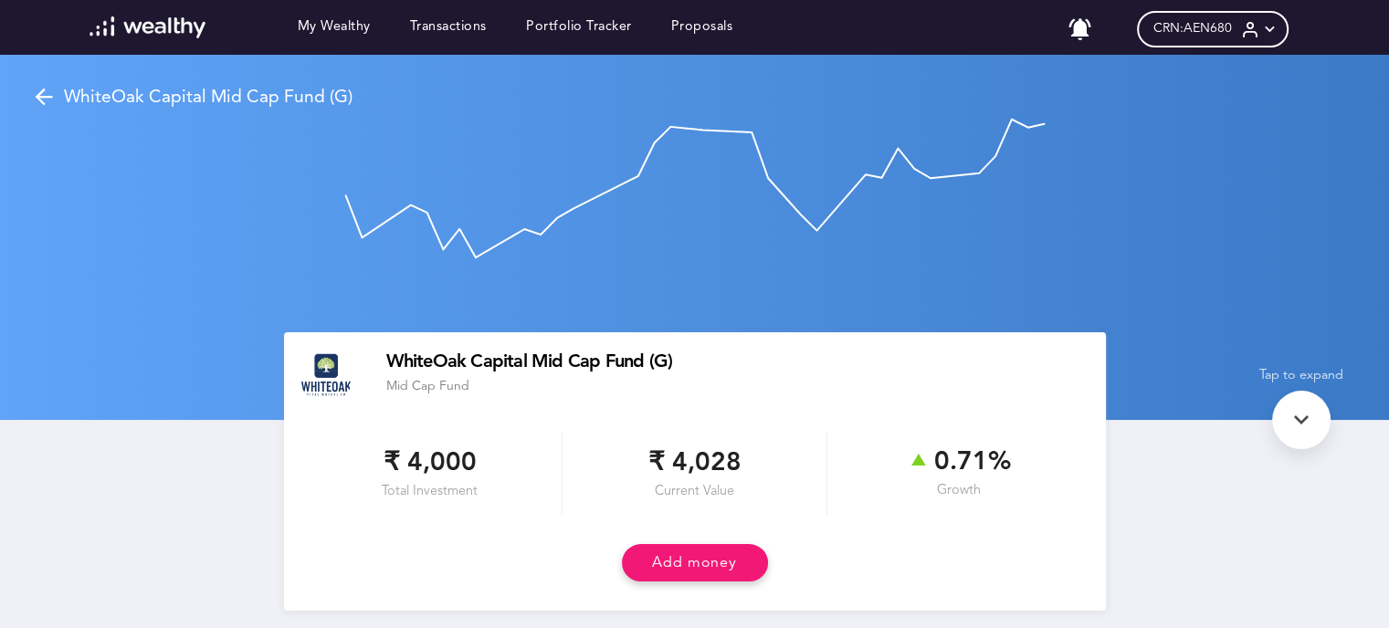
click at [1210, 28] on span "CRN: AEN680" at bounding box center [1193, 29] width 79 height 16
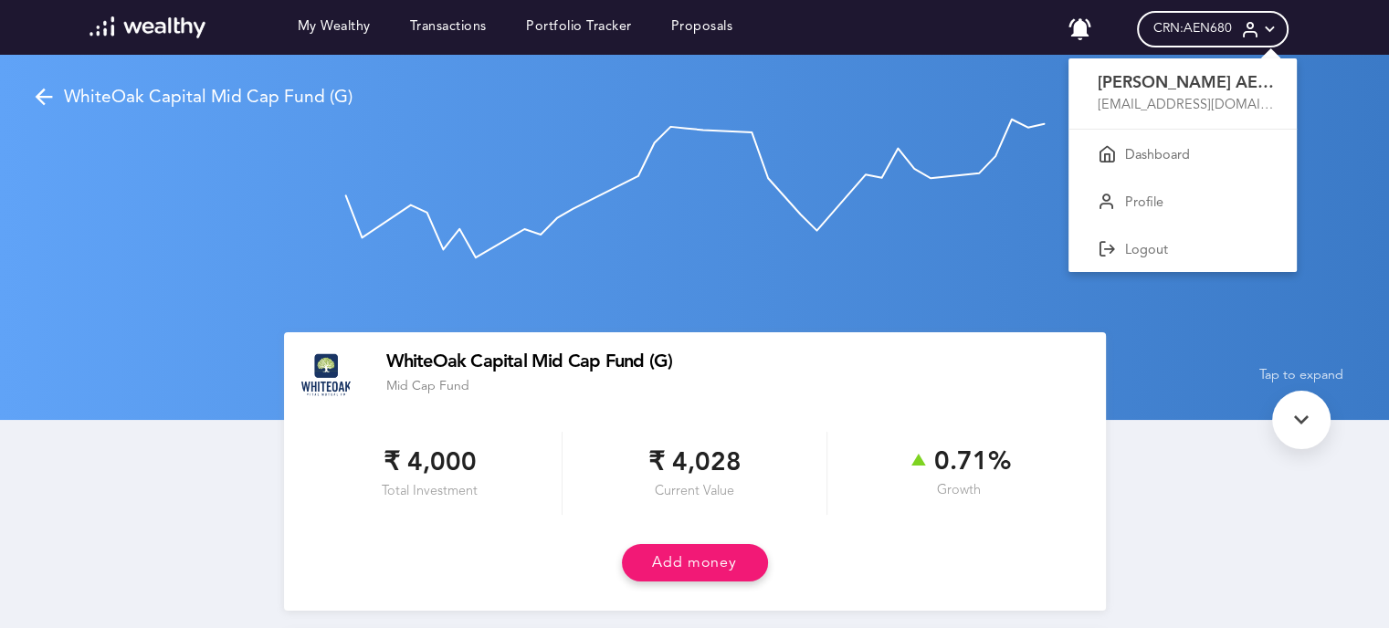
click at [1082, 27] on div at bounding box center [694, 314] width 1389 height 628
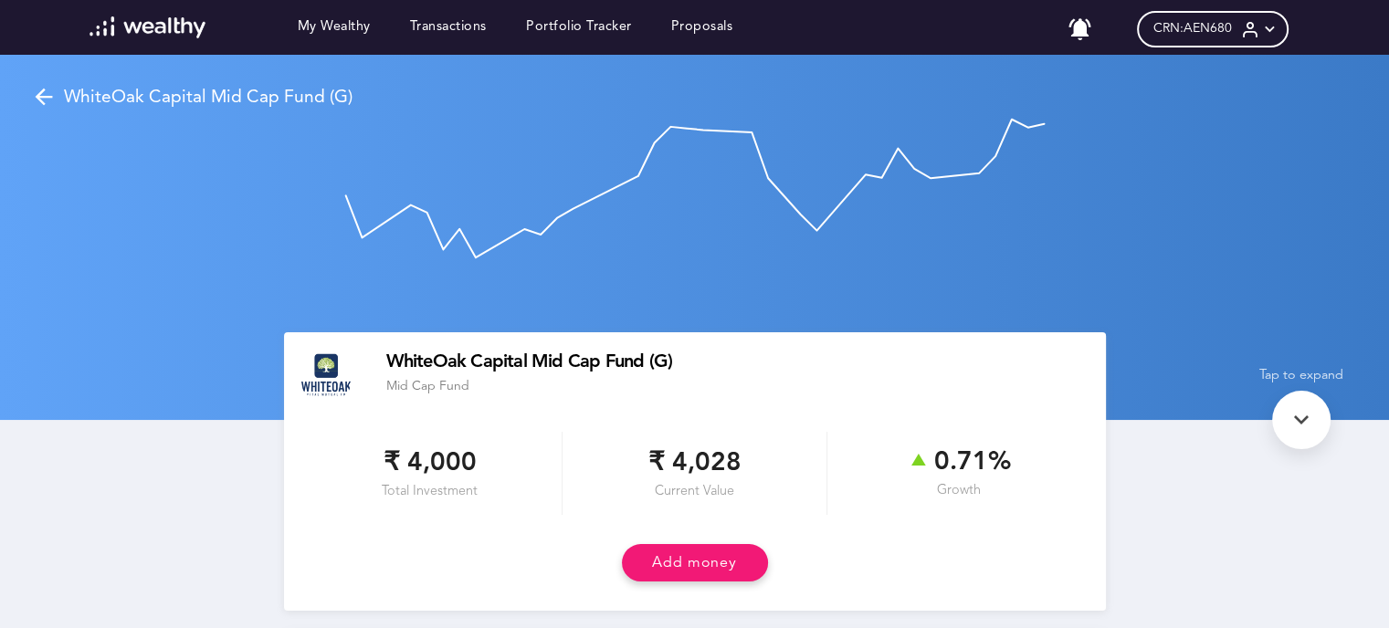
click at [1082, 27] on icon at bounding box center [1080, 29] width 26 height 26
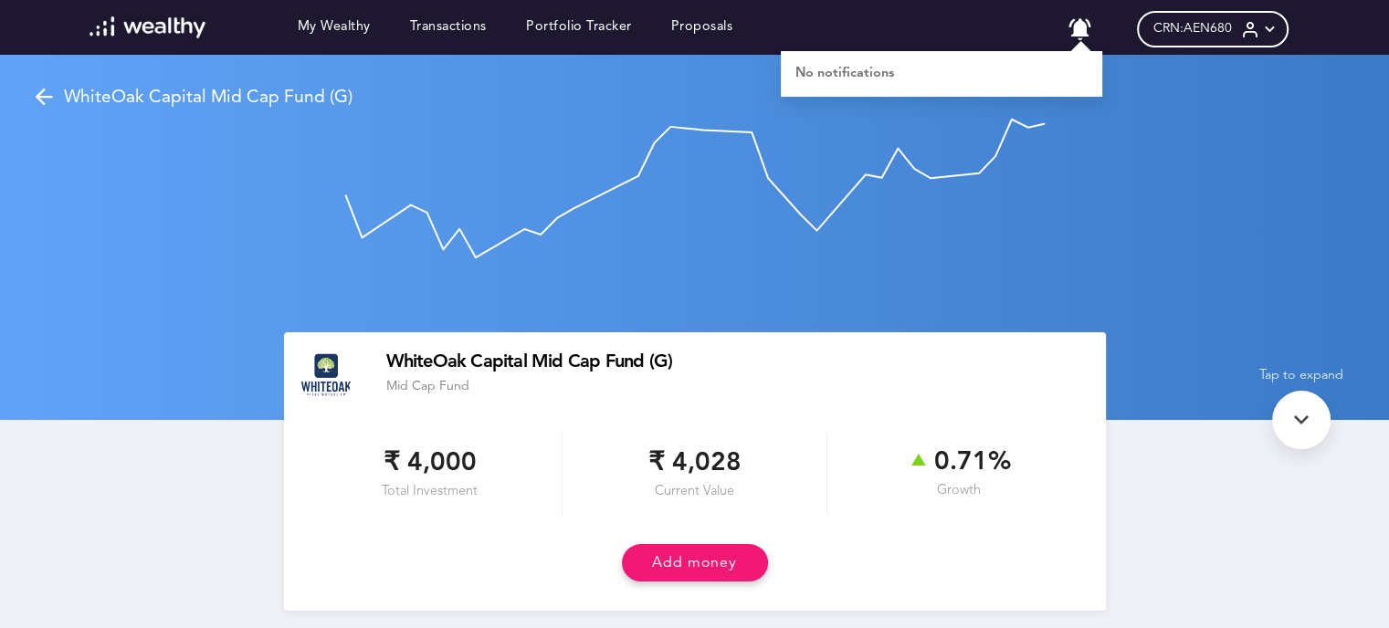
click at [1169, 28] on div at bounding box center [694, 314] width 1389 height 628
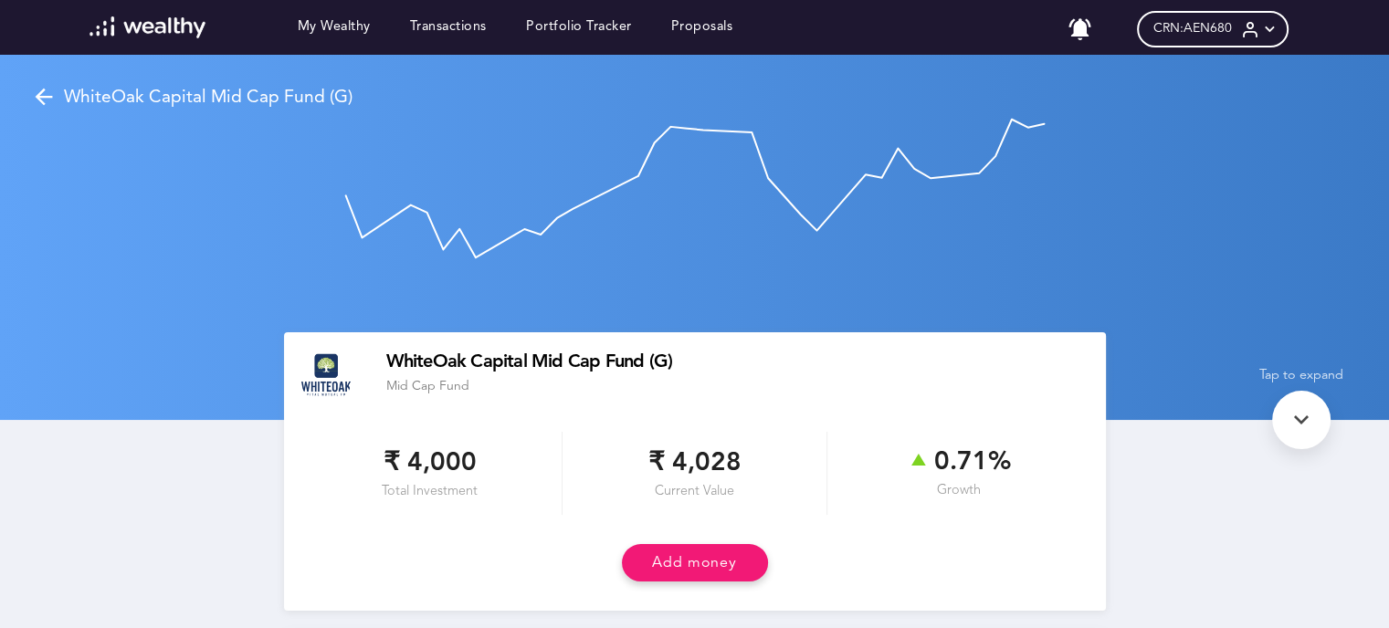
click at [1169, 28] on span "CRN: AEN680" at bounding box center [1193, 29] width 79 height 16
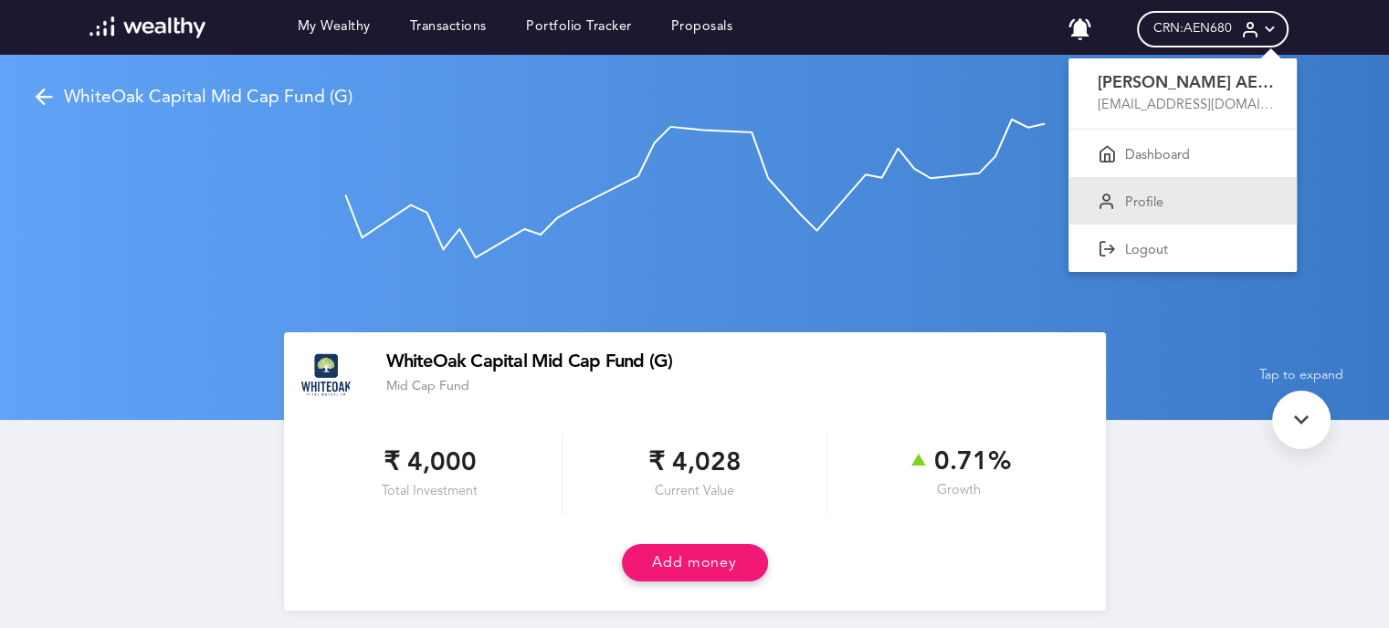
click at [1151, 202] on p "Profile" at bounding box center [1144, 203] width 38 height 16
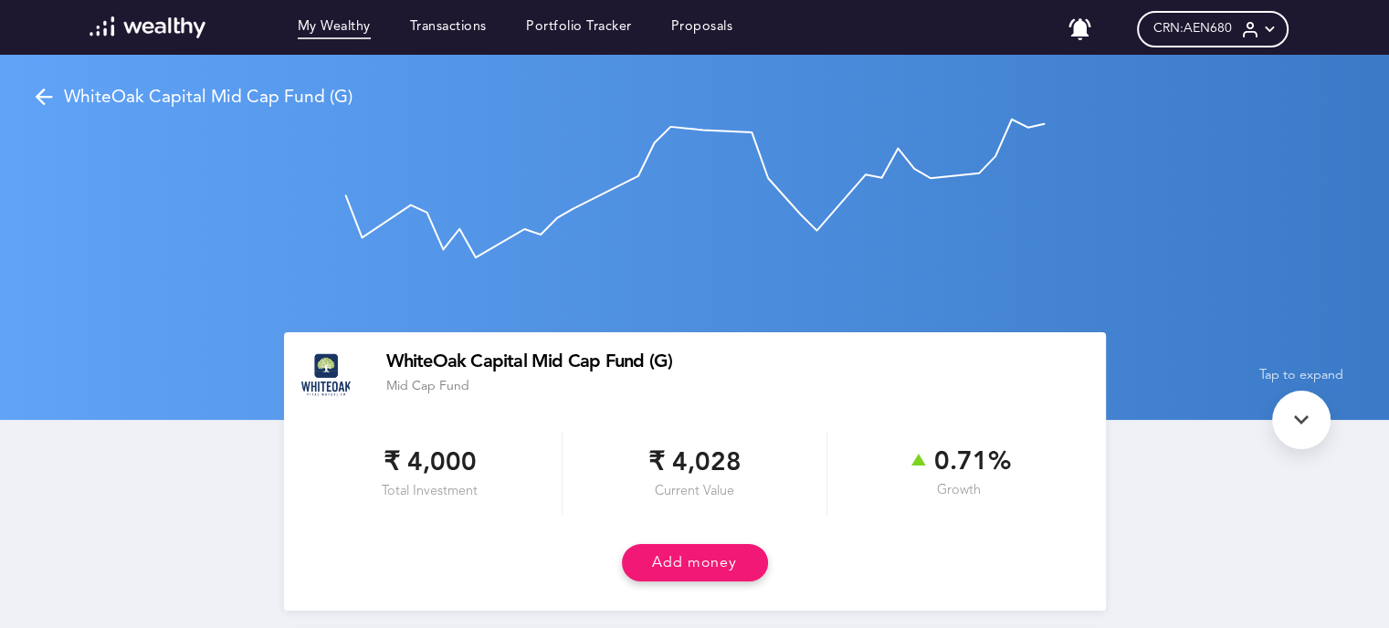
click at [325, 29] on link "My Wealthy" at bounding box center [334, 29] width 73 height 20
